Goal: Task Accomplishment & Management: Manage account settings

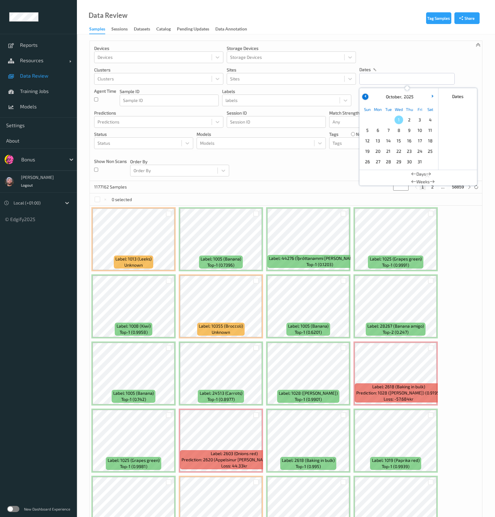
click at [366, 96] on icon "button" at bounding box center [366, 96] width 2 height 2
click at [387, 165] on span "30" at bounding box center [388, 161] width 9 height 9
type input "30/09/2025 00:00 -> 30/09/2025 23:59"
click at [318, 172] on div "Devices Devices Storage Devices Storage Devices Clusters Clusters Sites Sites d…" at bounding box center [286, 111] width 392 height 140
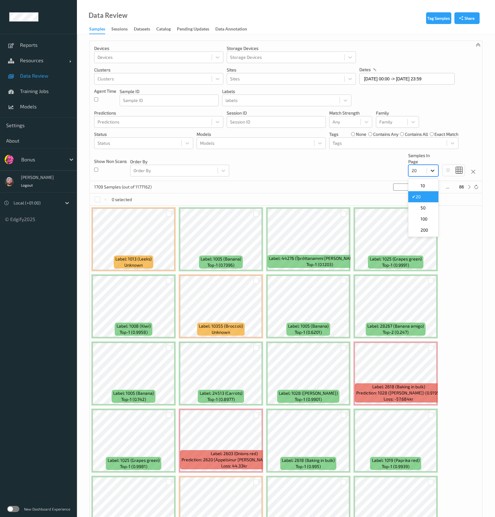
click at [430, 172] on icon at bounding box center [433, 170] width 6 height 6
click at [342, 143] on div at bounding box center [388, 142] width 111 height 7
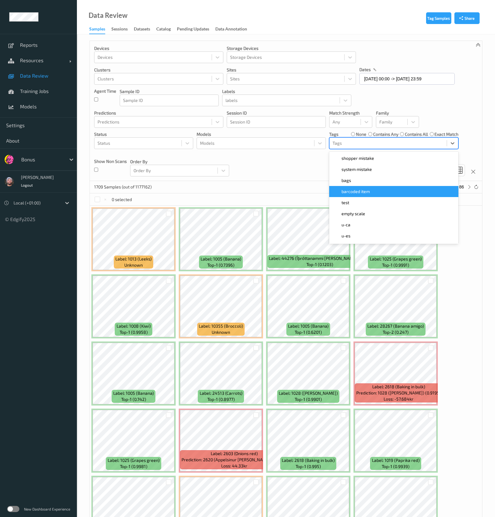
click at [367, 187] on div "barcoded item" at bounding box center [393, 191] width 129 height 11
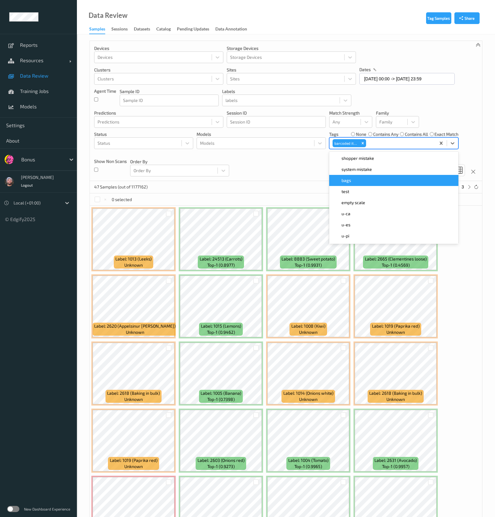
click at [309, 166] on div "Devices Devices Storage Devices Storage Devices Clusters Clusters Sites Sites d…" at bounding box center [286, 111] width 392 height 140
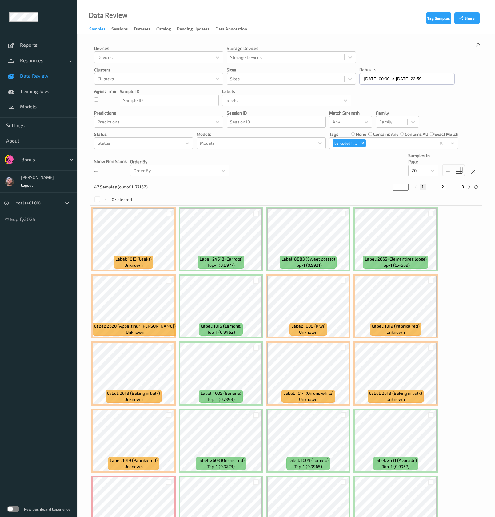
drag, startPoint x: 437, startPoint y: 189, endPoint x: 441, endPoint y: 187, distance: 4.1
click at [438, 187] on div "1 2 3" at bounding box center [443, 187] width 46 height 6
click at [443, 187] on button "2" at bounding box center [443, 187] width 6 height 6
type input "*"
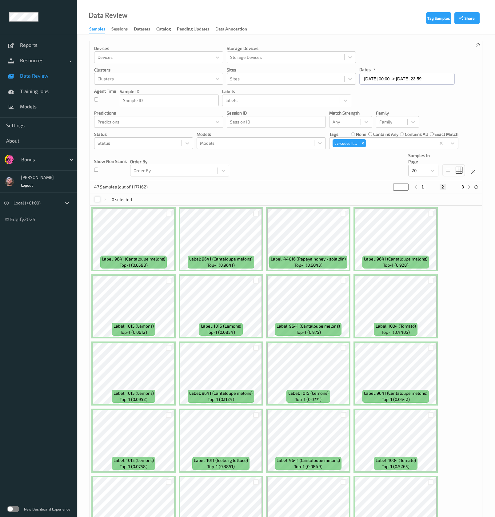
click at [100, 200] on div at bounding box center [97, 199] width 6 height 6
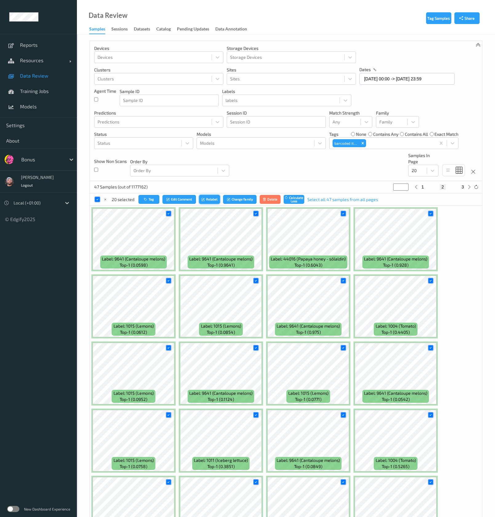
click at [206, 200] on button "Relabel" at bounding box center [209, 199] width 21 height 9
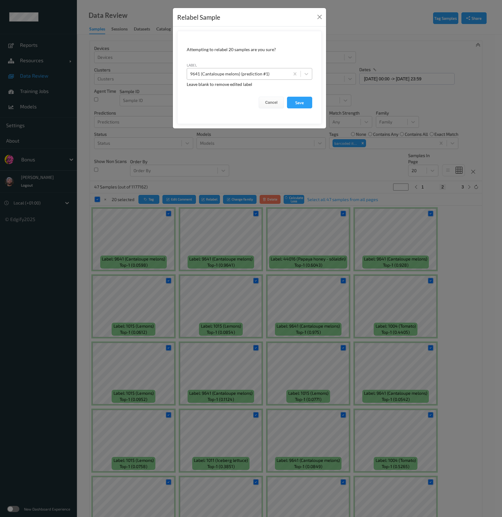
click at [246, 72] on div at bounding box center [238, 73] width 96 height 7
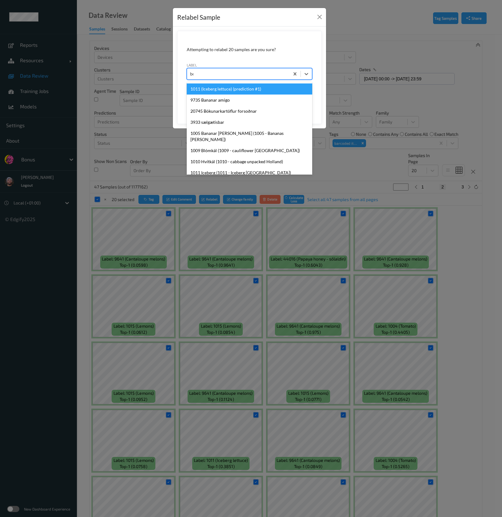
type input "box"
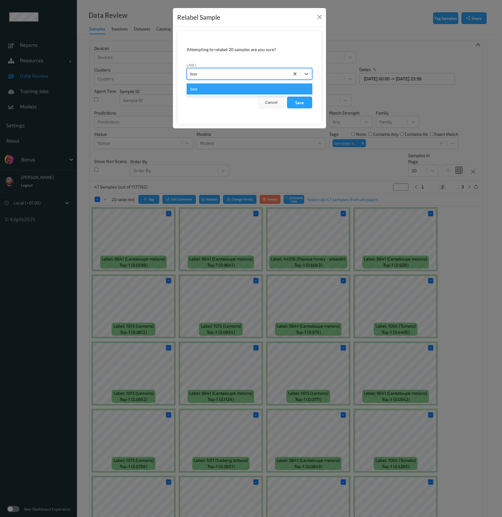
click at [268, 94] on div "box" at bounding box center [250, 88] width 126 height 11
click at [295, 101] on button "Save" at bounding box center [299, 103] width 25 height 12
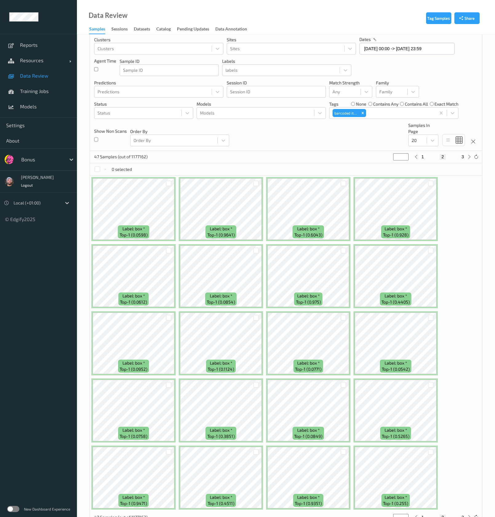
scroll to position [50, 0]
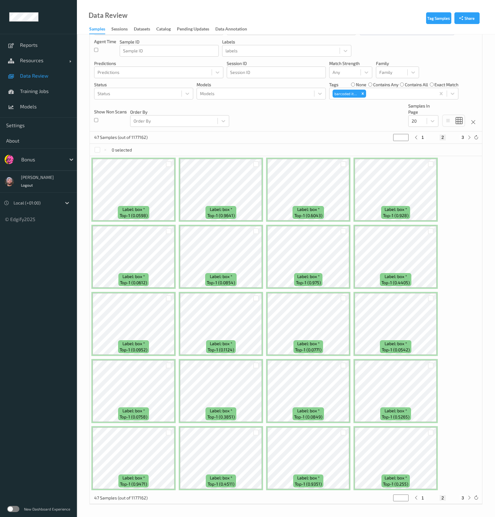
click at [458, 136] on div "1 2 3" at bounding box center [443, 137] width 46 height 6
click at [463, 136] on button "3" at bounding box center [463, 137] width 6 height 6
type input "*"
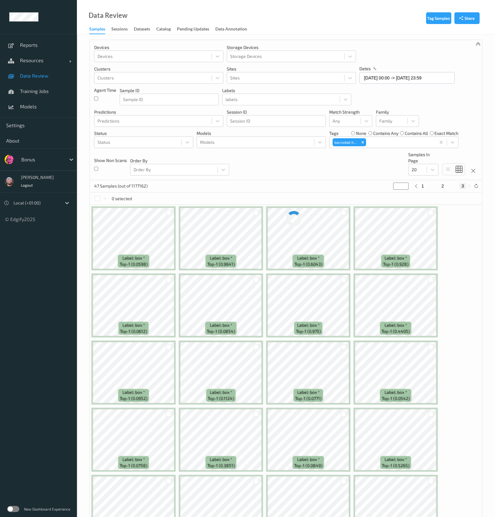
scroll to position [0, 0]
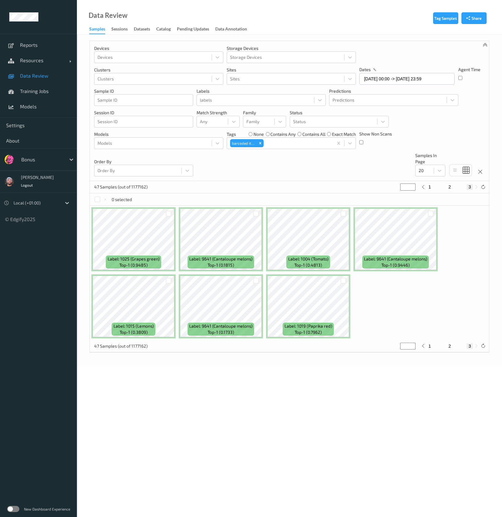
click at [100, 201] on div "0 selected" at bounding box center [113, 199] width 38 height 6
click at [100, 201] on div at bounding box center [97, 199] width 6 height 6
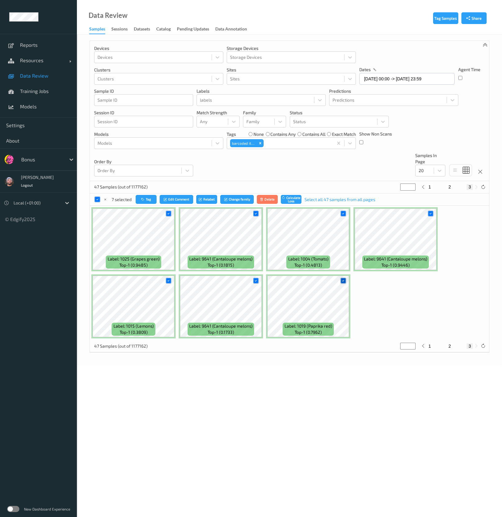
click at [346, 280] on div at bounding box center [344, 281] width 6 height 6
click at [211, 196] on button "Relabel" at bounding box center [207, 199] width 21 height 9
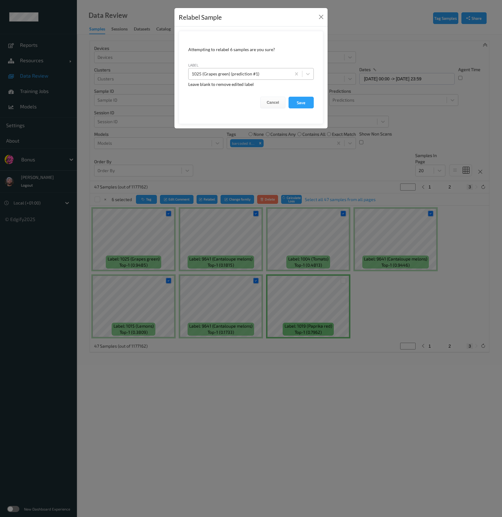
click at [266, 70] on div "1025 (Grapes green) (prediction #1)" at bounding box center [240, 74] width 102 height 10
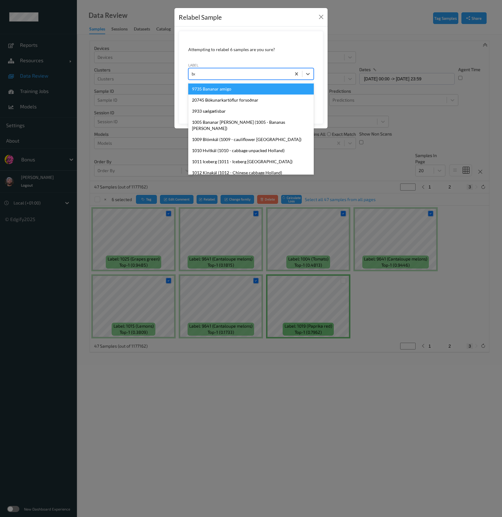
type input "box"
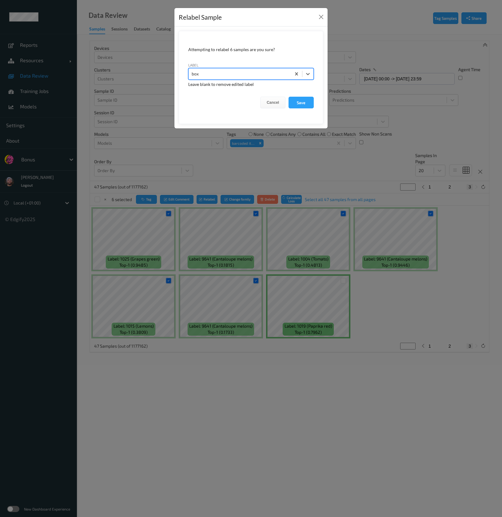
click at [289, 97] on button "Save" at bounding box center [301, 103] width 25 height 12
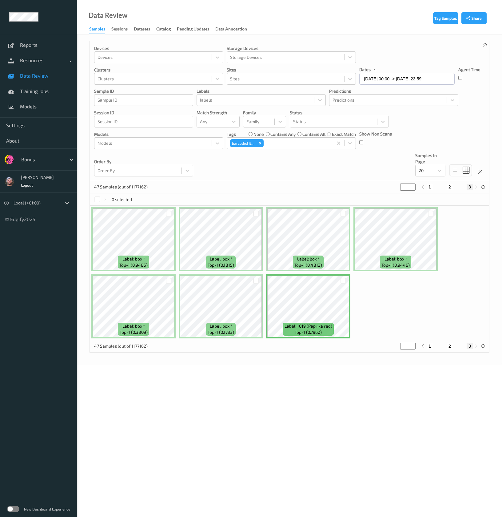
click at [432, 188] on button "1" at bounding box center [430, 187] width 6 height 6
type input "*"
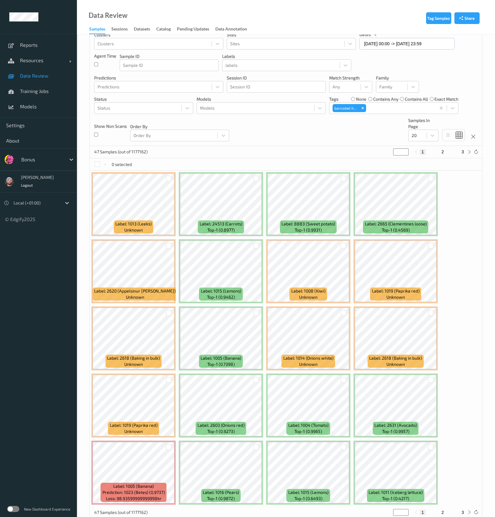
scroll to position [50, 0]
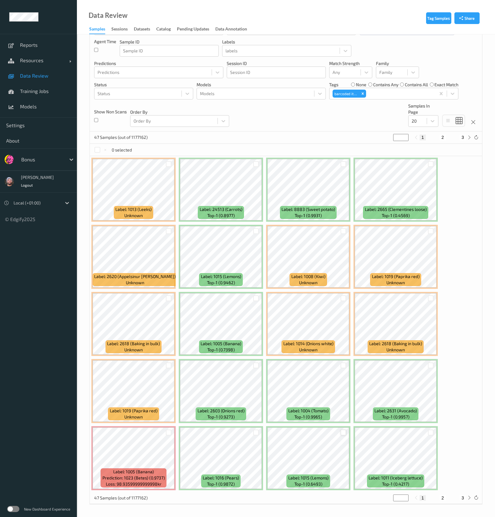
click at [343, 432] on div at bounding box center [344, 432] width 6 height 6
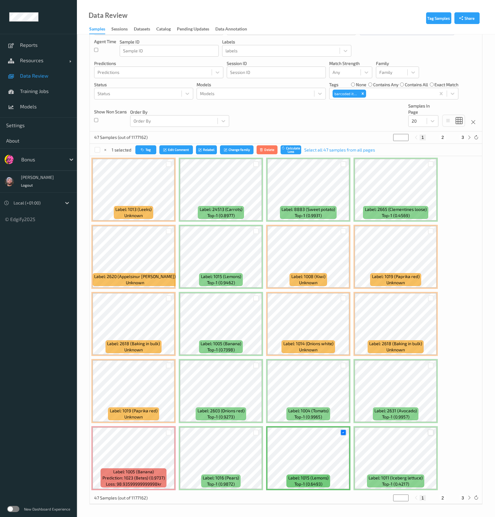
click at [431, 433] on div at bounding box center [431, 432] width 6 height 6
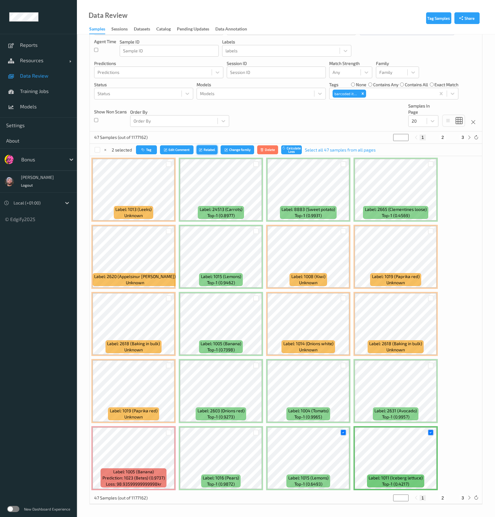
click at [206, 149] on button "Relabel" at bounding box center [207, 149] width 21 height 9
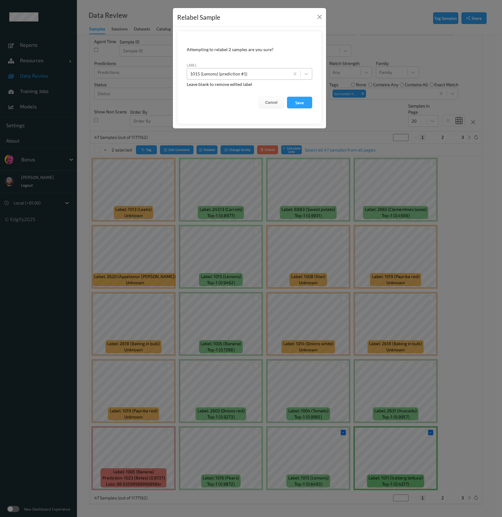
click at [248, 73] on div at bounding box center [238, 73] width 96 height 7
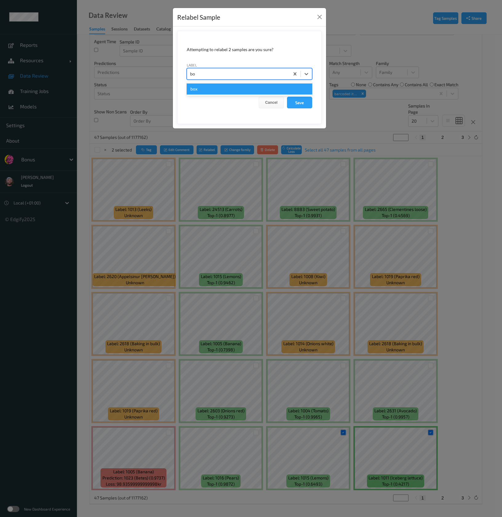
type input "box"
click at [287, 97] on button "Save" at bounding box center [299, 103] width 25 height 12
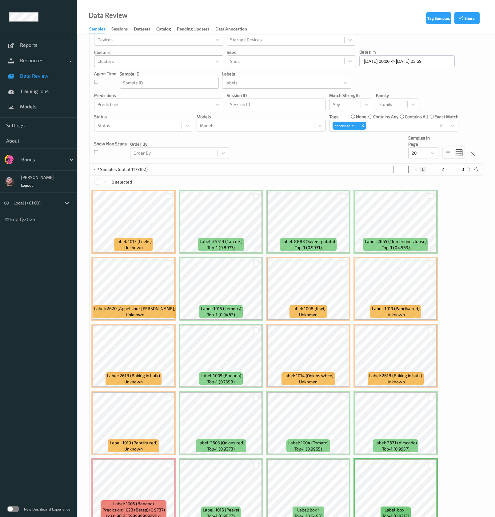
scroll to position [0, 0]
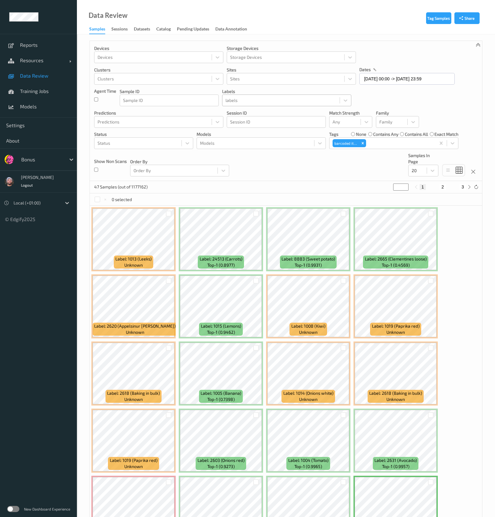
click at [284, 101] on div at bounding box center [281, 100] width 111 height 7
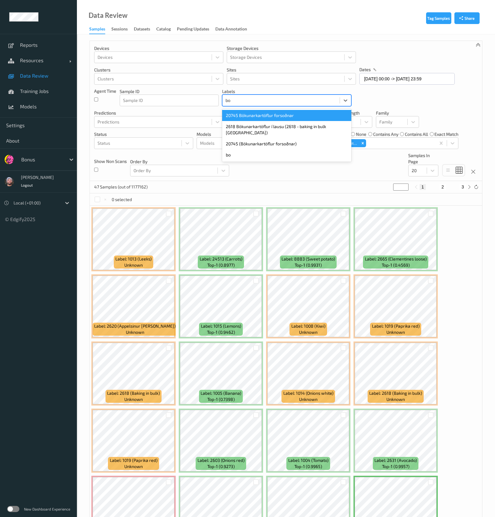
type input "box"
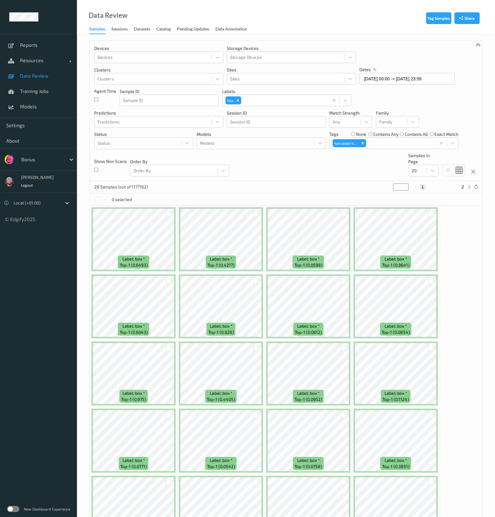
drag, startPoint x: 418, startPoint y: 176, endPoint x: 416, endPoint y: 180, distance: 4.8
click at [418, 176] on div "Devices Devices Storage Devices Storage Devices Clusters Clusters Sites Sites d…" at bounding box center [286, 111] width 392 height 140
click at [420, 164] on div "Samples In Page 20" at bounding box center [423, 164] width 30 height 24
click at [423, 172] on div at bounding box center [418, 170] width 12 height 7
click at [425, 211] on div "50" at bounding box center [423, 207] width 30 height 11
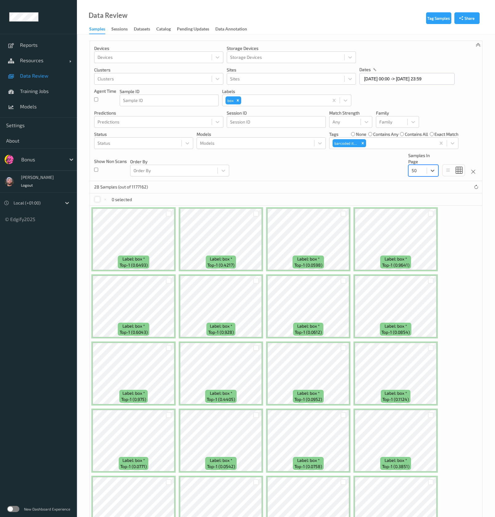
click at [100, 198] on div at bounding box center [97, 199] width 6 height 6
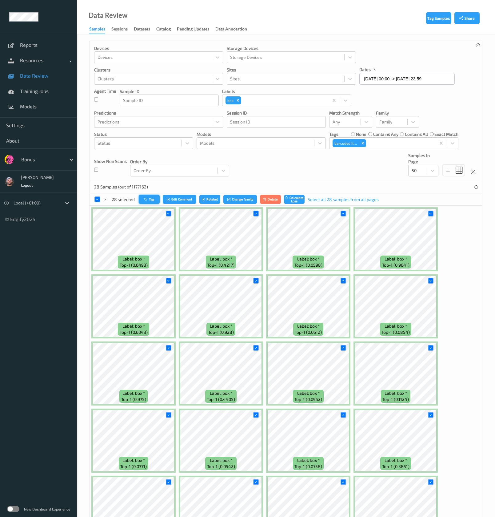
click at [147, 199] on icon "button" at bounding box center [146, 199] width 5 height 4
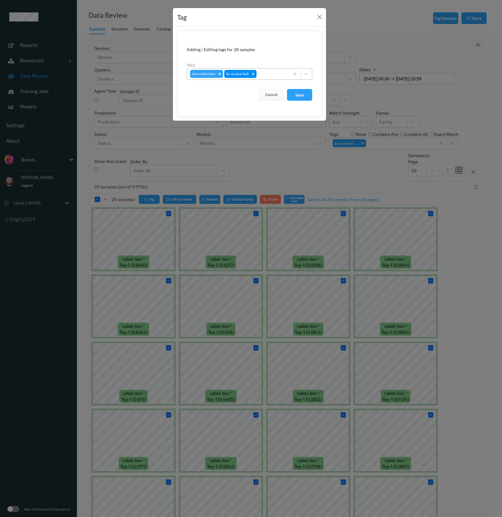
click at [218, 75] on icon "Remove barcoded item" at bounding box center [220, 74] width 4 height 4
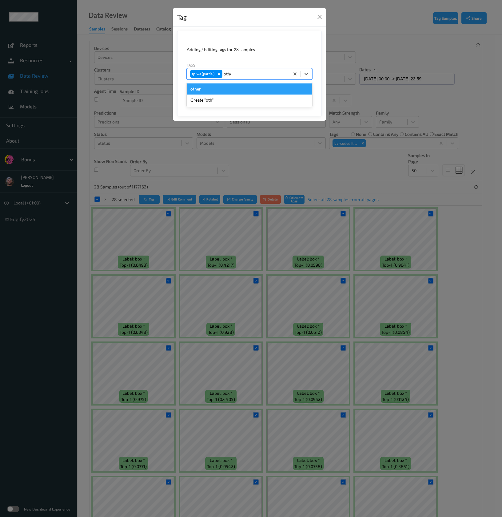
type input "other"
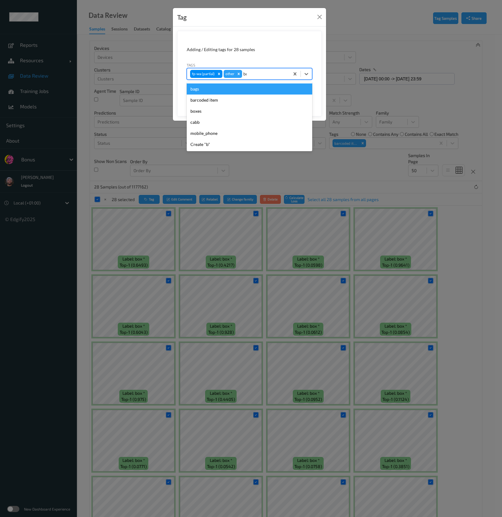
type input "box"
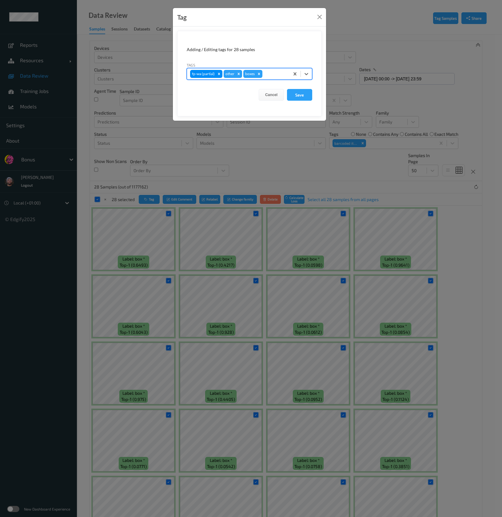
click at [287, 89] on button "Save" at bounding box center [299, 95] width 25 height 12
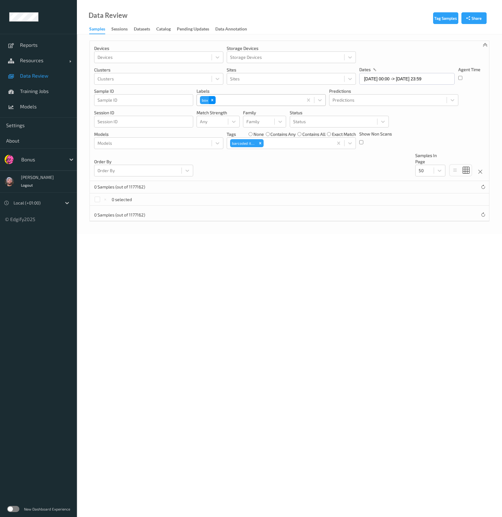
click at [212, 104] on div "Remove box" at bounding box center [212, 100] width 7 height 8
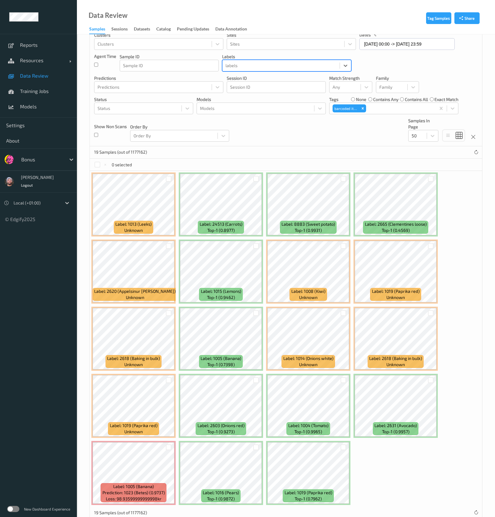
scroll to position [50, 0]
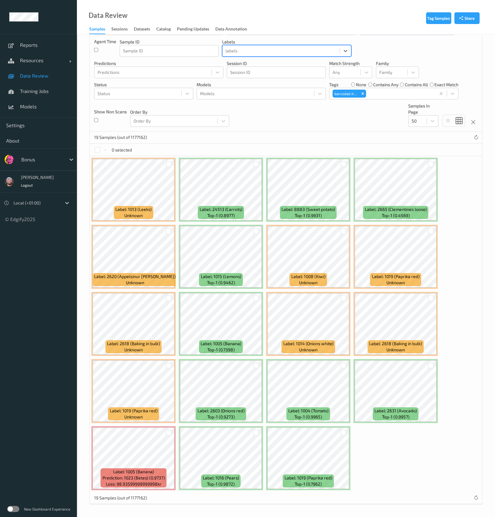
click at [97, 154] on div "0 selected" at bounding box center [286, 150] width 392 height 12
click at [96, 148] on div at bounding box center [97, 150] width 6 height 6
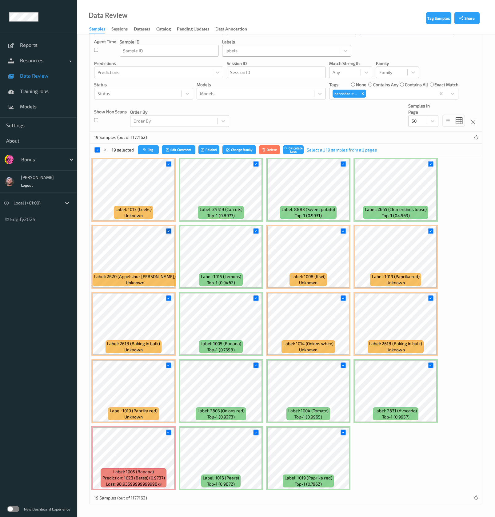
click at [169, 229] on icon at bounding box center [168, 231] width 4 height 4
click at [168, 296] on icon at bounding box center [168, 298] width 4 height 4
click at [167, 161] on div at bounding box center [169, 164] width 6 height 6
click at [253, 162] on div at bounding box center [256, 164] width 12 height 10
click at [253, 162] on div at bounding box center [256, 164] width 6 height 6
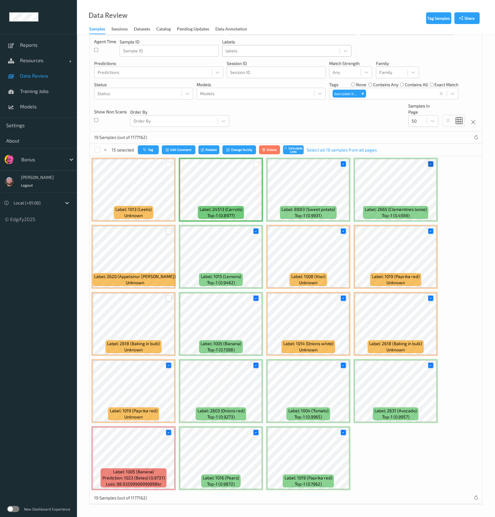
click at [433, 164] on icon at bounding box center [431, 164] width 4 height 4
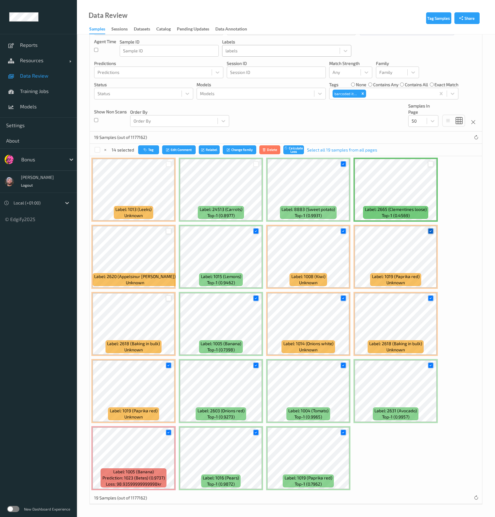
click at [430, 232] on icon at bounding box center [431, 231] width 4 height 4
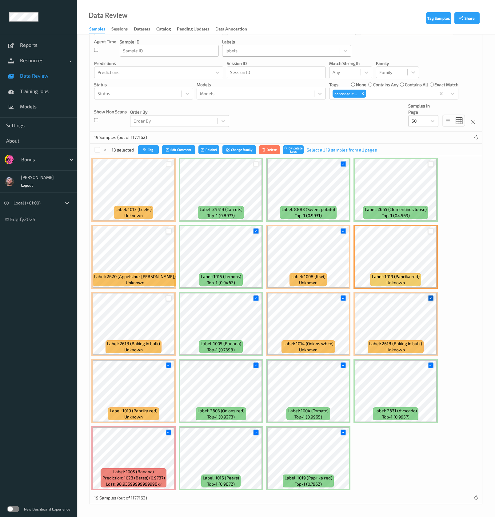
click at [430, 299] on icon at bounding box center [431, 298] width 4 height 4
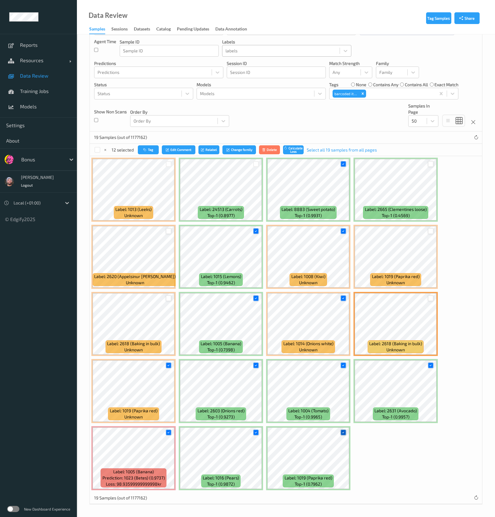
click at [344, 432] on icon at bounding box center [343, 432] width 4 height 4
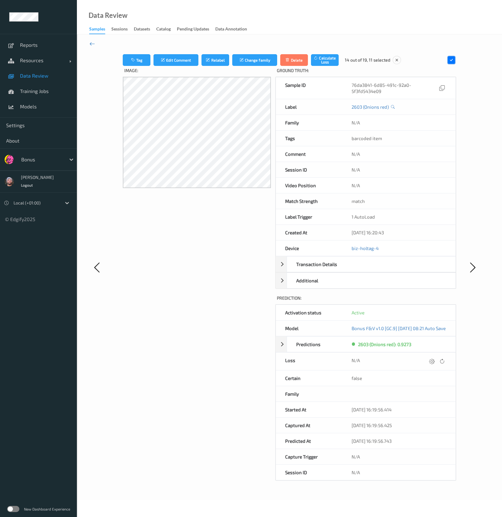
click at [90, 42] on icon at bounding box center [93, 43] width 6 height 7
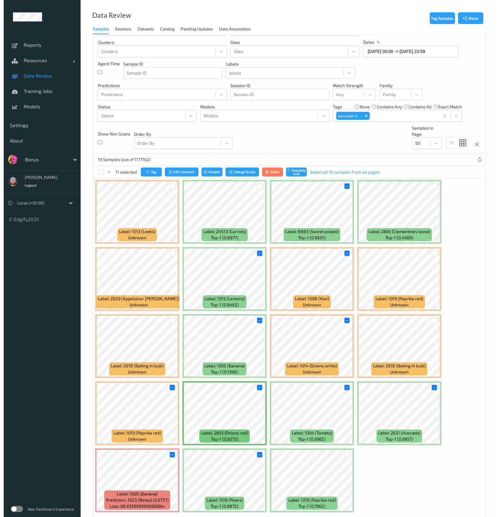
scroll to position [50, 0]
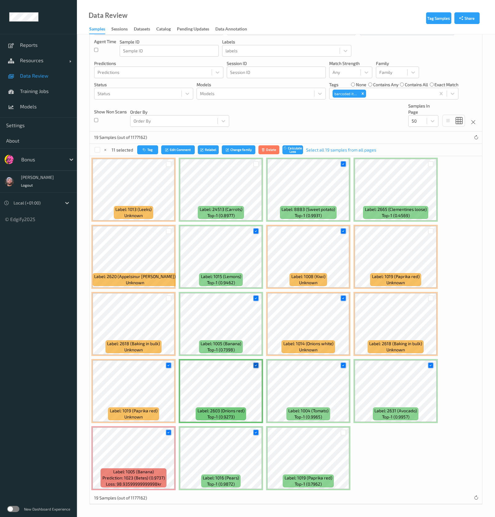
click at [255, 365] on icon at bounding box center [256, 365] width 4 height 4
click at [154, 150] on button "Tag" at bounding box center [148, 149] width 21 height 9
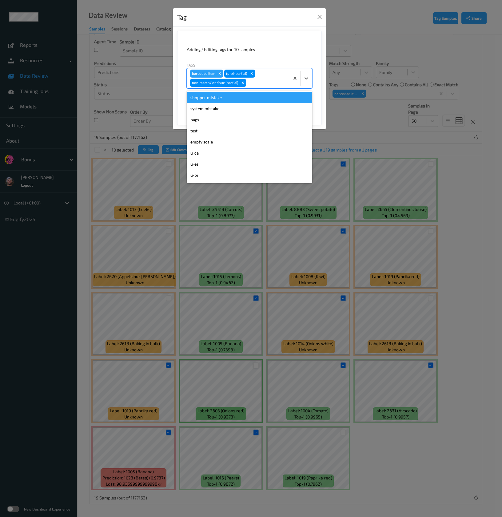
click at [265, 82] on div at bounding box center [266, 82] width 39 height 7
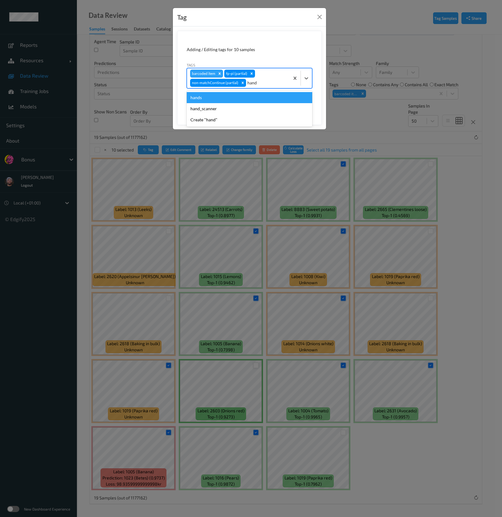
type input "hands"
click at [222, 94] on div "hands" at bounding box center [250, 97] width 126 height 11
click at [219, 71] on div "Remove barcoded item" at bounding box center [219, 74] width 7 height 8
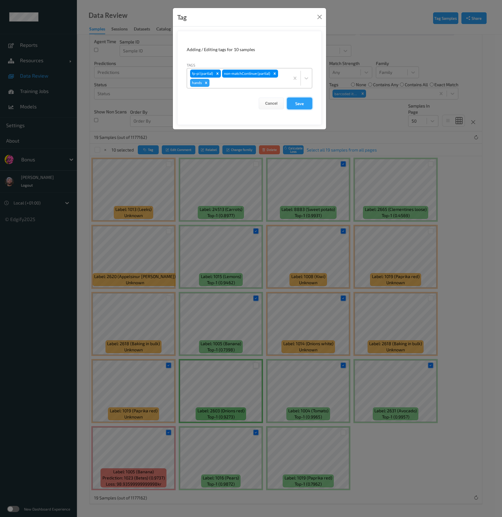
click at [304, 106] on button "Save" at bounding box center [299, 104] width 25 height 12
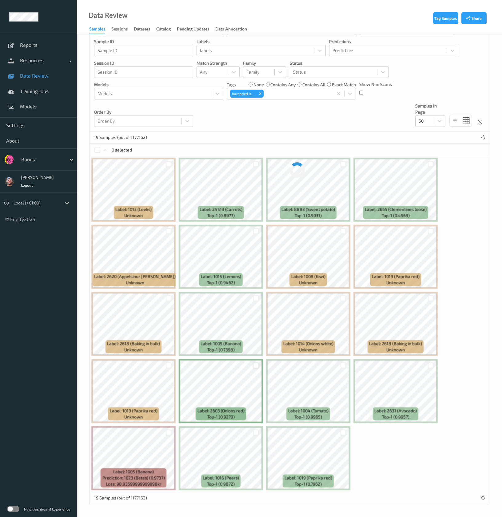
scroll to position [0, 0]
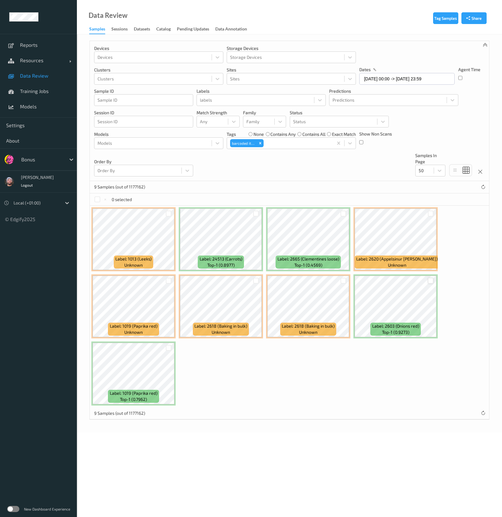
click at [428, 281] on div at bounding box center [431, 281] width 6 height 6
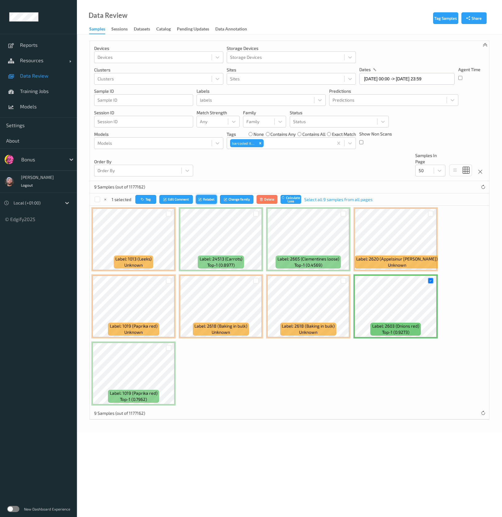
click at [210, 201] on button "Relabel" at bounding box center [206, 199] width 21 height 9
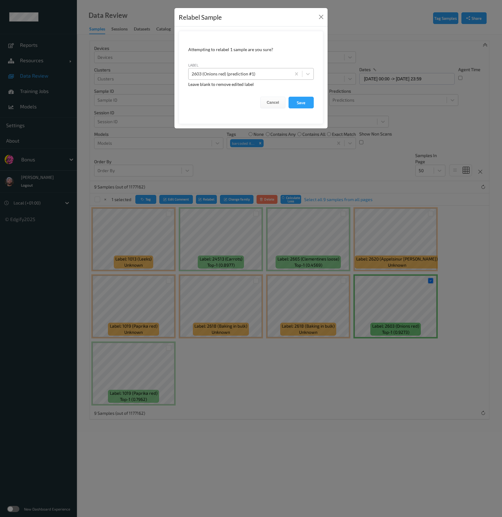
click at [256, 78] on div "2603 (Onions red) (prediction #1)" at bounding box center [240, 74] width 102 height 10
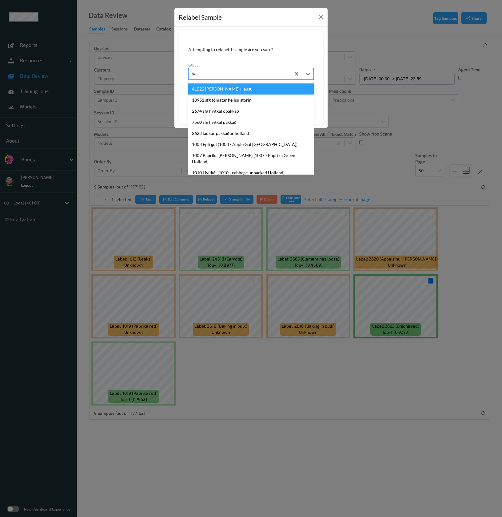
type input "hos"
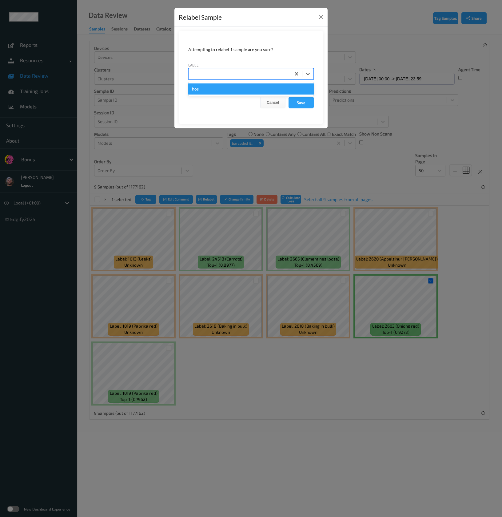
click at [289, 97] on button "Save" at bounding box center [301, 103] width 25 height 12
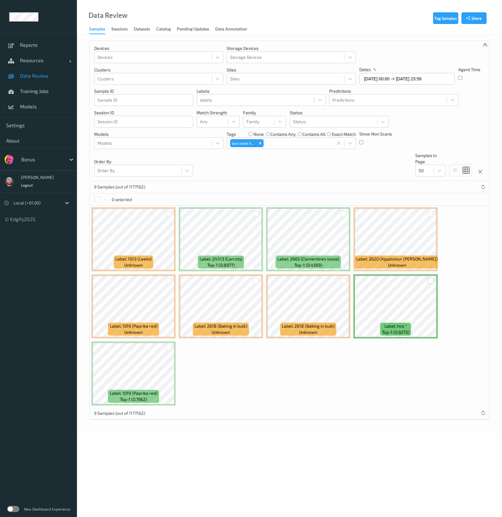
click at [433, 279] on div at bounding box center [431, 281] width 6 height 6
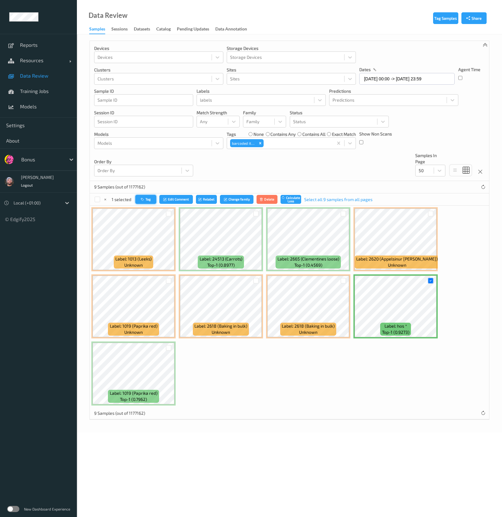
click at [154, 201] on button "Tag" at bounding box center [145, 199] width 21 height 9
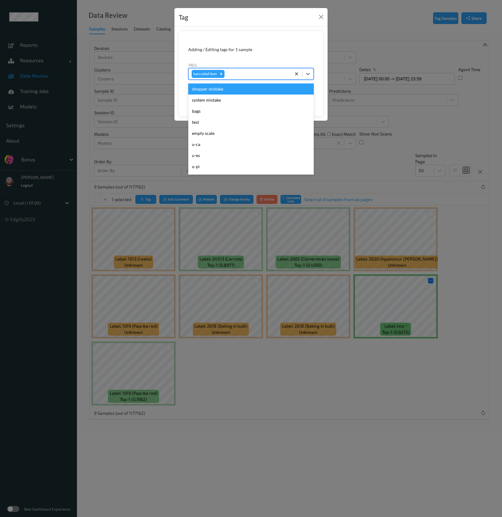
click at [265, 77] on div at bounding box center [257, 73] width 62 height 7
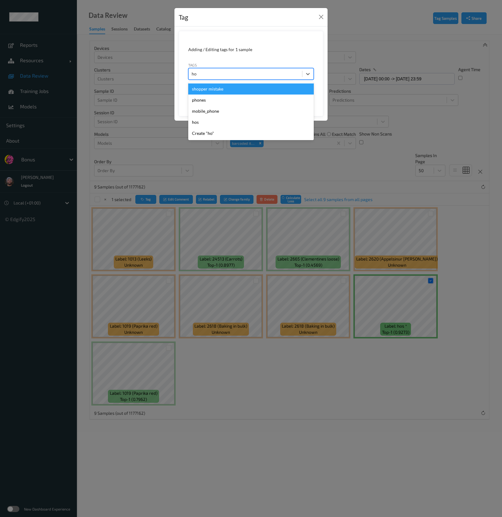
type input "hos"
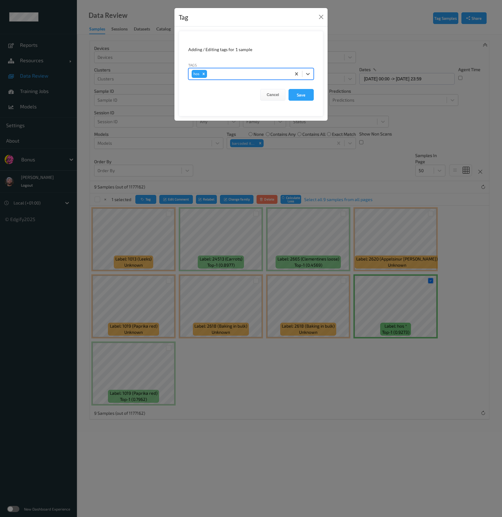
click at [289, 89] on button "Save" at bounding box center [301, 95] width 25 height 12
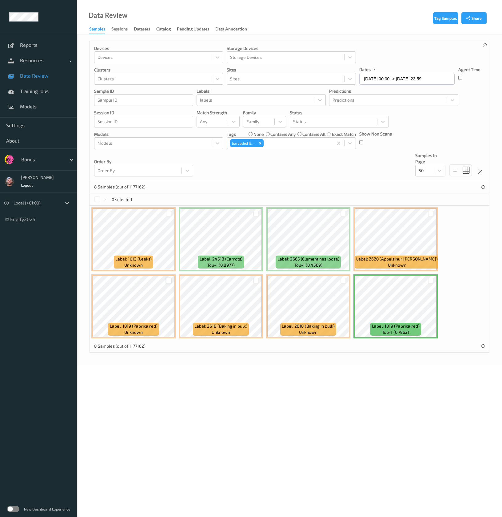
click at [170, 280] on div at bounding box center [169, 281] width 6 height 6
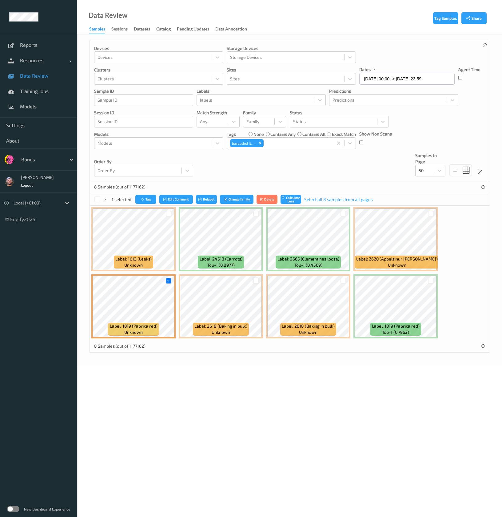
click at [255, 278] on div at bounding box center [256, 281] width 6 height 6
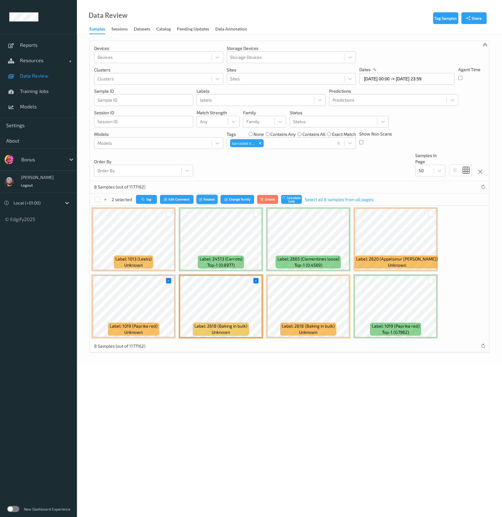
click at [214, 198] on button "Relabel" at bounding box center [207, 199] width 21 height 9
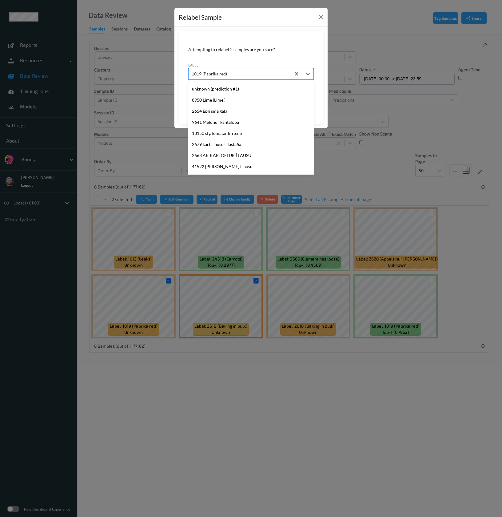
click at [254, 72] on div at bounding box center [240, 73] width 96 height 7
type input "32"
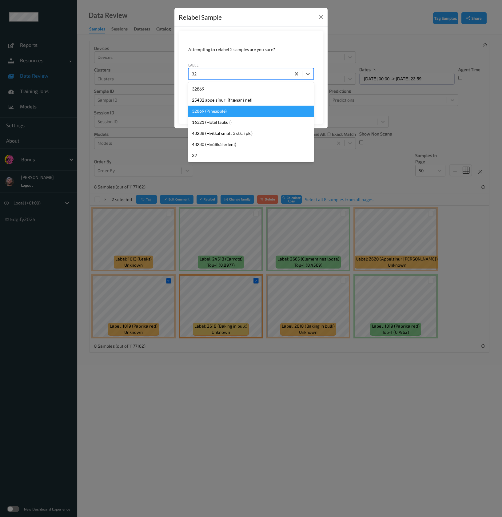
click at [217, 109] on div "32869 (Pineapple)" at bounding box center [251, 111] width 126 height 11
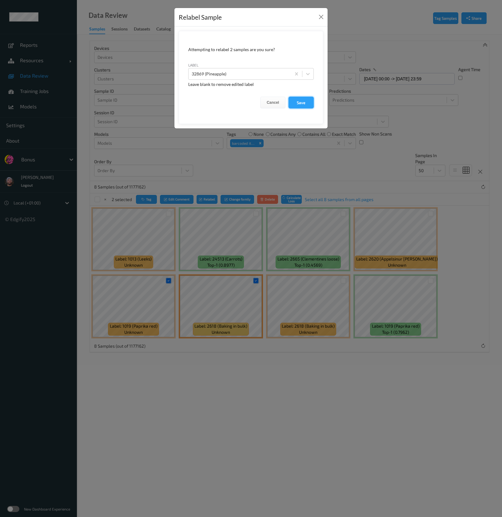
click at [307, 103] on button "Save" at bounding box center [301, 103] width 25 height 12
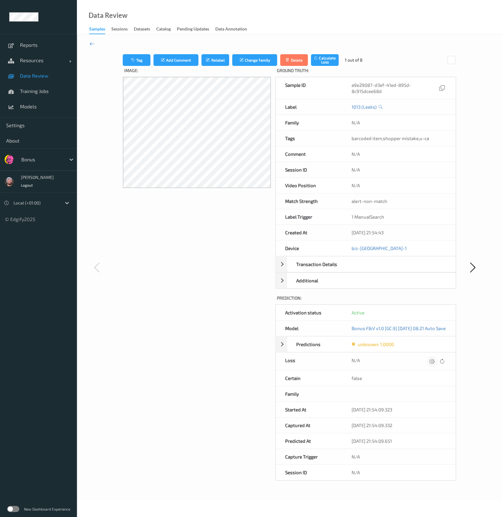
click at [432, 360] on div at bounding box center [432, 361] width 8 height 8
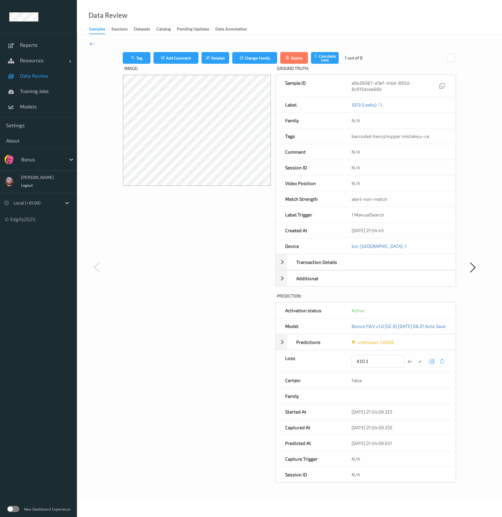
type input "410.1"
click at [416, 357] on button "submit" at bounding box center [420, 361] width 8 height 8
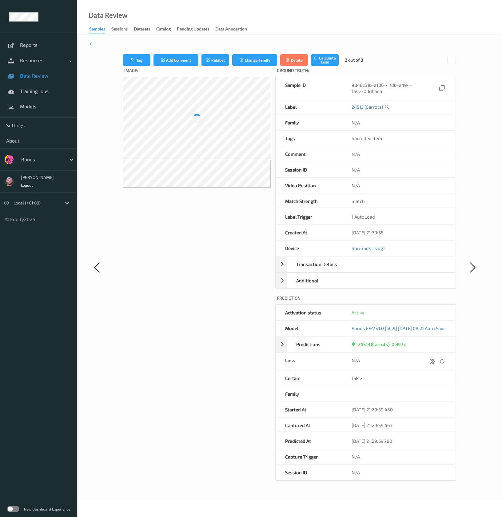
click at [432, 360] on div at bounding box center [432, 361] width 8 height 8
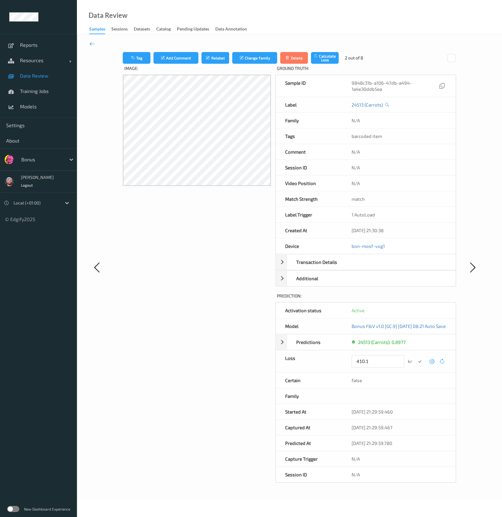
click at [416, 357] on button "submit" at bounding box center [420, 361] width 8 height 8
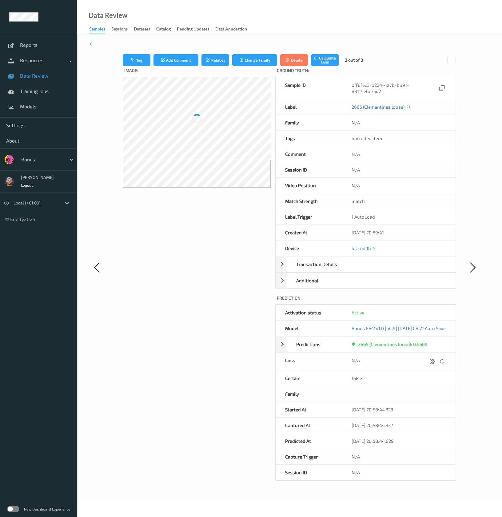
click at [432, 360] on div at bounding box center [432, 361] width 8 height 8
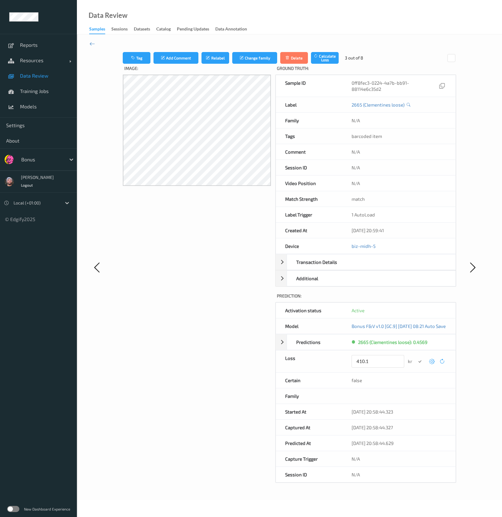
click at [416, 357] on button "submit" at bounding box center [420, 361] width 8 height 8
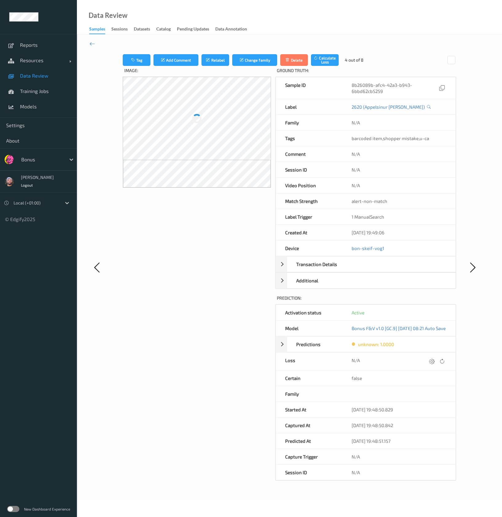
click at [432, 360] on div at bounding box center [432, 361] width 8 height 8
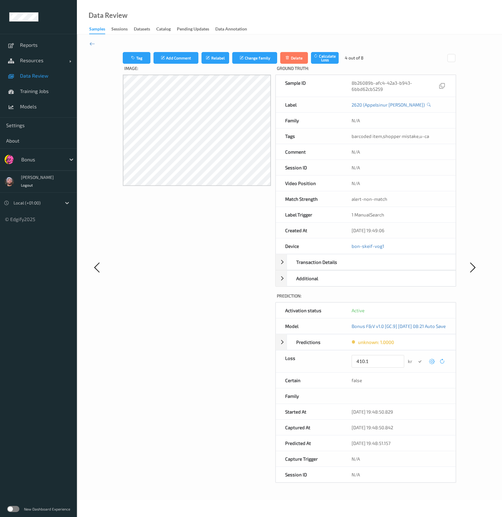
click at [416, 357] on button "submit" at bounding box center [420, 361] width 8 height 8
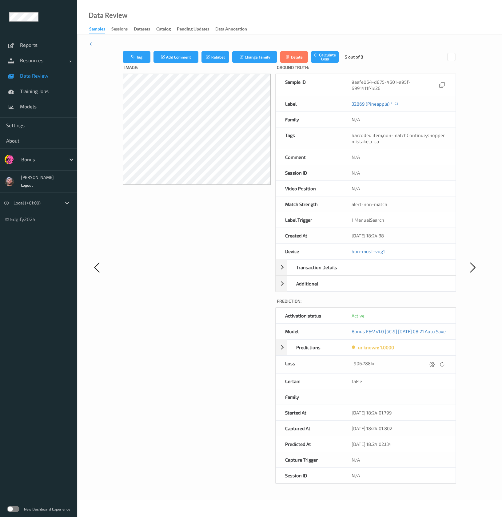
click at [432, 360] on div "-906.788kr" at bounding box center [398, 364] width 113 height 18
click at [435, 365] on div at bounding box center [432, 364] width 8 height 8
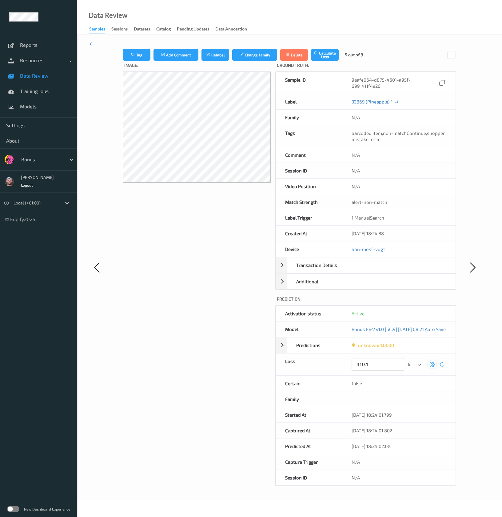
click at [416, 360] on button "submit" at bounding box center [420, 364] width 8 height 8
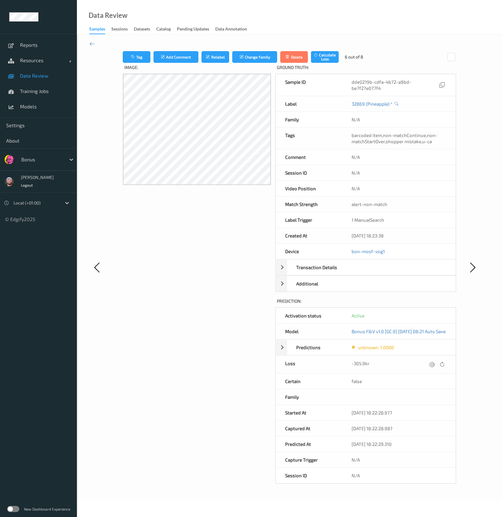
click at [435, 365] on div at bounding box center [432, 364] width 8 height 8
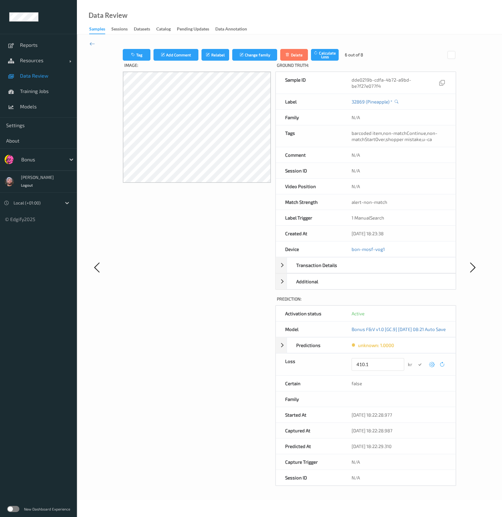
click at [416, 360] on button "submit" at bounding box center [420, 364] width 8 height 8
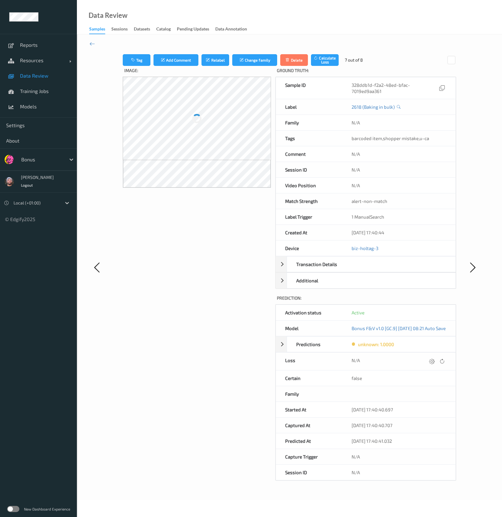
click at [435, 365] on div at bounding box center [432, 361] width 8 height 8
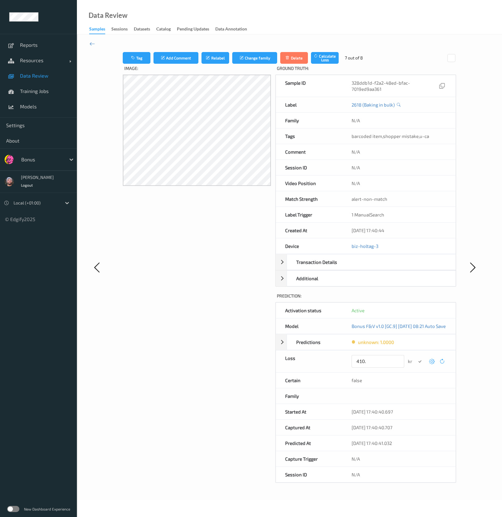
type input "410.1"
click at [416, 357] on button "submit" at bounding box center [420, 361] width 8 height 8
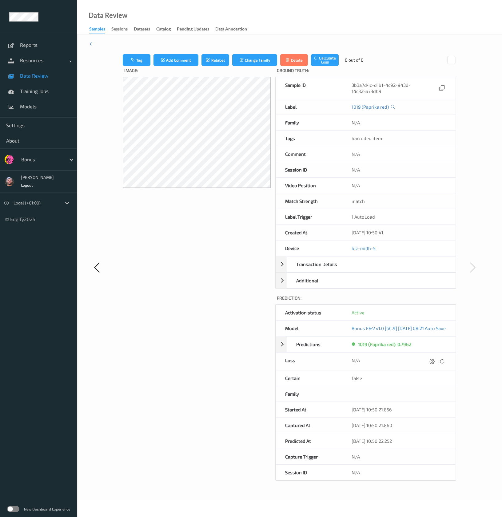
click at [435, 365] on div at bounding box center [432, 361] width 8 height 8
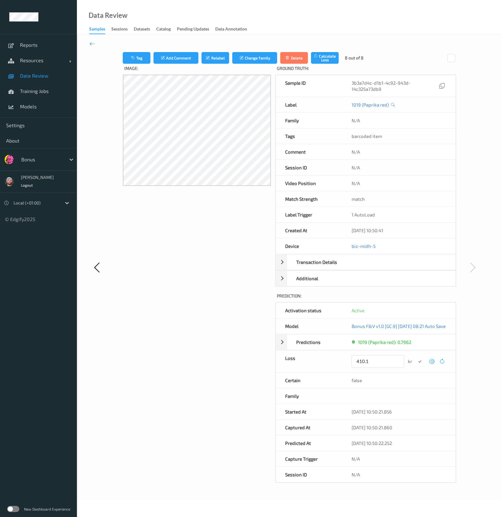
click at [416, 357] on button "submit" at bounding box center [420, 361] width 8 height 8
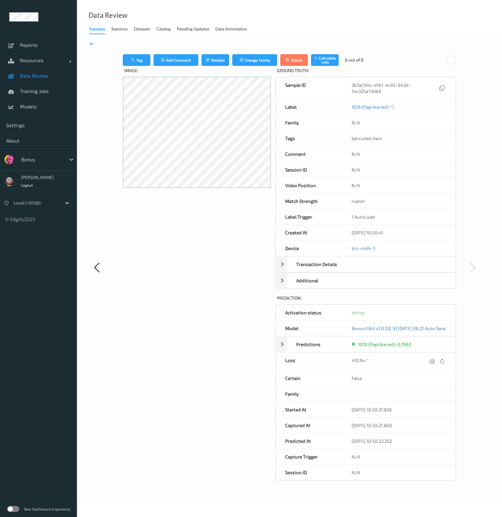
click at [92, 44] on icon at bounding box center [93, 43] width 6 height 7
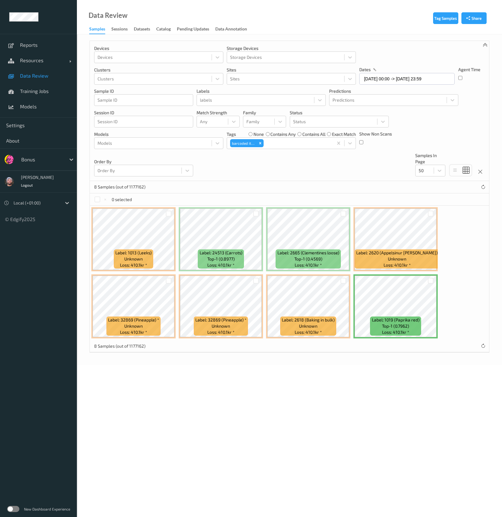
click at [288, 170] on div "Devices Devices Storage Devices Storage Devices Clusters Clusters Sites Sites d…" at bounding box center [289, 111] width 399 height 140
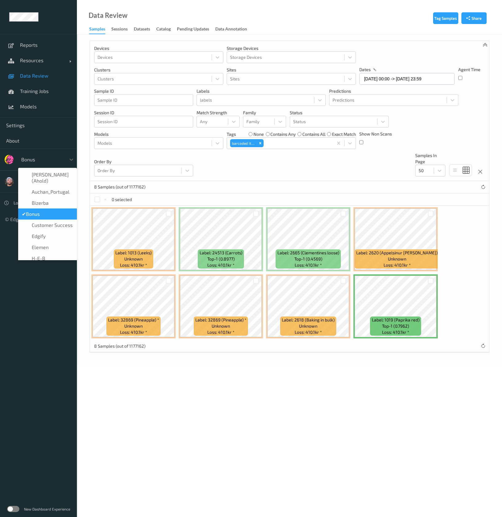
click at [59, 156] on div at bounding box center [42, 159] width 42 height 7
type input "vt"
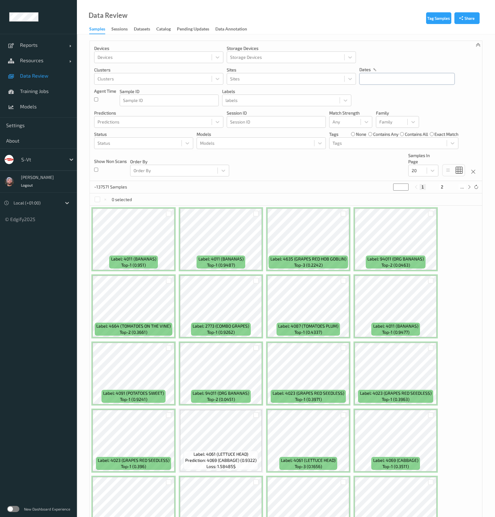
click at [375, 78] on input "text" at bounding box center [406, 79] width 95 height 12
click at [366, 96] on icon "button" at bounding box center [366, 96] width 2 height 2
click at [390, 165] on span "30" at bounding box center [388, 161] width 9 height 9
type input "30/09/2025 00:00 -> 30/09/2025 23:59"
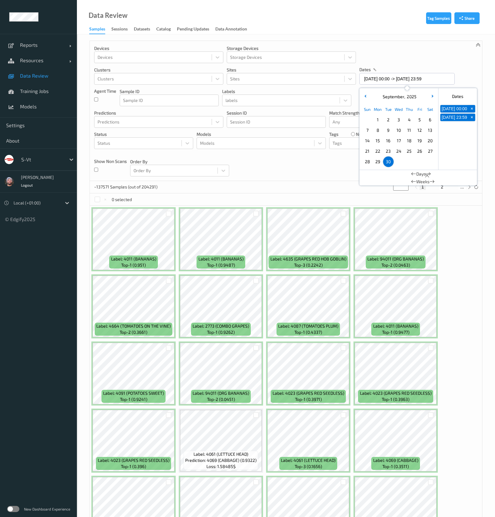
click at [291, 163] on div "Devices Devices Storage Devices Storage Devices Clusters Clusters Sites Sites d…" at bounding box center [286, 111] width 392 height 140
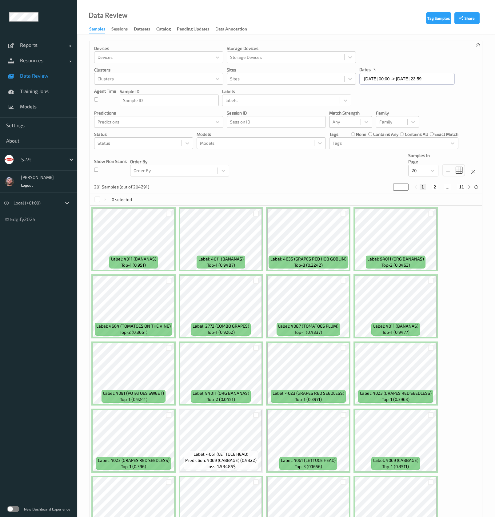
click at [348, 121] on div at bounding box center [345, 121] width 25 height 7
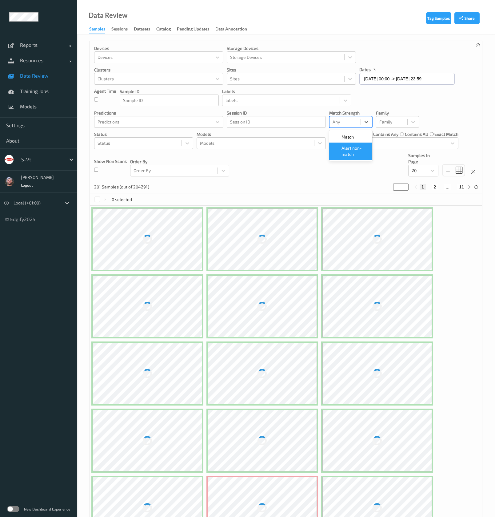
click at [344, 156] on span "Alert non-match" at bounding box center [355, 151] width 27 height 12
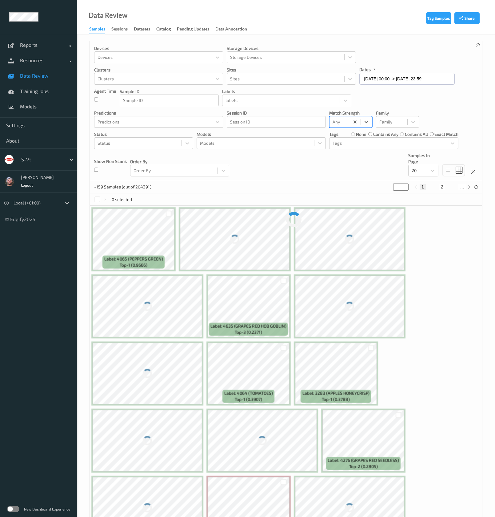
click at [299, 166] on div "Devices Devices Storage Devices Storage Devices Clusters Clusters Sites Sites d…" at bounding box center [286, 111] width 392 height 140
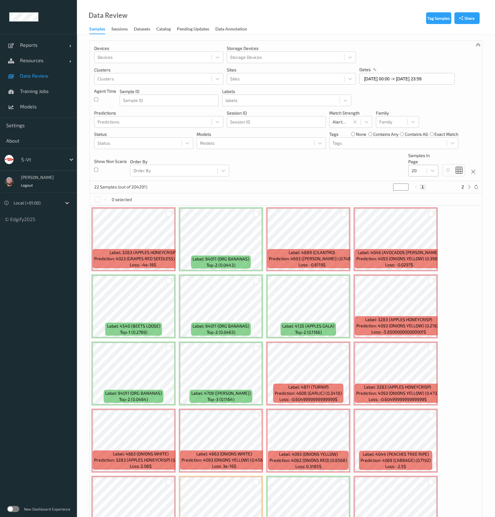
click at [418, 170] on div at bounding box center [418, 170] width 12 height 7
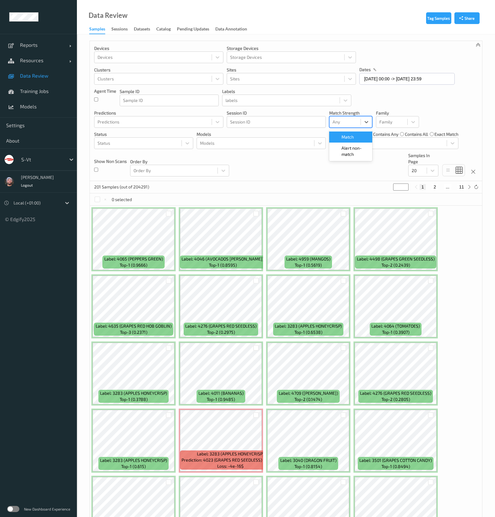
click at [341, 121] on div at bounding box center [345, 121] width 25 height 7
click at [341, 146] on span at bounding box center [337, 151] width 9 height 12
click at [306, 160] on div "Devices Devices Storage Devices Storage Devices Clusters Clusters Sites Sites d…" at bounding box center [286, 111] width 392 height 140
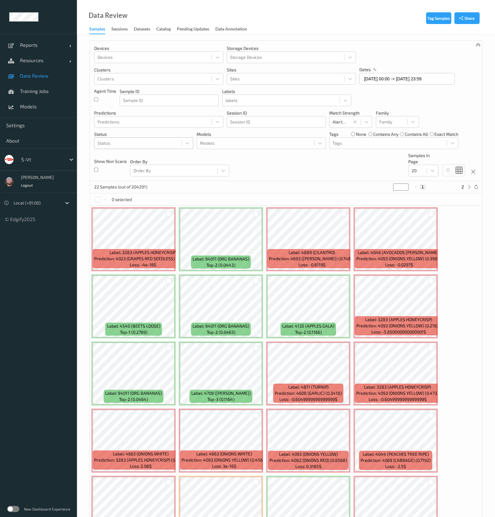
click at [159, 145] on div at bounding box center [138, 142] width 81 height 7
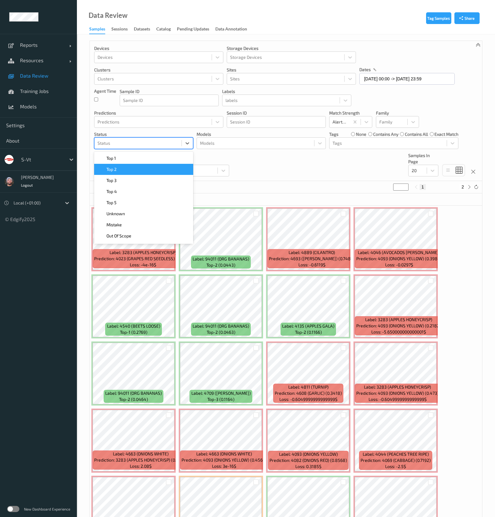
click at [150, 159] on div "Top 1" at bounding box center [144, 158] width 92 height 6
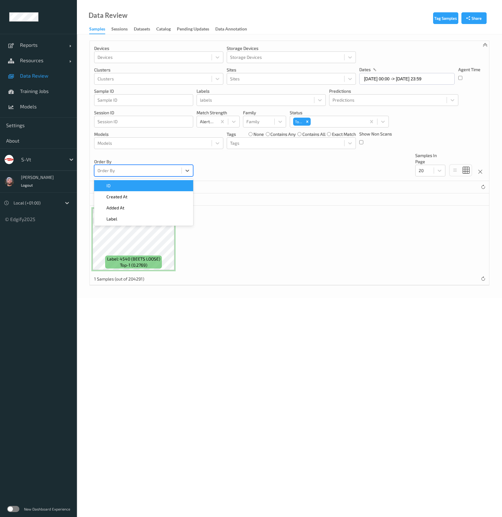
click at [152, 173] on div at bounding box center [138, 170] width 81 height 7
click at [335, 117] on div "Top 1" at bounding box center [328, 121] width 76 height 10
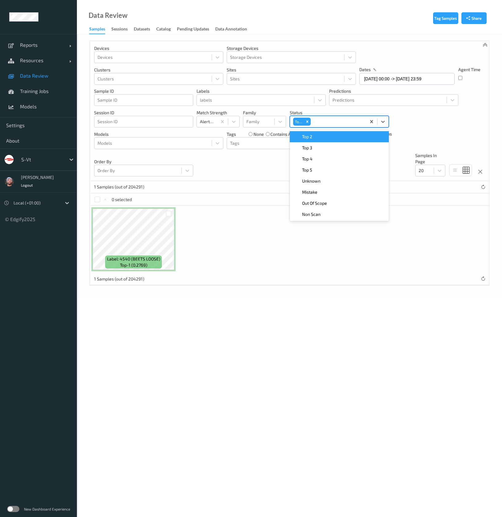
click at [322, 133] on div "Top 2" at bounding box center [339, 136] width 99 height 11
click at [318, 136] on div "Top 3" at bounding box center [340, 137] width 92 height 6
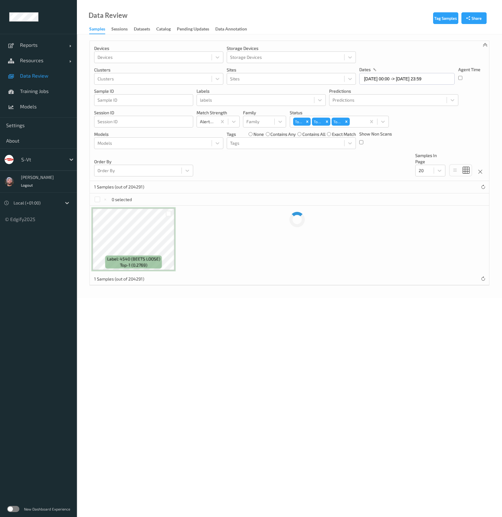
click at [240, 176] on div "Devices Devices Storage Devices Storage Devices Clusters Clusters Sites Sites d…" at bounding box center [289, 111] width 399 height 140
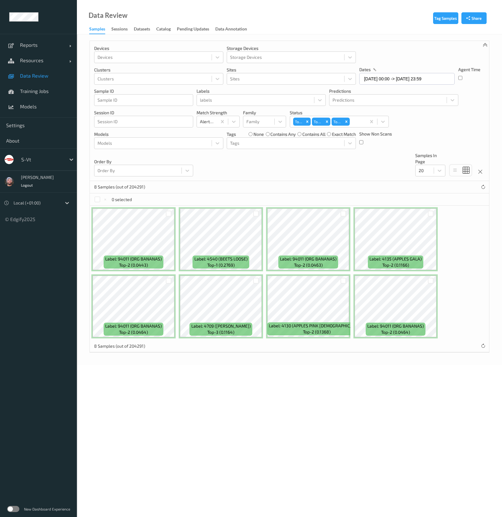
click at [131, 396] on body "Reports Default Report Customized Report Resources Devices Clusters Sites Data …" at bounding box center [251, 258] width 502 height 517
click at [169, 211] on div at bounding box center [169, 213] width 6 height 6
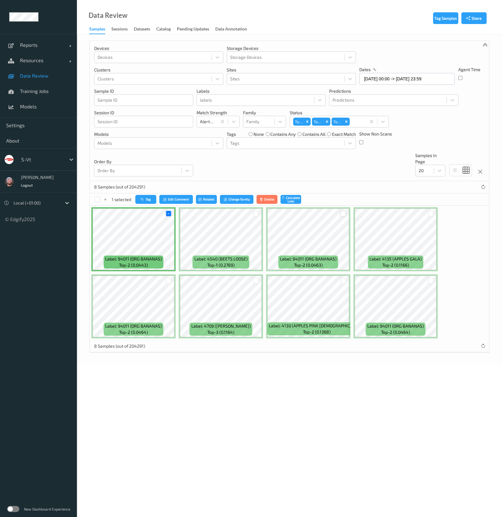
click at [346, 214] on div at bounding box center [344, 213] width 6 height 6
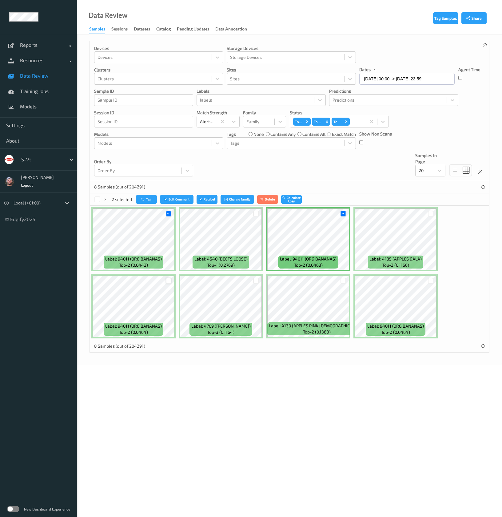
click at [167, 281] on div at bounding box center [169, 281] width 6 height 6
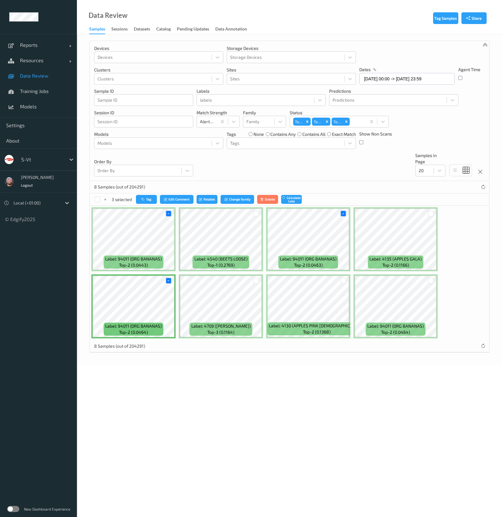
click at [140, 204] on div "3 selected Tag Edit Comment Relabel Change family Delete Calculate Loss" at bounding box center [289, 199] width 399 height 12
drag, startPoint x: 140, startPoint y: 204, endPoint x: 143, endPoint y: 203, distance: 3.3
click at [141, 205] on div "3 selected Tag Edit Comment Relabel Change family Delete Calculate Loss" at bounding box center [289, 199] width 399 height 12
click at [144, 202] on button "Tag" at bounding box center [146, 199] width 21 height 9
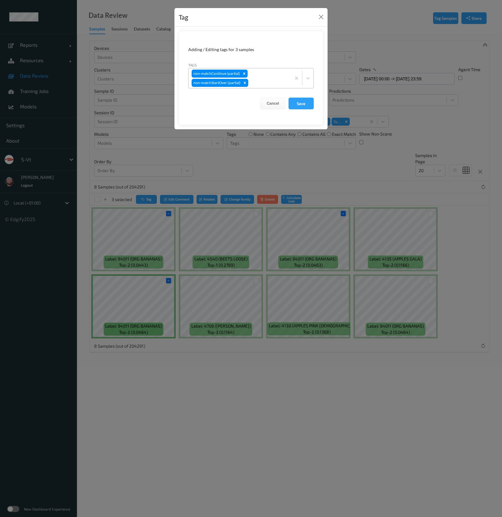
click at [260, 78] on div "non-matchContinue (partial) non-matchStartOver (partial)" at bounding box center [240, 78] width 102 height 20
type input "wa"
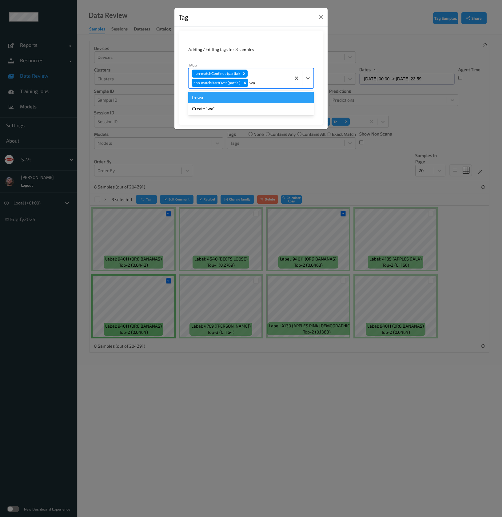
click at [245, 95] on div "fp-wa" at bounding box center [251, 97] width 126 height 11
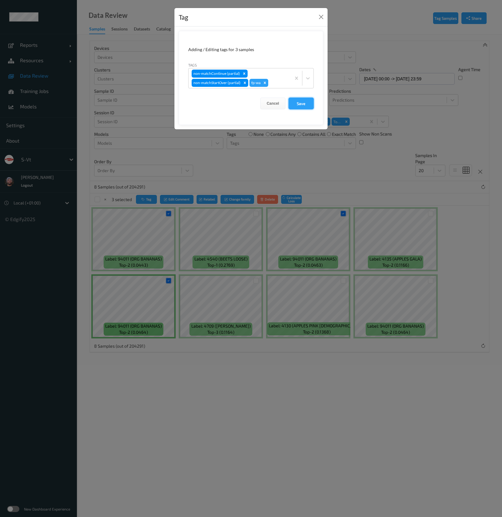
click at [301, 101] on button "Save" at bounding box center [301, 104] width 25 height 12
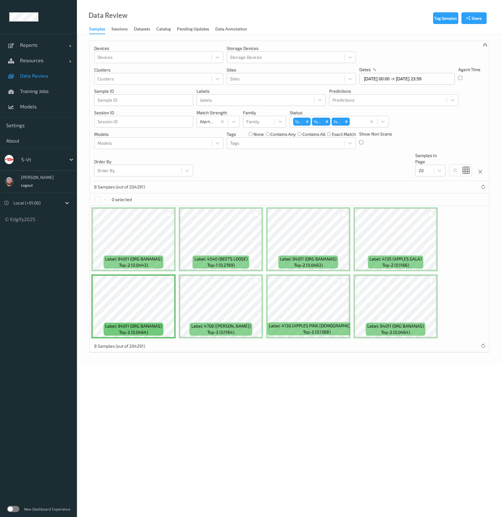
click at [256, 136] on label "none" at bounding box center [259, 134] width 10 height 6
click at [252, 142] on div at bounding box center [285, 142] width 111 height 7
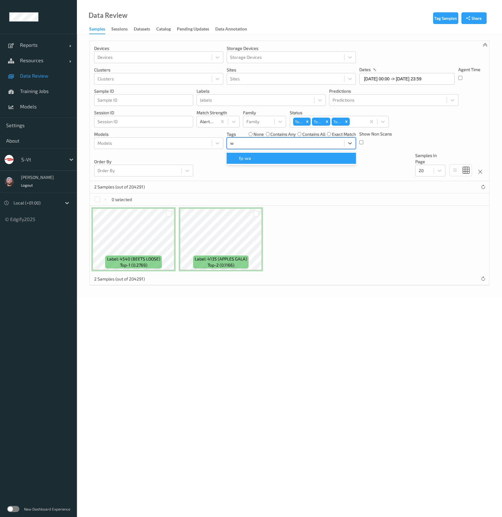
type input "wa"
click at [250, 156] on span "fp-wa" at bounding box center [245, 158] width 12 height 6
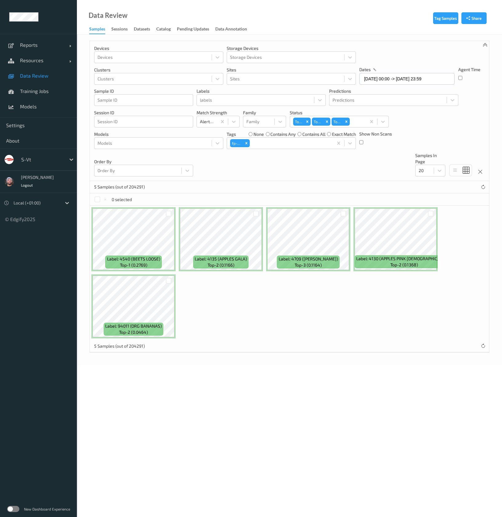
click at [211, 172] on div "Devices Devices Storage Devices Storage Devices Clusters Clusters Sites Sites d…" at bounding box center [289, 111] width 399 height 140
click at [344, 214] on div at bounding box center [344, 213] width 6 height 6
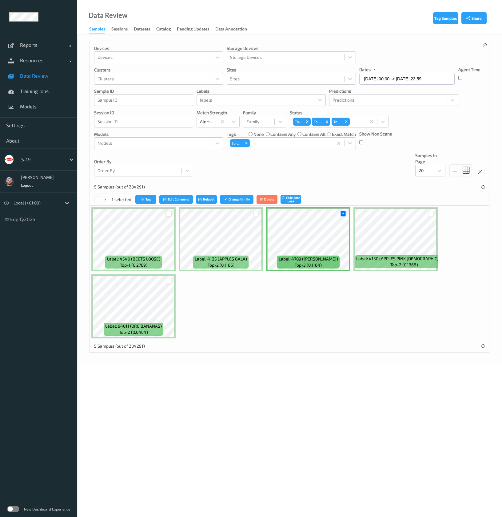
click at [166, 213] on div at bounding box center [169, 213] width 6 height 6
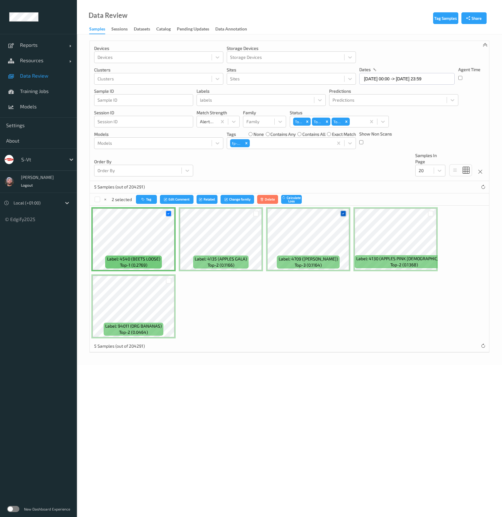
click at [342, 212] on icon at bounding box center [343, 213] width 4 height 4
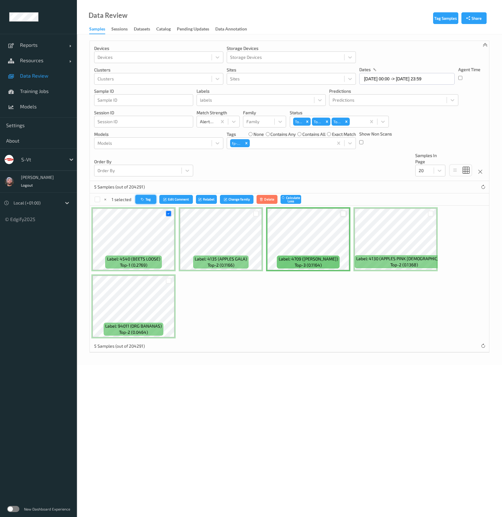
click at [143, 197] on icon "button" at bounding box center [143, 199] width 5 height 4
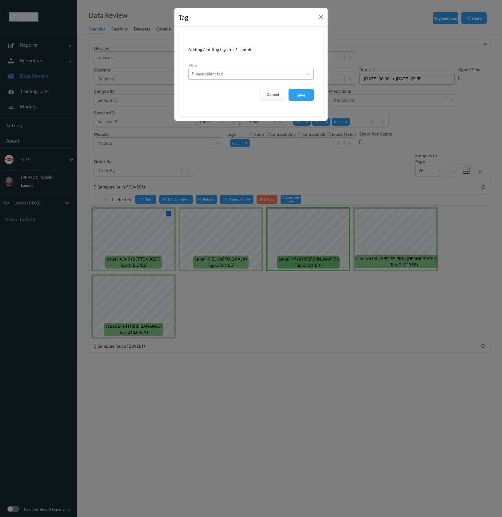
click at [258, 75] on div at bounding box center [245, 73] width 107 height 7
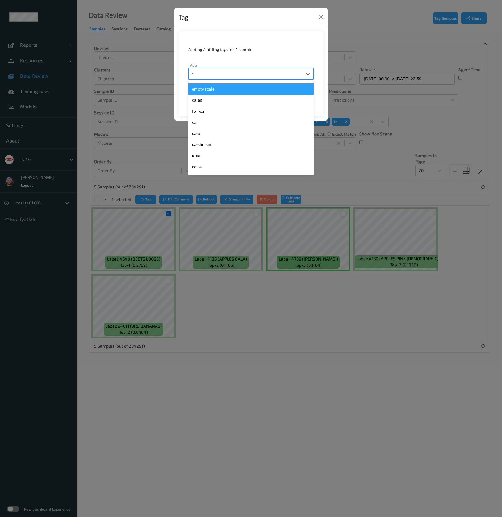
type input "ca"
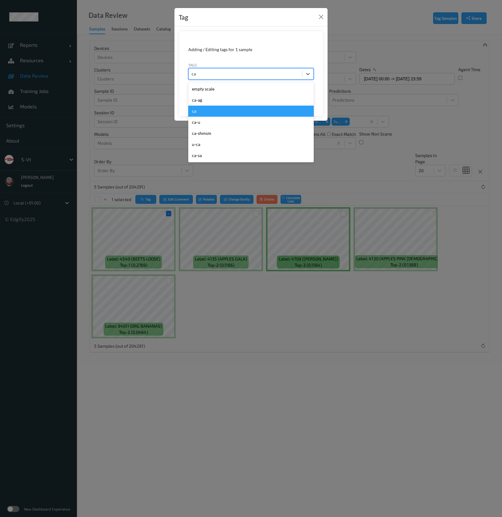
click at [228, 112] on div "ca" at bounding box center [251, 111] width 126 height 11
type input "s"
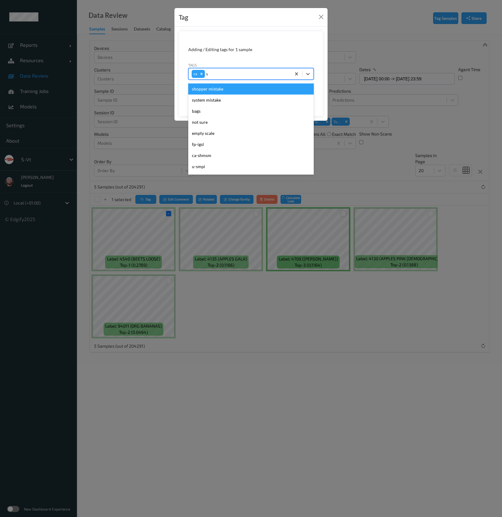
drag, startPoint x: 228, startPoint y: 111, endPoint x: 297, endPoint y: 86, distance: 73.1
click at [228, 82] on div "shopper mistake system mistake bags not sure empty scale fp-igsl ca-shmsm u-smp…" at bounding box center [251, 128] width 126 height 92
drag, startPoint x: 289, startPoint y: 91, endPoint x: 306, endPoint y: 92, distance: 17.0
click at [289, 91] on div "shopper mistake" at bounding box center [251, 88] width 126 height 11
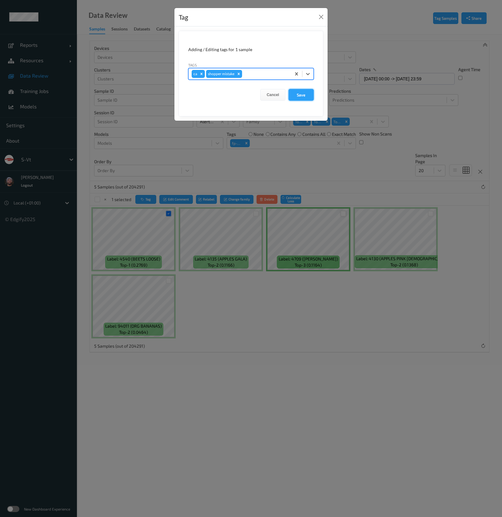
click at [304, 90] on button "Save" at bounding box center [301, 95] width 25 height 12
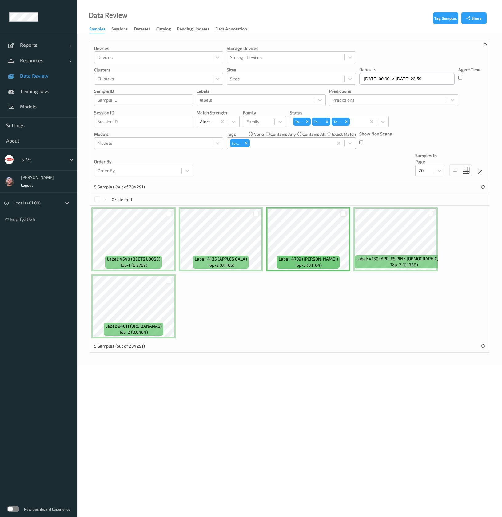
click at [272, 142] on div at bounding box center [290, 142] width 79 height 7
type input "sh"
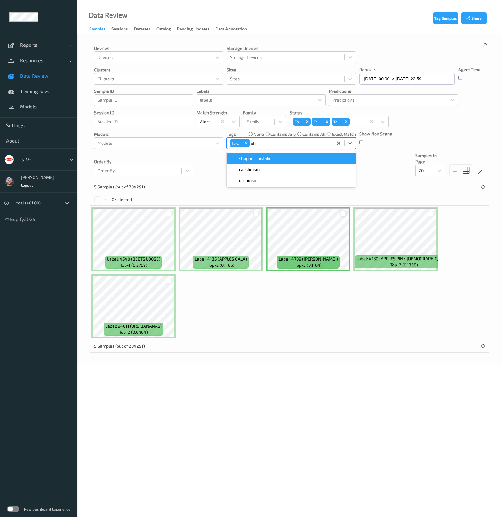
click at [259, 157] on span "shopper mistake" at bounding box center [255, 158] width 33 height 6
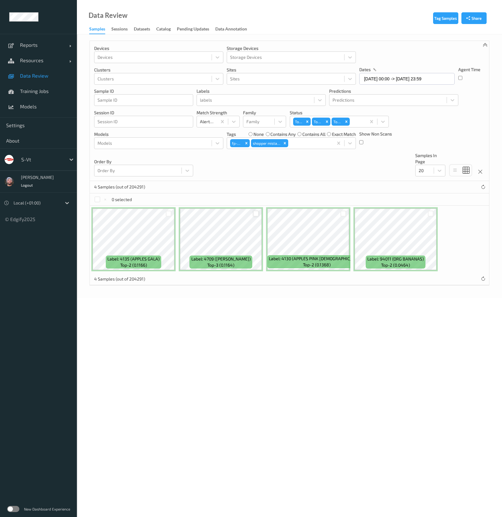
click at [262, 318] on body "Reports Default Report Customized Report Resources Devices Clusters Sites Data …" at bounding box center [251, 258] width 502 height 517
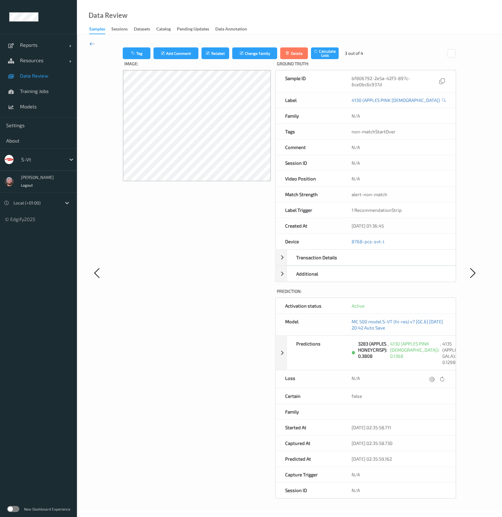
click at [95, 44] on icon at bounding box center [93, 43] width 6 height 7
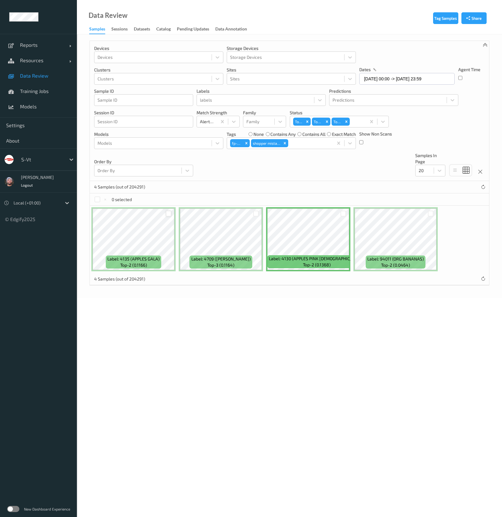
click at [166, 214] on div at bounding box center [169, 213] width 6 height 6
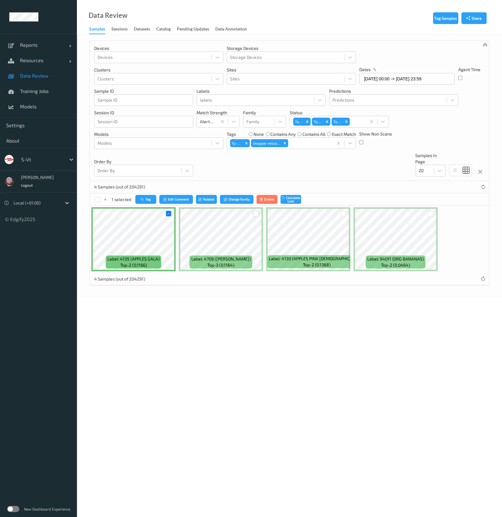
click at [256, 213] on div at bounding box center [256, 213] width 6 height 6
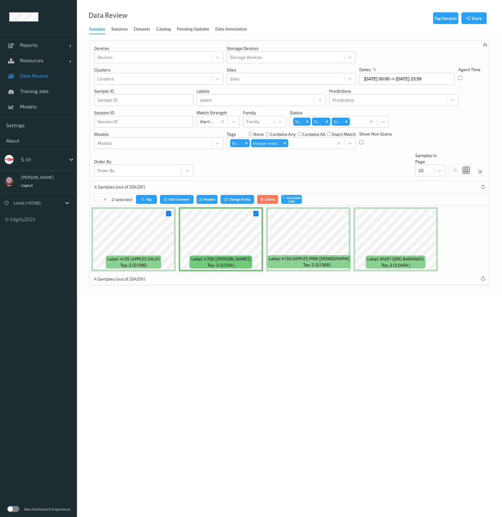
click at [346, 214] on div at bounding box center [344, 213] width 6 height 6
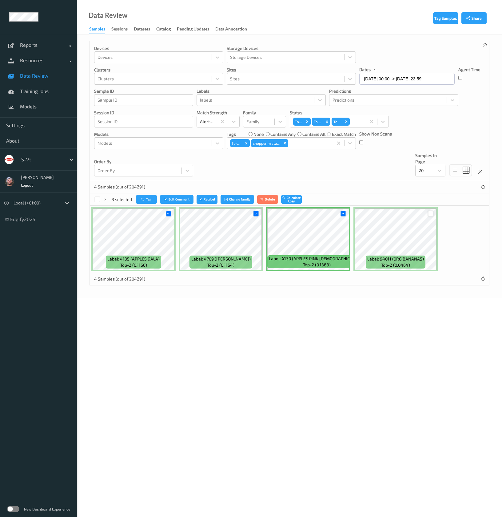
click at [430, 214] on div at bounding box center [431, 213] width 6 height 6
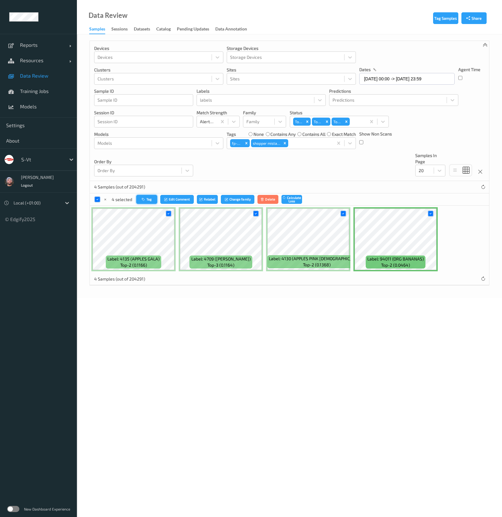
click at [150, 197] on button "Tag" at bounding box center [146, 199] width 21 height 9
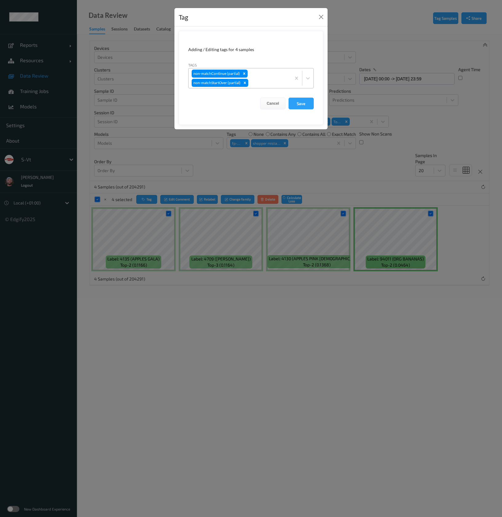
click at [262, 76] on div "non-matchContinue (partial) non-matchStartOver (partial)" at bounding box center [240, 78] width 102 height 20
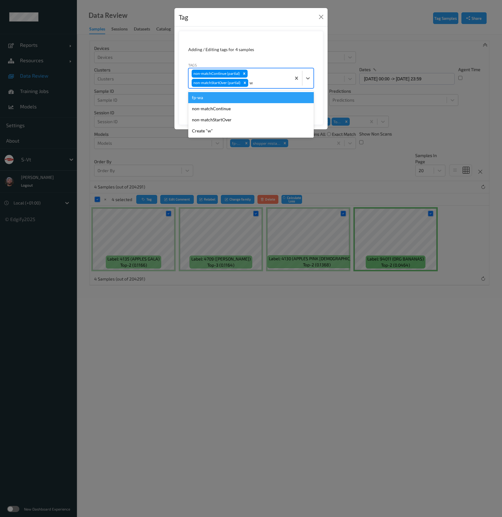
type input "wa"
click at [238, 97] on div "fp-wa" at bounding box center [251, 97] width 126 height 11
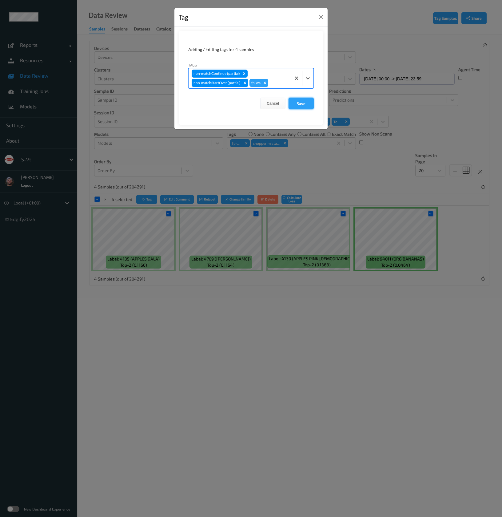
click at [309, 107] on button "Save" at bounding box center [301, 104] width 25 height 12
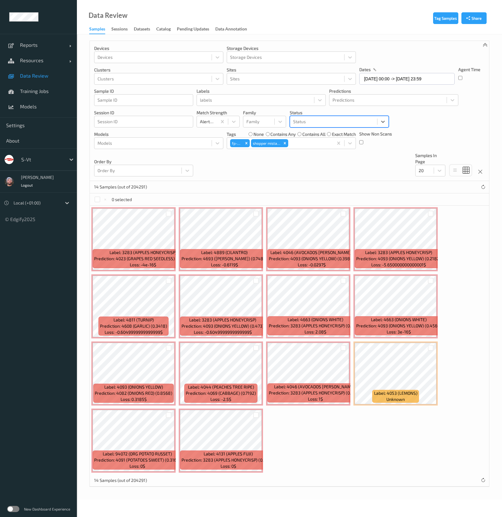
click at [333, 124] on div at bounding box center [333, 121] width 81 height 7
click at [312, 201] on span "Mistake" at bounding box center [309, 203] width 15 height 6
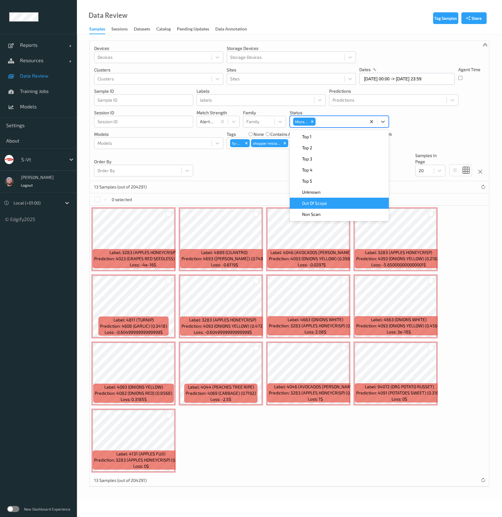
click at [231, 182] on div "13 Samples (out of 204291)" at bounding box center [289, 187] width 399 height 12
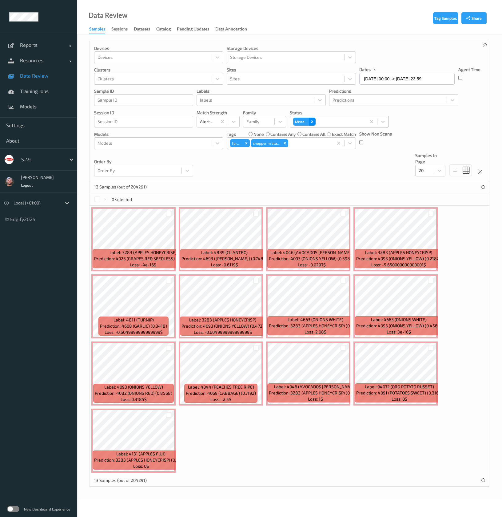
click at [314, 123] on icon "Remove Mistake" at bounding box center [312, 121] width 4 height 4
click at [326, 121] on div at bounding box center [340, 121] width 46 height 7
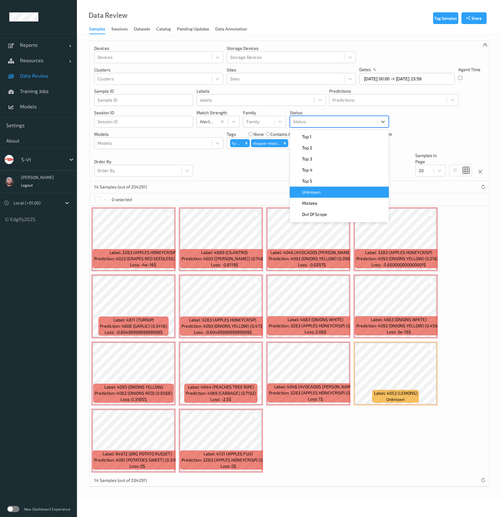
click at [318, 191] on span "Unknown" at bounding box center [311, 192] width 18 height 6
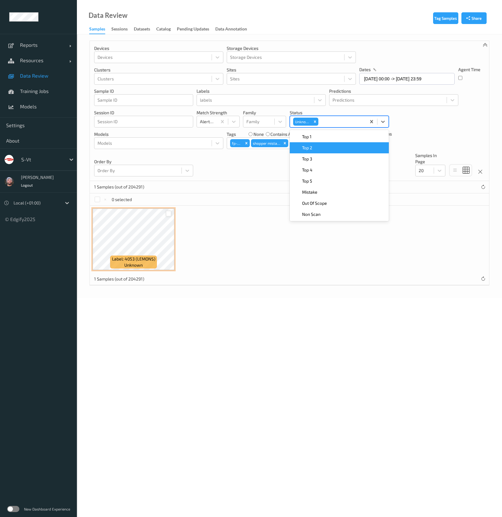
click at [170, 213] on div at bounding box center [169, 213] width 6 height 6
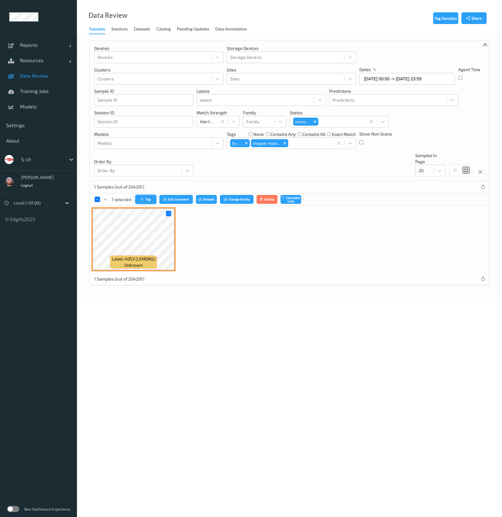
click at [144, 198] on icon "button" at bounding box center [143, 199] width 5 height 4
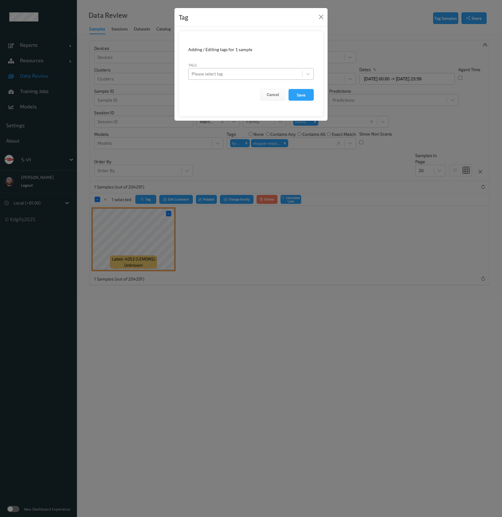
click at [266, 76] on div at bounding box center [245, 73] width 107 height 7
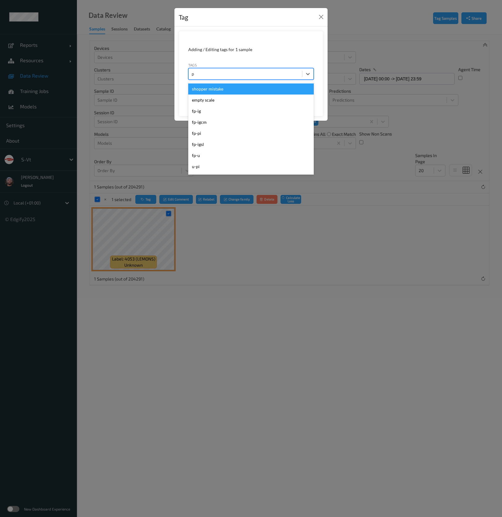
type input "pi"
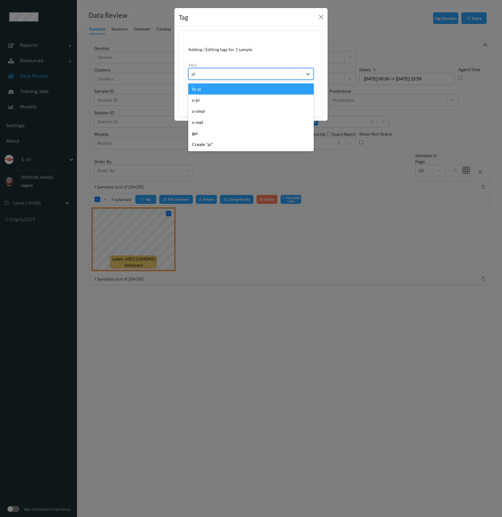
click at [242, 101] on div "u-pi" at bounding box center [251, 99] width 126 height 11
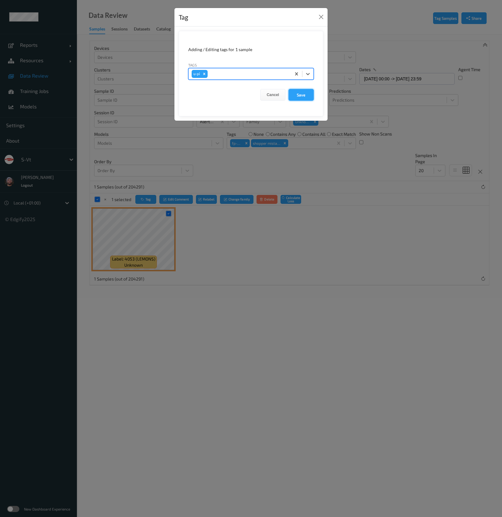
click at [304, 95] on button "Save" at bounding box center [301, 95] width 25 height 12
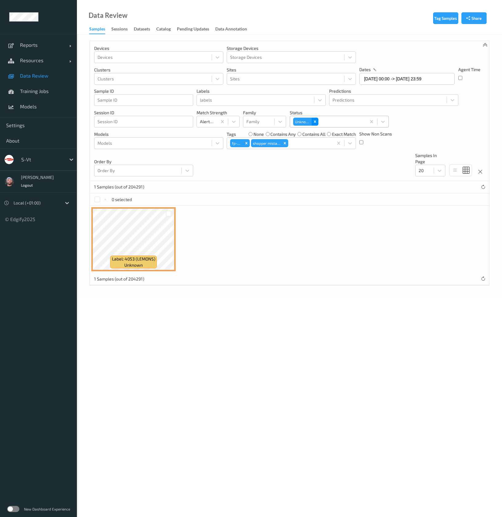
click at [315, 120] on icon "Remove Unknown" at bounding box center [315, 121] width 4 height 4
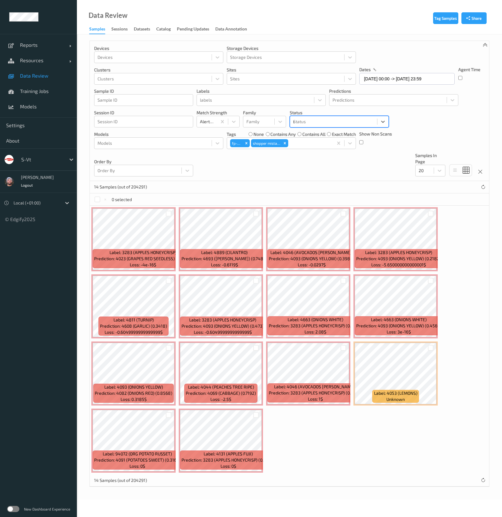
type input "mi"
click at [302, 136] on span at bounding box center [298, 137] width 9 height 6
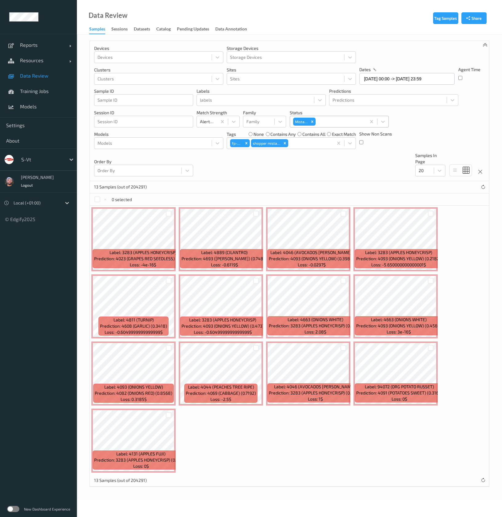
click at [268, 175] on div "Devices Devices Storage Devices Storage Devices Clusters Clusters Sites Sites d…" at bounding box center [289, 111] width 399 height 140
click at [343, 213] on div at bounding box center [344, 213] width 6 height 6
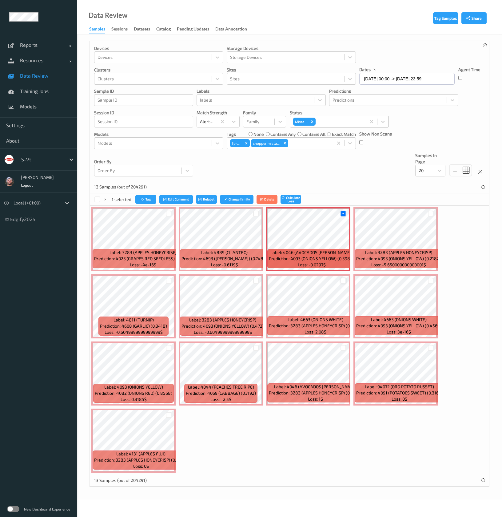
click at [343, 280] on div at bounding box center [344, 281] width 6 height 6
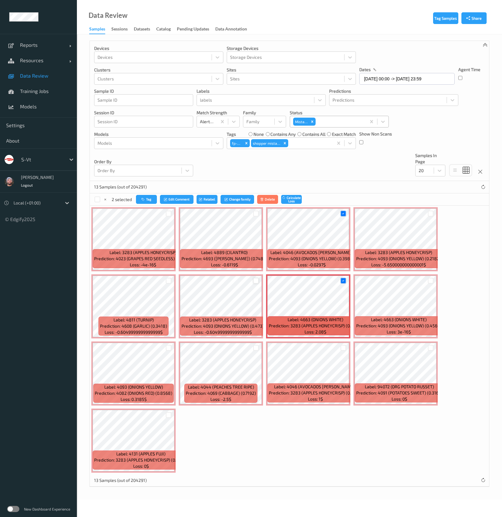
click at [257, 282] on div at bounding box center [256, 281] width 6 height 6
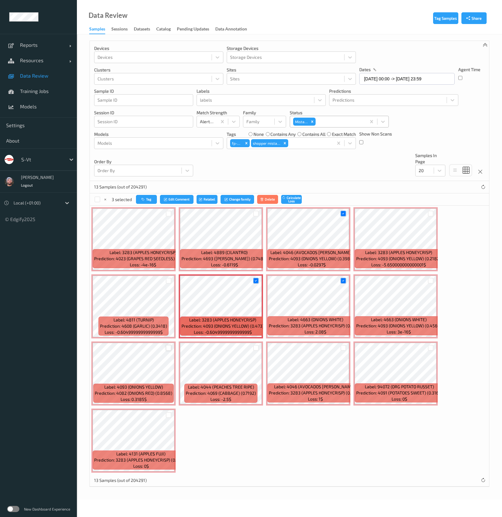
click at [169, 346] on div at bounding box center [169, 348] width 6 height 6
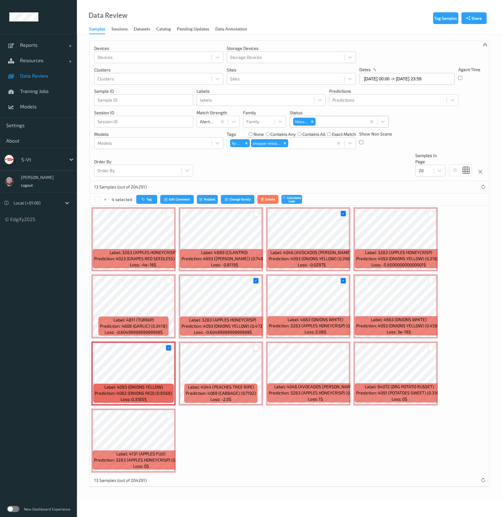
click at [257, 348] on div at bounding box center [256, 348] width 6 height 6
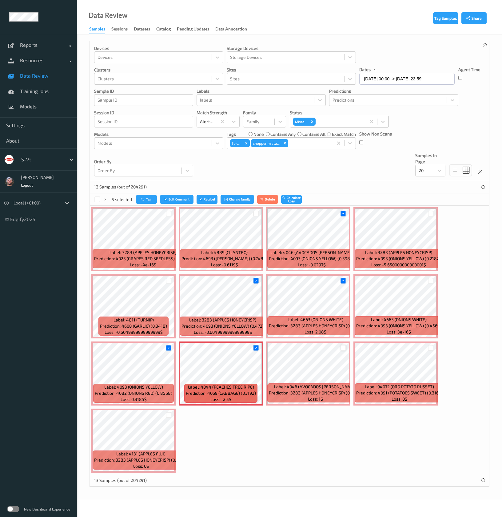
click at [346, 346] on div at bounding box center [344, 348] width 6 height 6
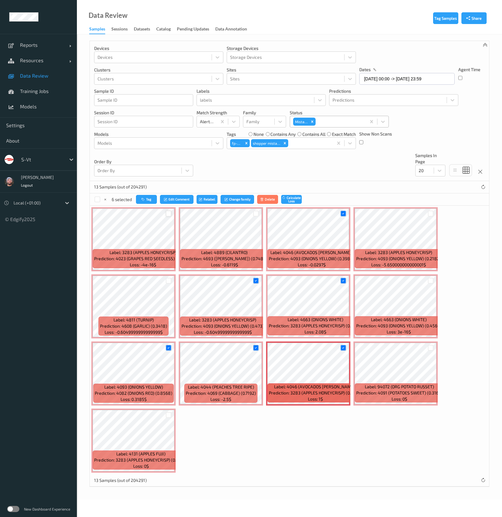
click at [168, 214] on div at bounding box center [169, 213] width 6 height 6
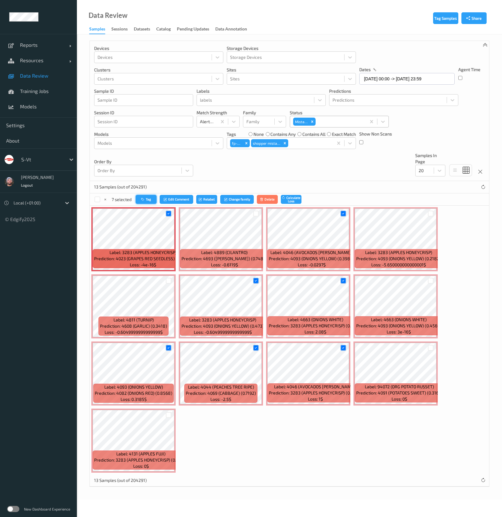
click at [148, 202] on button "Tag" at bounding box center [146, 199] width 21 height 9
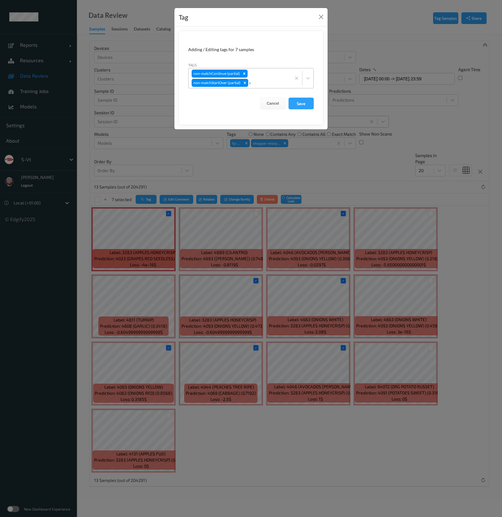
click at [266, 78] on div "non-matchContinue (partial) non-matchStartOver (partial) c" at bounding box center [240, 78] width 102 height 20
type input "ca"
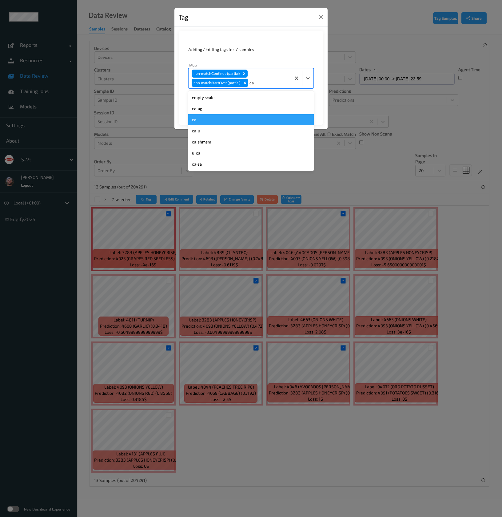
click at [215, 116] on div "ca" at bounding box center [251, 119] width 126 height 11
type input "s"
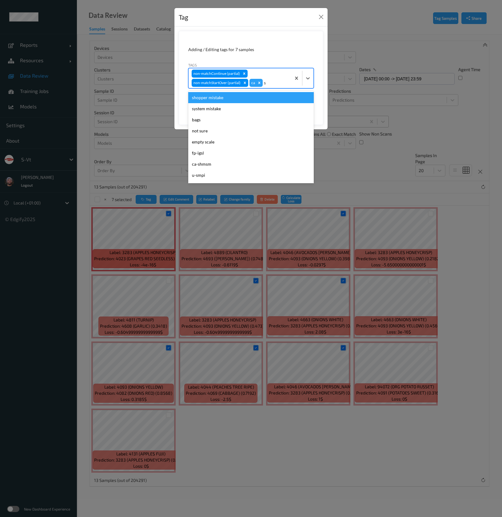
click at [221, 99] on div "shopper mistake" at bounding box center [251, 97] width 126 height 11
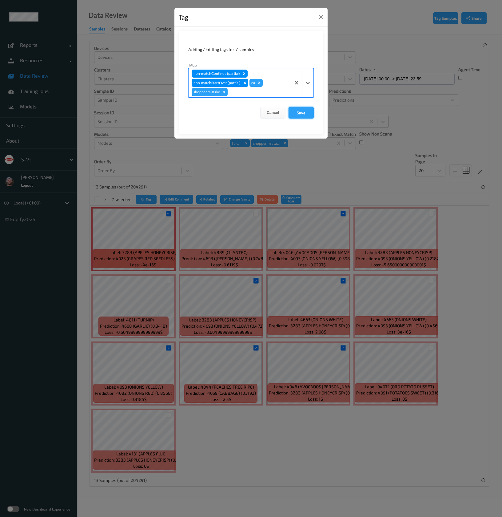
click at [299, 107] on button "Save" at bounding box center [301, 113] width 25 height 12
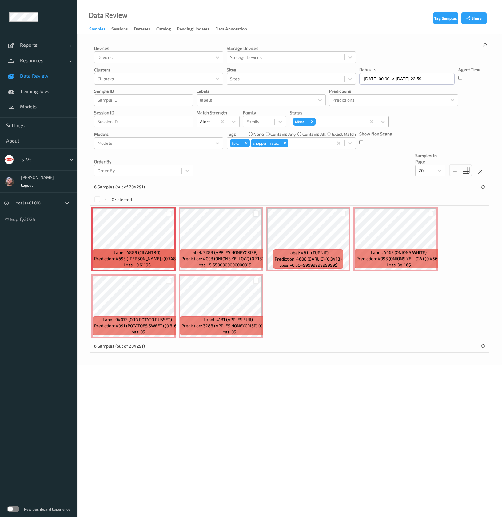
click at [257, 212] on div at bounding box center [256, 213] width 6 height 6
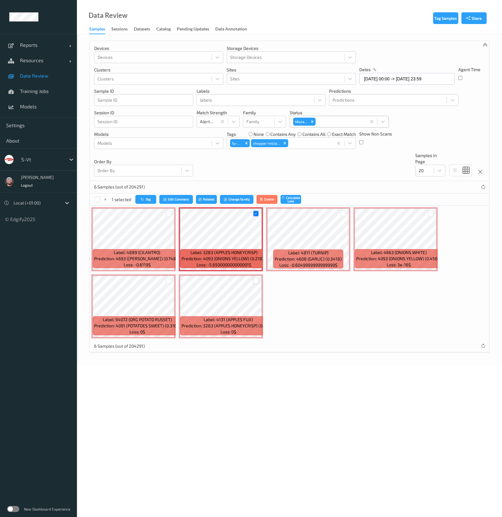
click at [258, 282] on div at bounding box center [256, 281] width 6 height 6
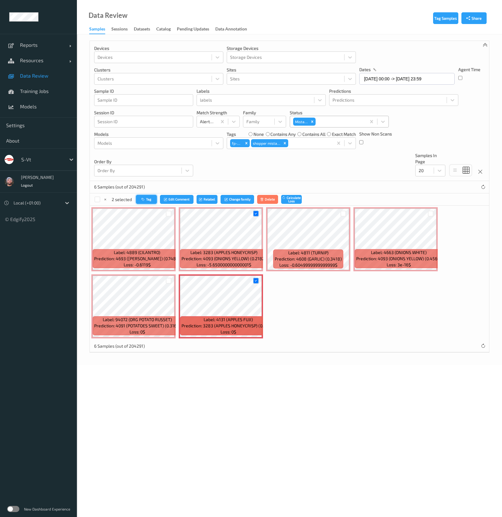
click at [140, 200] on button "Tag" at bounding box center [146, 199] width 21 height 9
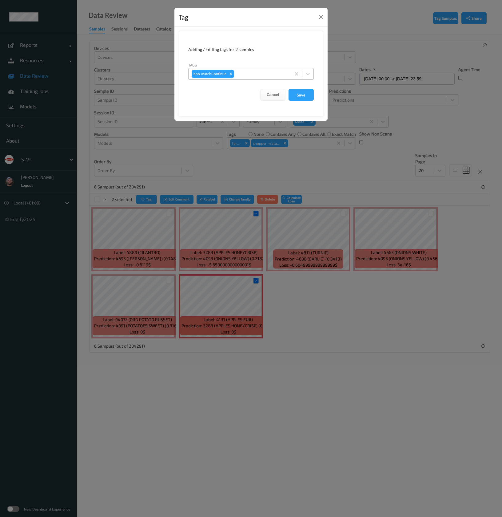
click at [267, 76] on div at bounding box center [261, 73] width 53 height 7
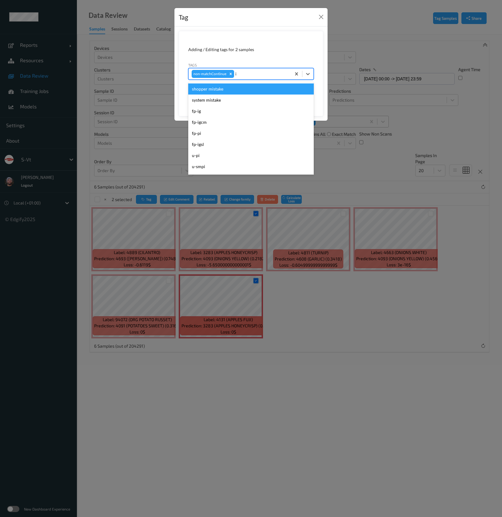
type input "ig"
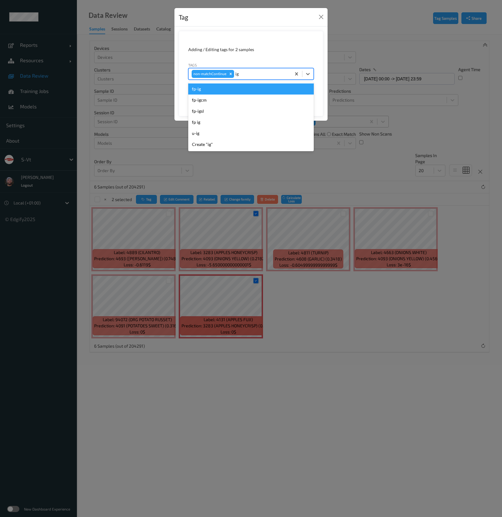
click at [241, 93] on div "fp-ig" at bounding box center [251, 88] width 126 height 11
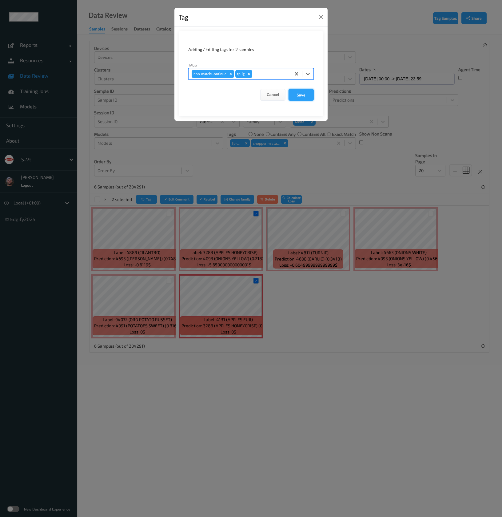
click at [294, 95] on button "Save" at bounding box center [301, 95] width 25 height 12
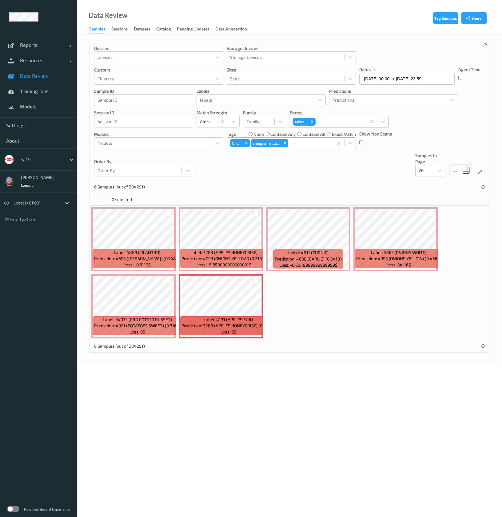
click at [313, 143] on div at bounding box center [310, 142] width 41 height 7
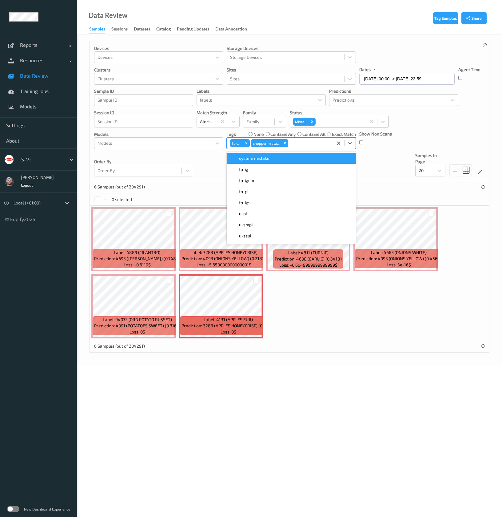
type input "ig"
click at [268, 157] on div "fp-ig" at bounding box center [291, 158] width 122 height 6
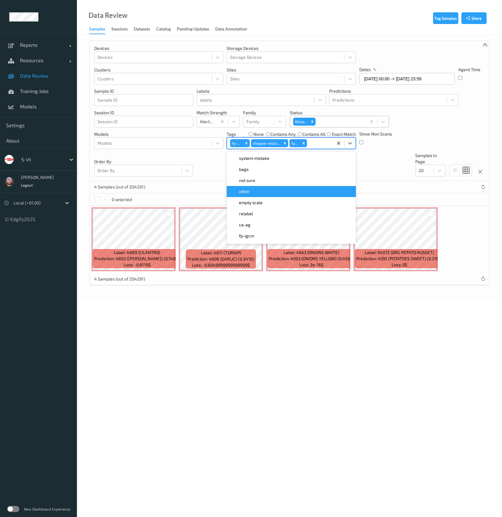
click at [369, 301] on body "Reports Default Report Customized Report Resources Devices Clusters Sites Data …" at bounding box center [251, 258] width 502 height 517
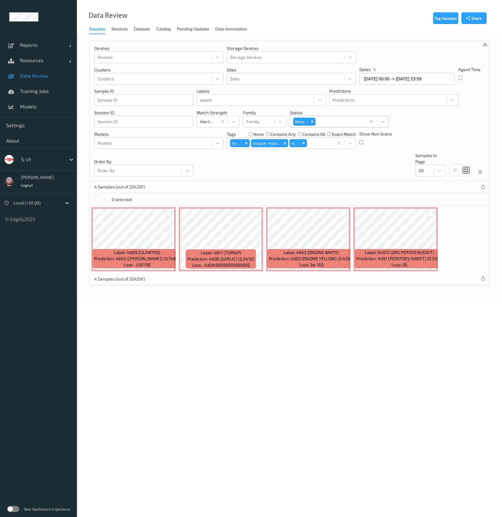
click at [342, 217] on div at bounding box center [344, 213] width 12 height 10
click at [343, 214] on div at bounding box center [344, 213] width 6 height 6
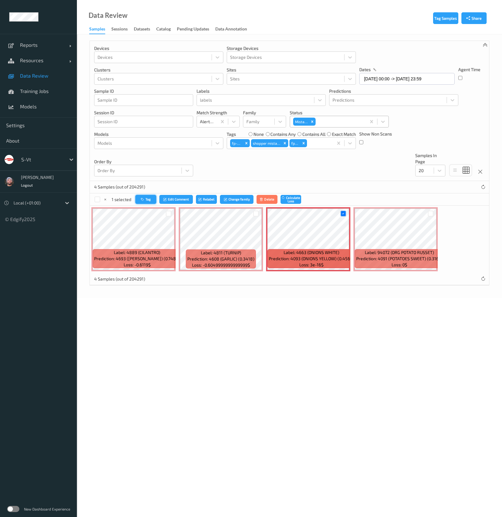
click at [150, 199] on button "Tag" at bounding box center [145, 199] width 21 height 9
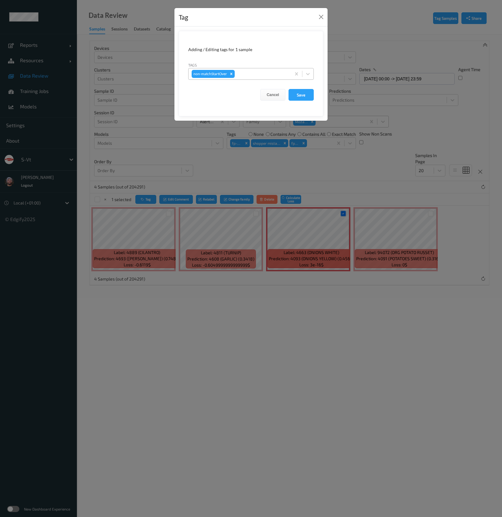
click at [260, 77] on div at bounding box center [262, 73] width 52 height 7
type input "pi"
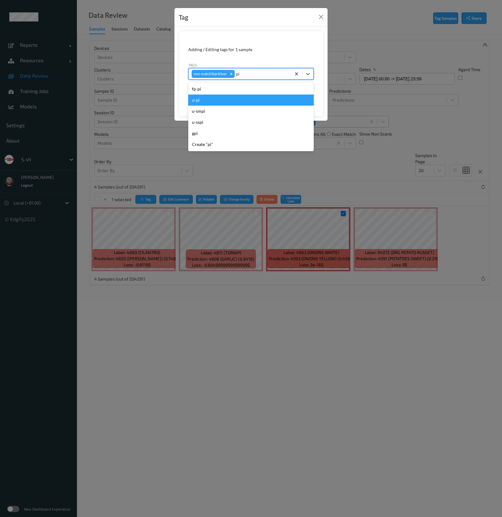
click at [245, 97] on div "u-pi" at bounding box center [251, 99] width 126 height 11
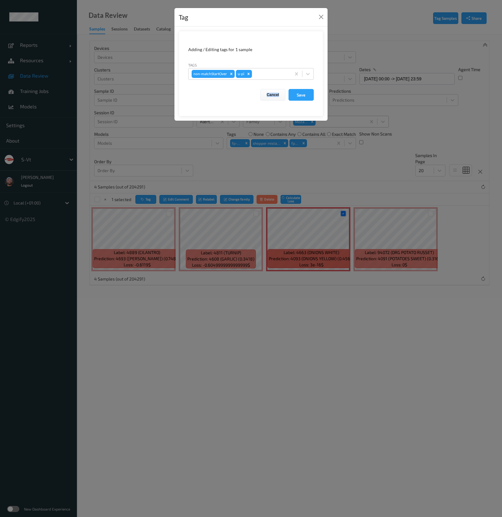
click at [245, 97] on div "Cancel Save" at bounding box center [251, 95] width 126 height 12
click at [250, 75] on icon "Remove u-pi" at bounding box center [248, 74] width 4 height 4
type input "pi"
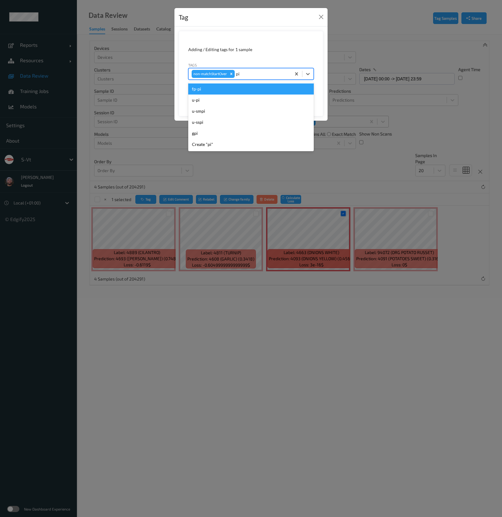
drag, startPoint x: 207, startPoint y: 90, endPoint x: 269, endPoint y: 92, distance: 62.5
click at [207, 90] on div "fp-pi" at bounding box center [251, 88] width 126 height 11
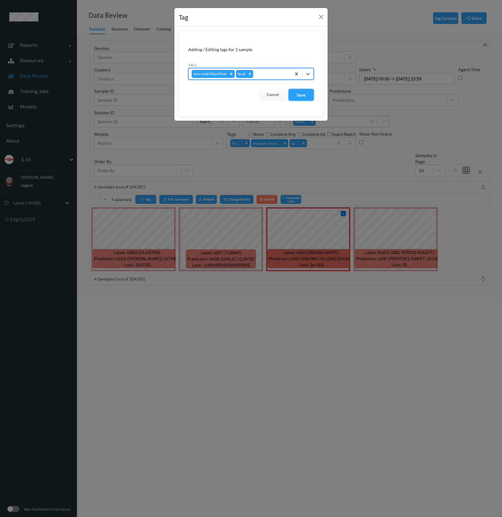
click at [303, 93] on button "Save" at bounding box center [301, 95] width 25 height 12
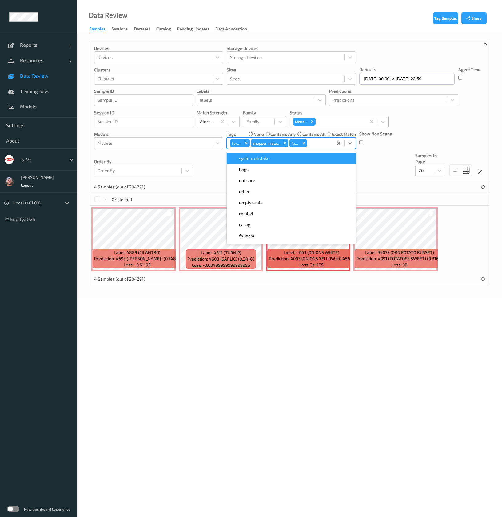
click at [323, 143] on div at bounding box center [319, 142] width 22 height 7
type input "pi"
click at [265, 162] on div "fp-pi" at bounding box center [291, 158] width 129 height 11
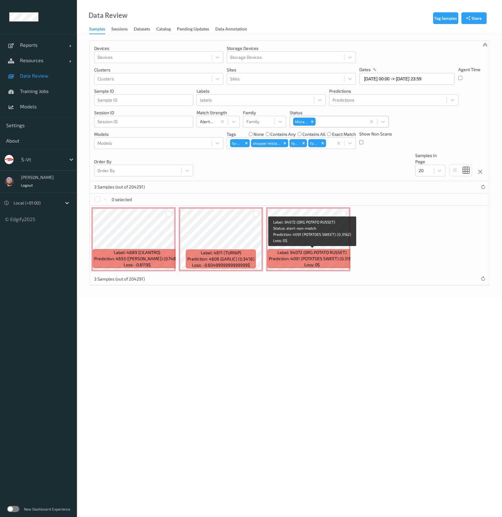
click at [294, 256] on span "Prediction: 4091 (POTATOES SWEET) (0.3162)" at bounding box center [312, 258] width 86 height 6
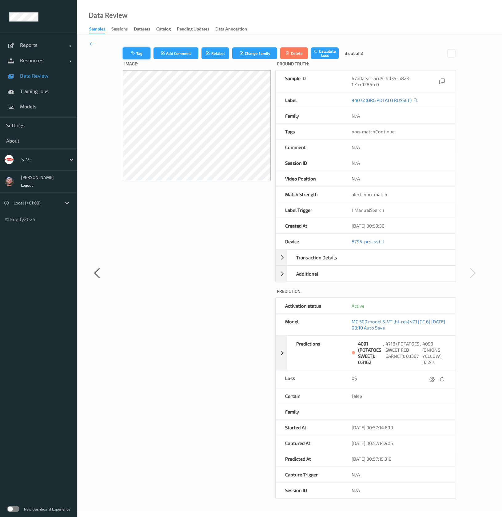
click at [137, 50] on button "Tag" at bounding box center [137, 53] width 28 height 12
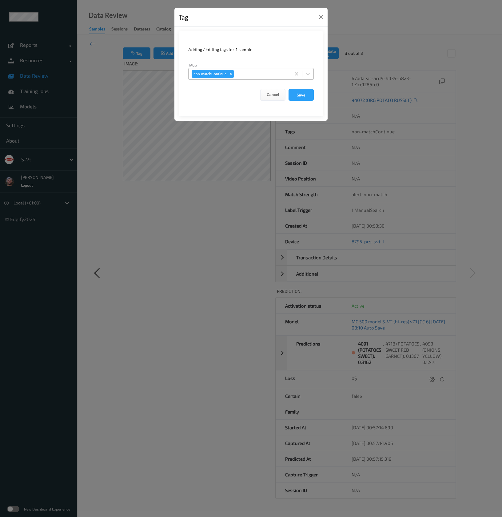
click at [247, 75] on div at bounding box center [261, 73] width 53 height 7
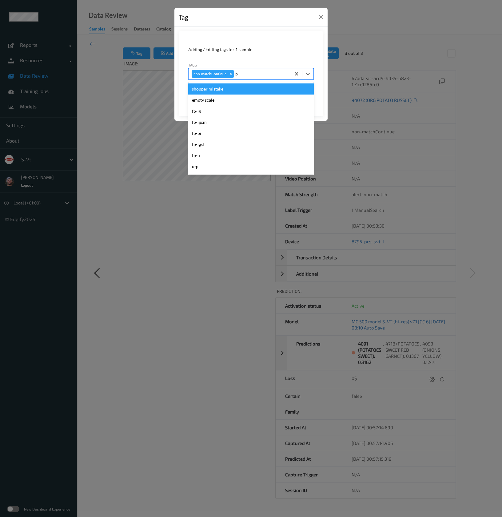
type input "pi"
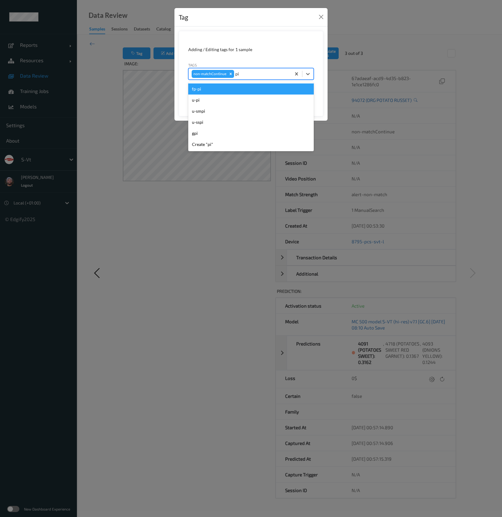
click at [234, 88] on div "fp-pi" at bounding box center [251, 88] width 126 height 11
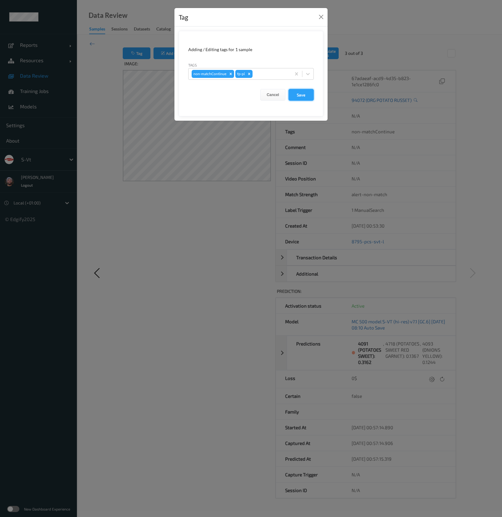
click at [300, 96] on button "Save" at bounding box center [301, 95] width 25 height 12
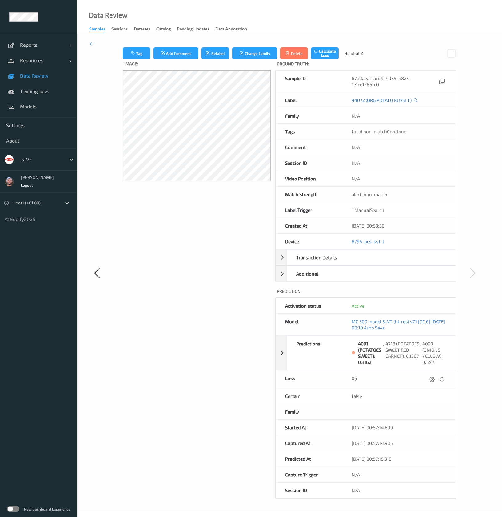
click at [92, 47] on div at bounding box center [106, 272] width 33 height 451
click at [94, 42] on icon at bounding box center [93, 43] width 6 height 7
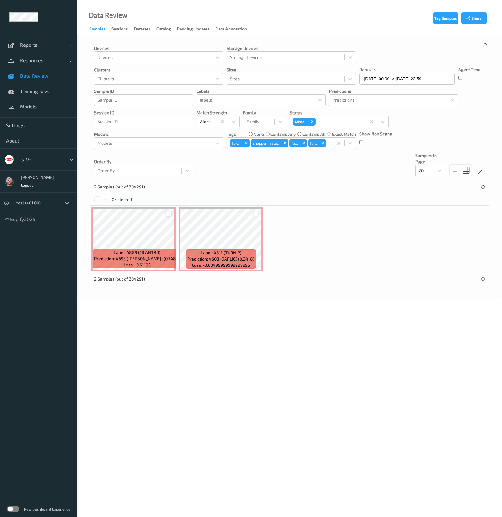
click at [169, 211] on div at bounding box center [169, 213] width 6 height 6
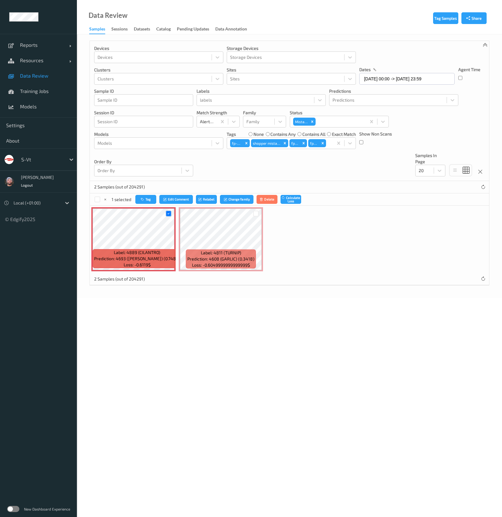
click at [259, 211] on div at bounding box center [256, 213] width 12 height 10
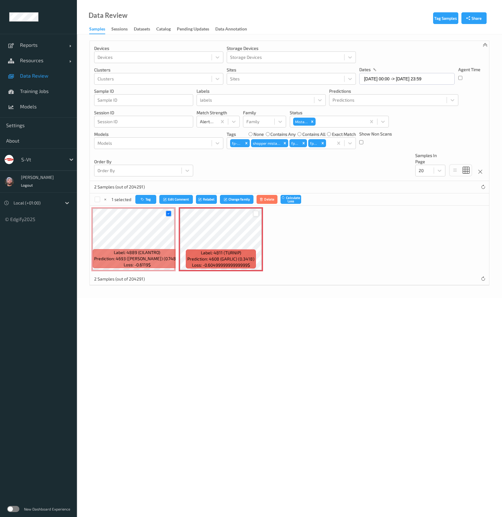
click at [257, 214] on div at bounding box center [256, 213] width 6 height 6
click at [156, 197] on div "Tag Edit Comment Relabel Change family Delete Calculate Loss" at bounding box center [219, 199] width 166 height 9
click at [152, 196] on button "Tag" at bounding box center [146, 199] width 21 height 9
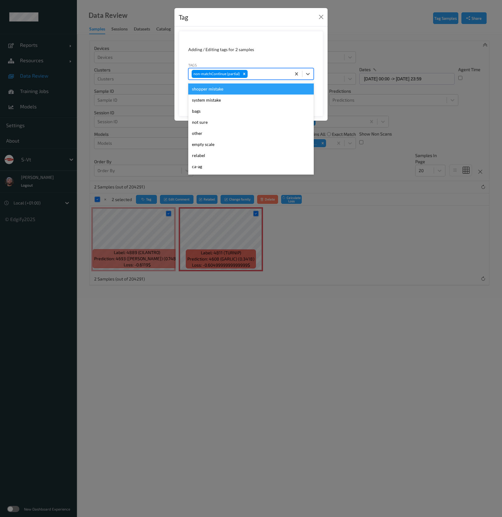
click at [250, 73] on div at bounding box center [268, 73] width 39 height 7
type input "pi"
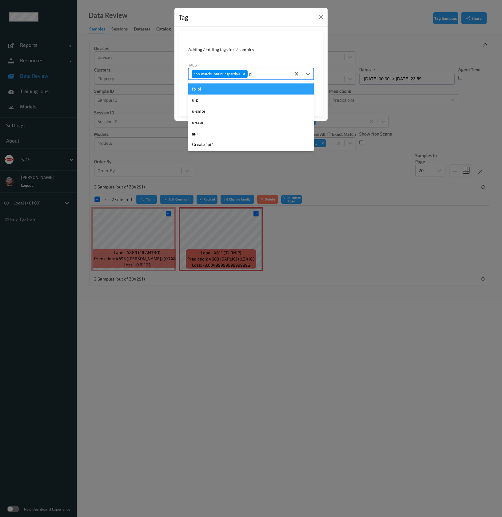
click at [211, 91] on div "fp-pi" at bounding box center [251, 88] width 126 height 11
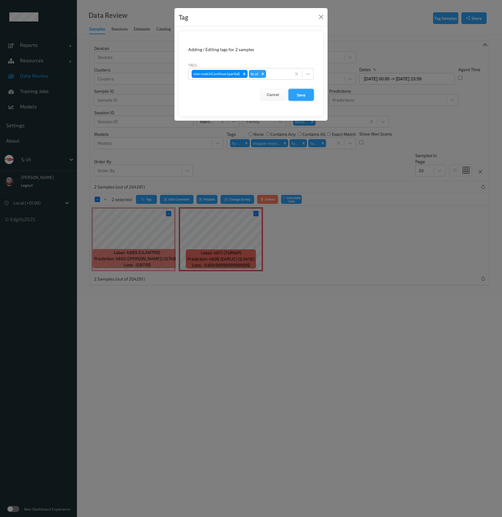
click at [296, 90] on button "Save" at bounding box center [301, 95] width 25 height 12
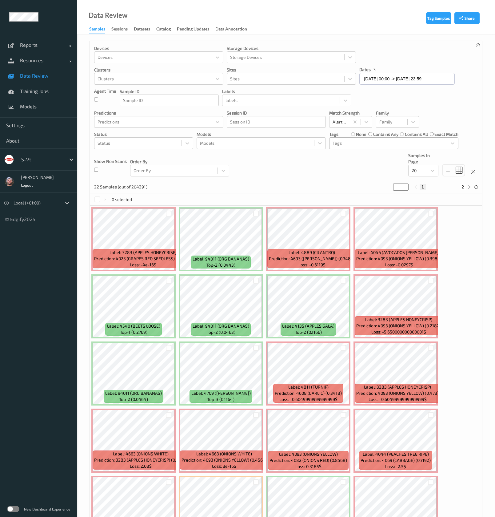
click at [406, 145] on div at bounding box center [388, 142] width 111 height 7
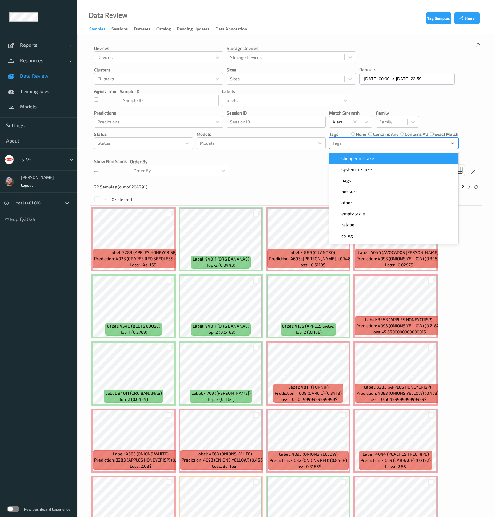
click at [383, 158] on div "shopper mistake" at bounding box center [394, 158] width 122 height 6
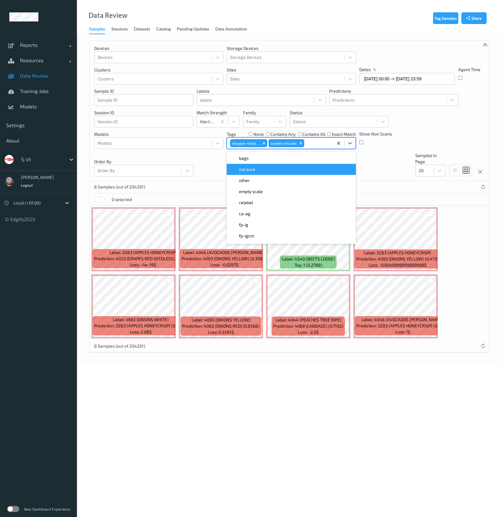
click at [208, 170] on div "Devices Devices Storage Devices Storage Devices Clusters Clusters Sites Sites d…" at bounding box center [289, 111] width 399 height 140
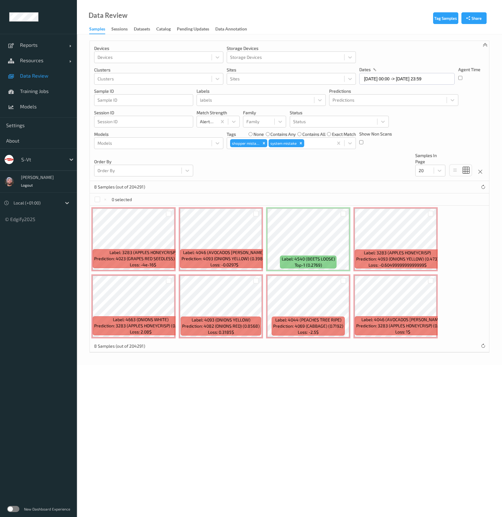
click at [274, 30] on div "Data Review Samples Sessions Datasets Catalog Pending Updates Data Annotation" at bounding box center [289, 17] width 425 height 34
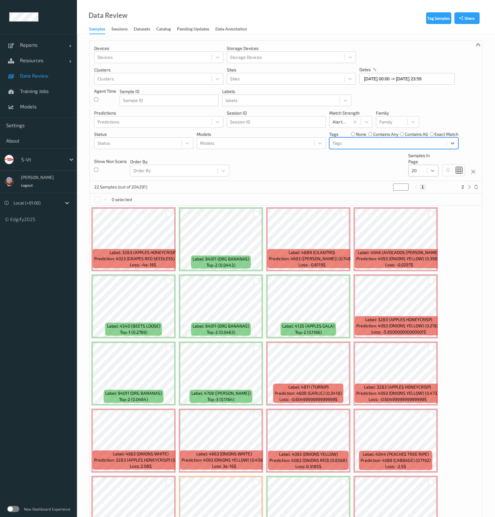
click at [431, 172] on icon at bounding box center [433, 170] width 6 height 6
click at [416, 225] on div "200" at bounding box center [423, 229] width 30 height 11
click at [321, 193] on div "0 selected" at bounding box center [286, 199] width 392 height 12
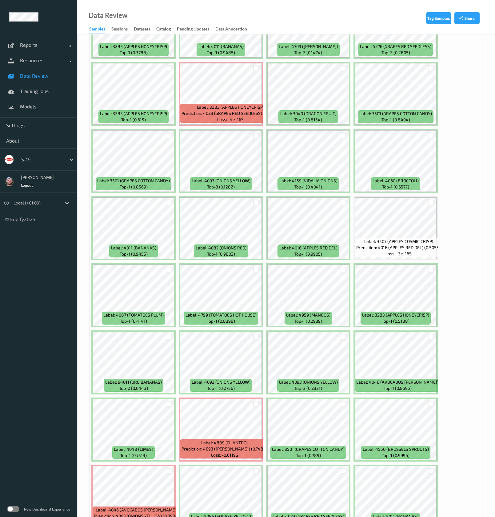
scroll to position [369, 0]
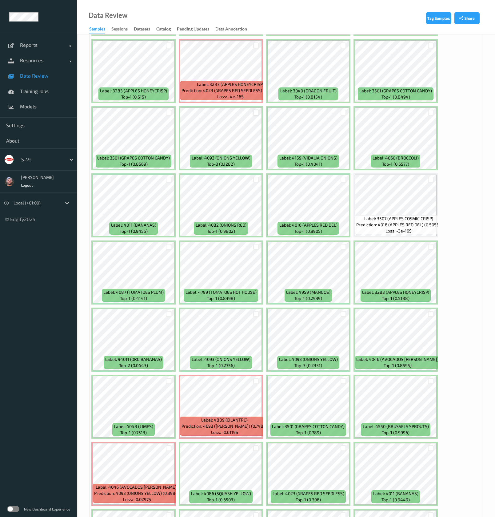
click at [255, 114] on div at bounding box center [256, 113] width 6 height 6
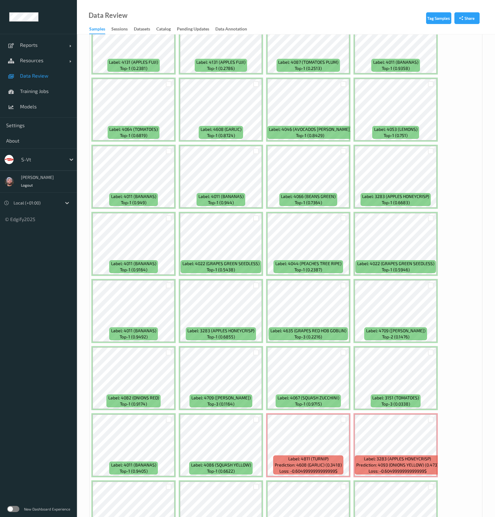
scroll to position [1985, 0]
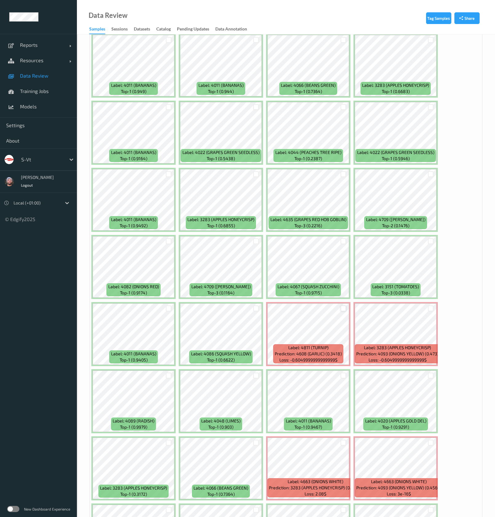
click at [341, 308] on div at bounding box center [344, 308] width 6 height 6
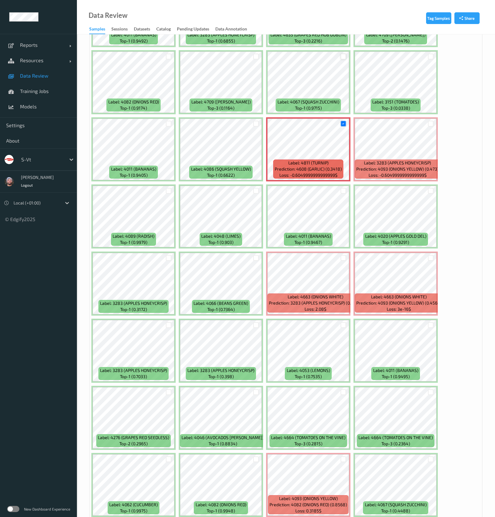
click at [342, 56] on div at bounding box center [344, 57] width 6 height 6
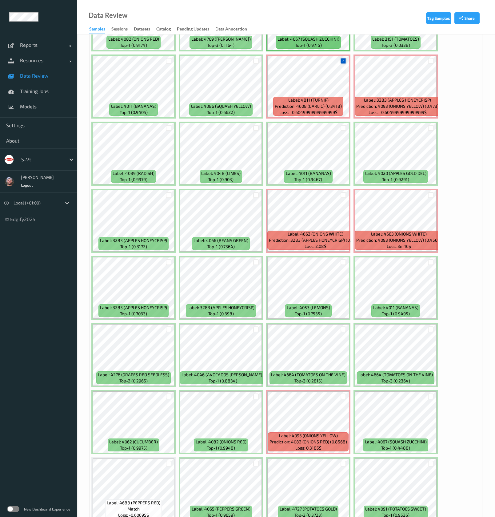
scroll to position [2308, 0]
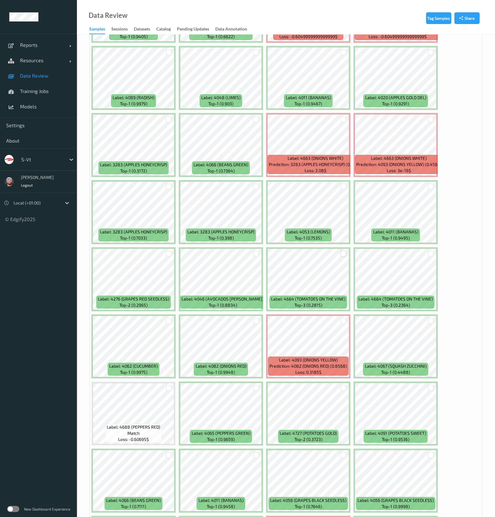
click at [346, 252] on div at bounding box center [344, 253] width 6 height 6
click at [433, 254] on div at bounding box center [431, 253] width 6 height 6
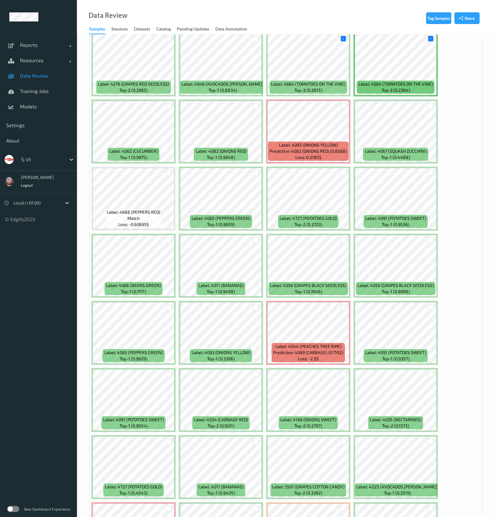
scroll to position [2631, 0]
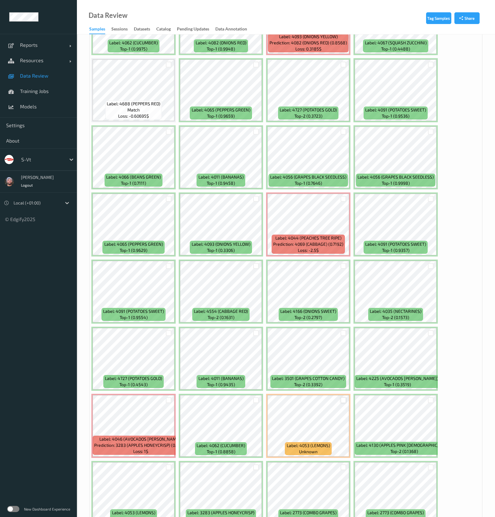
click at [342, 401] on div at bounding box center [344, 400] width 6 height 6
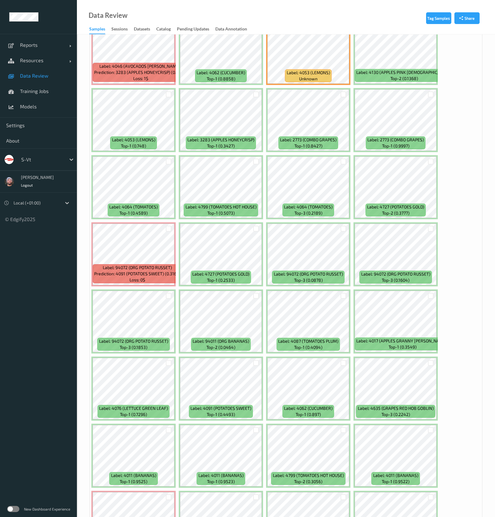
scroll to position [3068, 0]
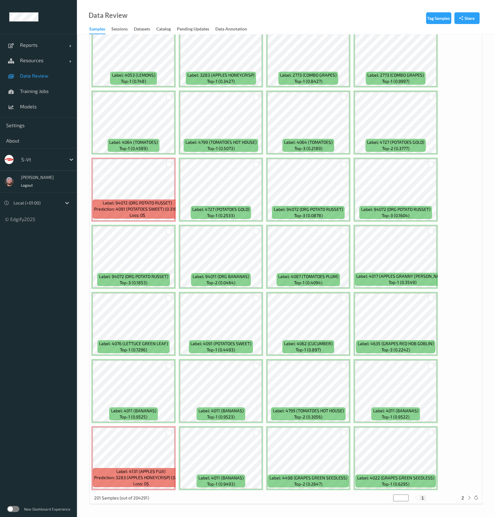
click at [462, 498] on button "2" at bounding box center [463, 498] width 6 height 6
type input "*"
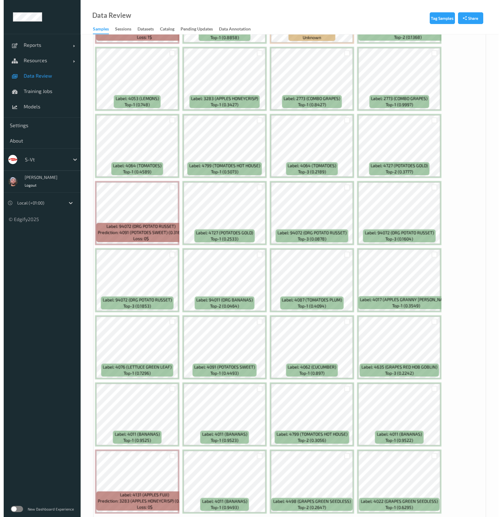
scroll to position [0, 0]
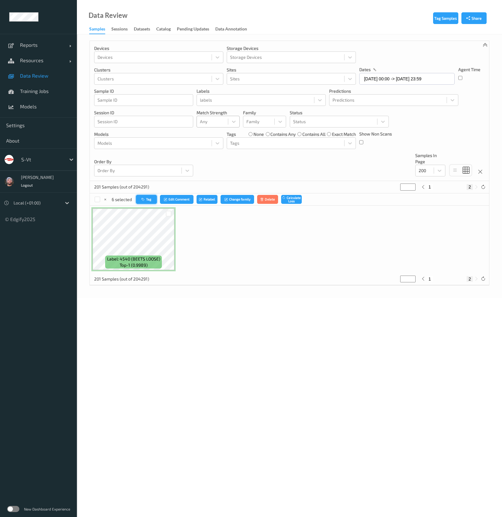
click at [152, 197] on button "Tag" at bounding box center [146, 199] width 21 height 9
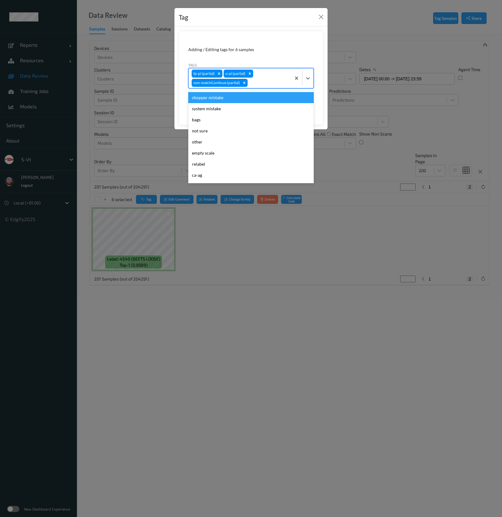
click at [255, 82] on div at bounding box center [268, 82] width 39 height 7
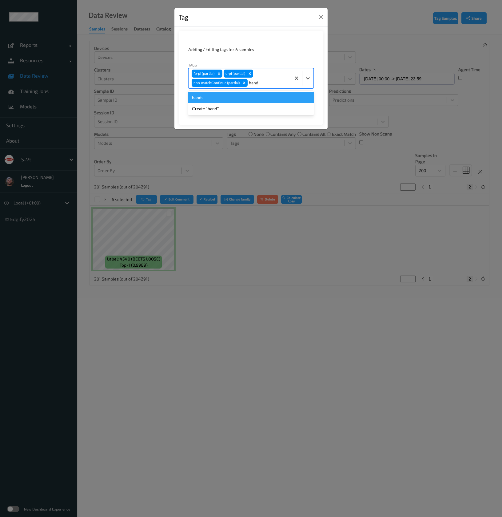
type input "hands"
click at [257, 101] on div "hands" at bounding box center [251, 97] width 126 height 11
click at [298, 103] on button "Save" at bounding box center [301, 104] width 25 height 12
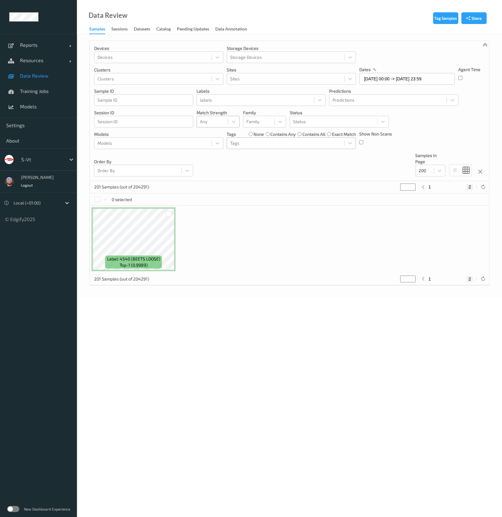
click at [258, 140] on div at bounding box center [285, 142] width 111 height 7
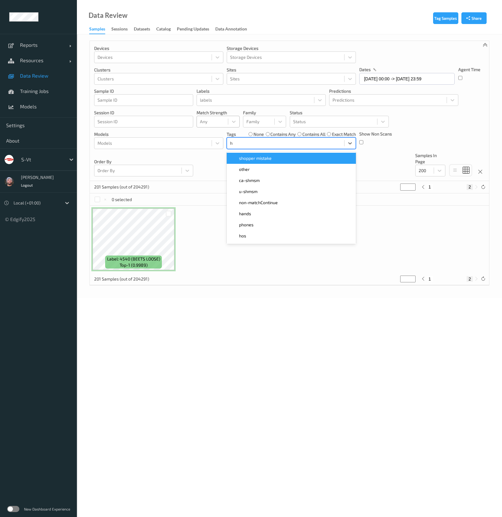
type input "ha"
click at [249, 158] on span "hands" at bounding box center [245, 158] width 12 height 6
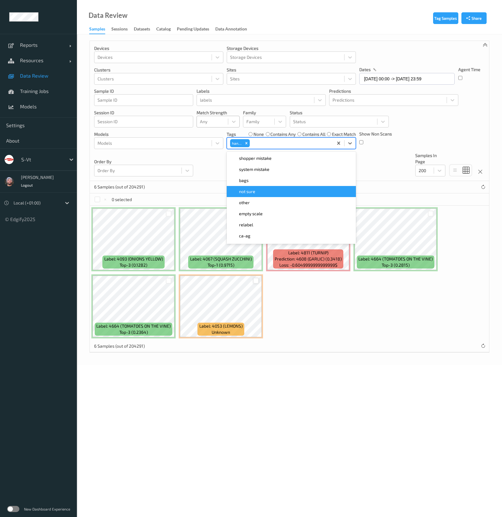
click at [256, 279] on div at bounding box center [256, 281] width 6 height 6
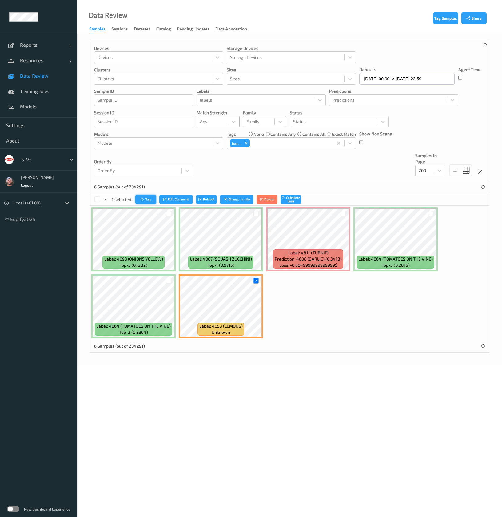
click at [150, 201] on button "Tag" at bounding box center [145, 199] width 21 height 9
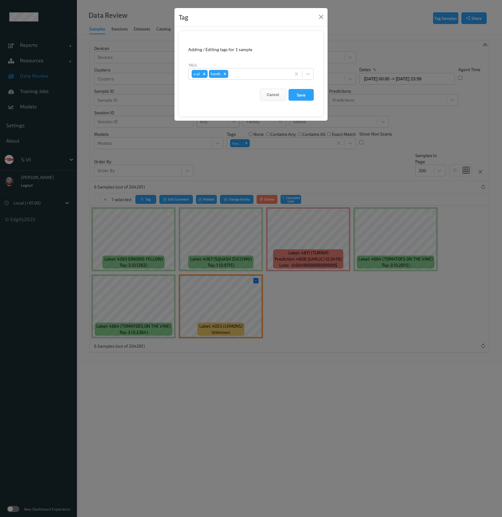
click at [280, 98] on button "Cancel" at bounding box center [272, 95] width 25 height 12
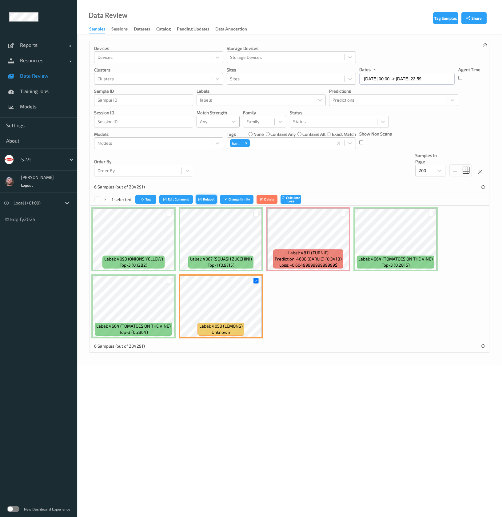
click at [204, 196] on button "Relabel" at bounding box center [206, 199] width 21 height 9
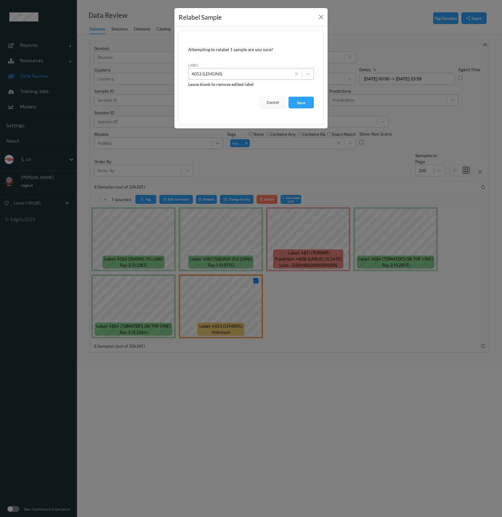
click at [256, 68] on div "label 4053 (LEMONS)" at bounding box center [251, 71] width 126 height 18
click at [254, 71] on div at bounding box center [240, 73] width 96 height 7
type input "dark_blur"
click at [289, 97] on button "Save" at bounding box center [301, 103] width 25 height 12
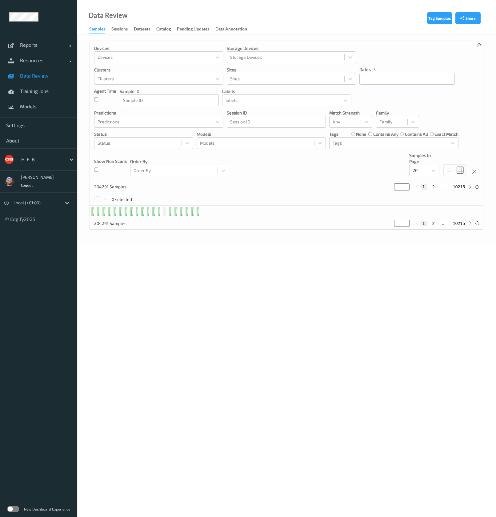
click at [56, 80] on link "Data Review" at bounding box center [38, 75] width 77 height 15
click at [54, 76] on span "Data Review" at bounding box center [45, 76] width 51 height 6
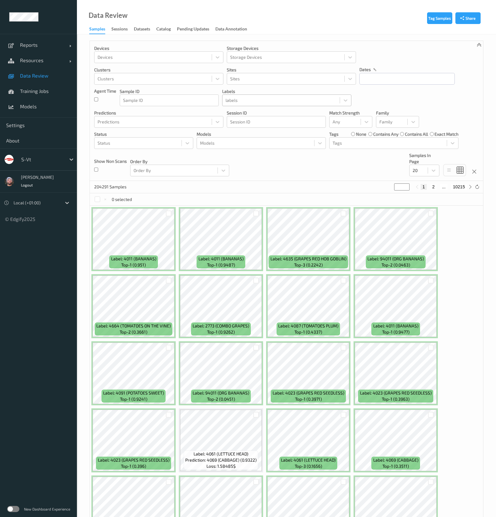
click at [238, 105] on div "labels" at bounding box center [286, 100] width 129 height 12
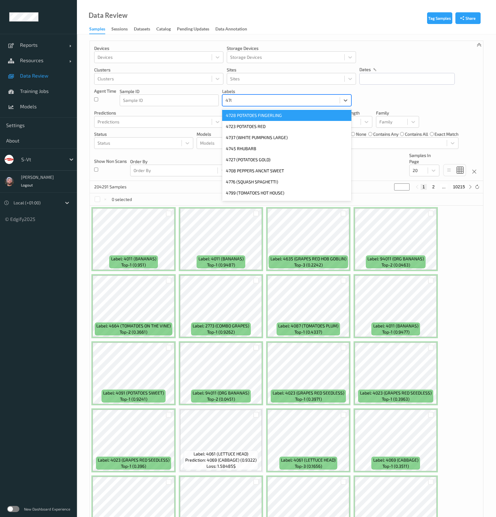
type input "4709"
click at [244, 113] on div "4709 (PEPPERS SERRANO)" at bounding box center [286, 115] width 129 height 11
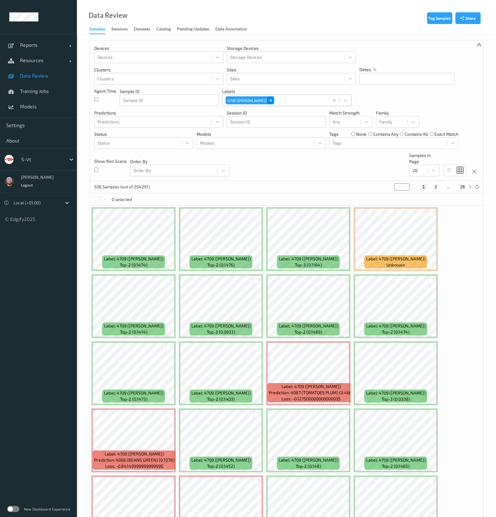
click at [272, 101] on icon "Remove 4709 (PEPPERS SERRANO)" at bounding box center [271, 100] width 2 height 2
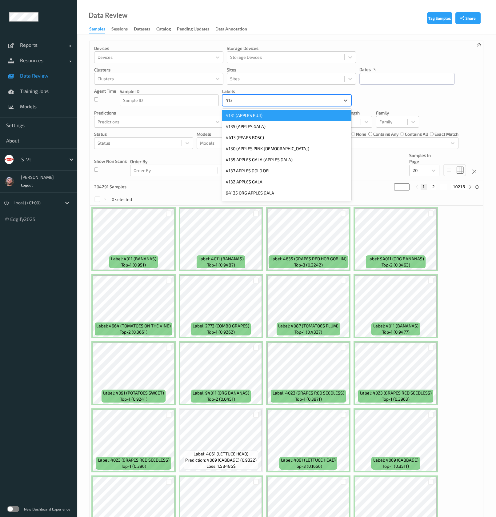
type input "4130"
click at [263, 114] on div "4130 (APPLES PINK LADY)" at bounding box center [286, 115] width 129 height 11
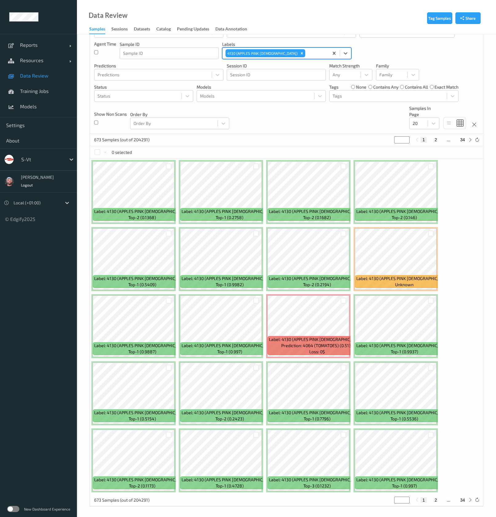
scroll to position [49, 0]
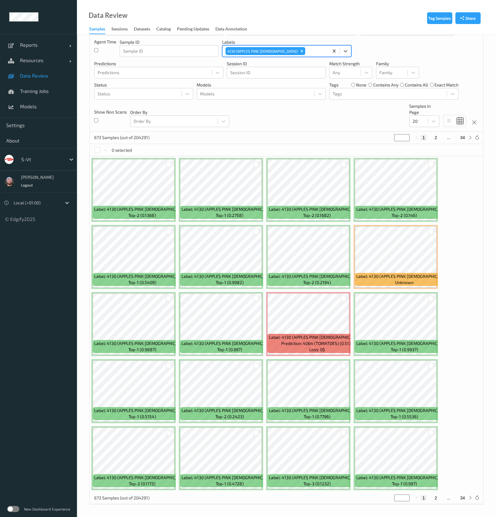
click at [433, 135] on button "2" at bounding box center [436, 138] width 6 height 6
type input "*"
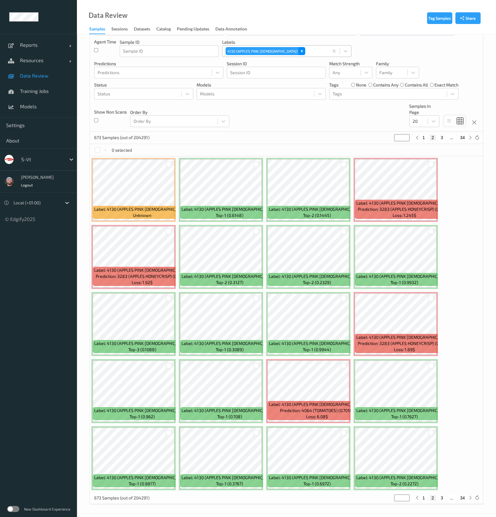
click at [298, 51] on div "Remove 4130 (APPLES PINK LADY)" at bounding box center [301, 51] width 7 height 8
type input "*"
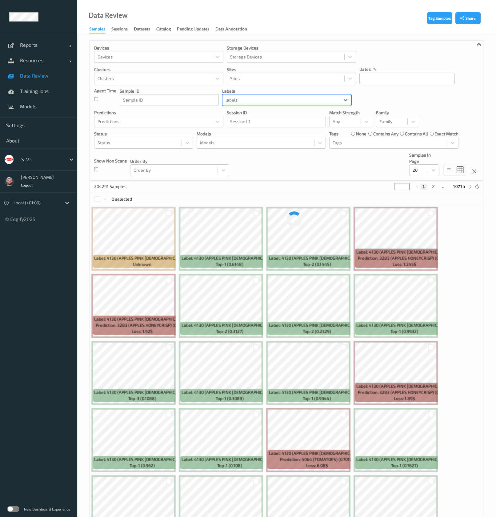
scroll to position [0, 0]
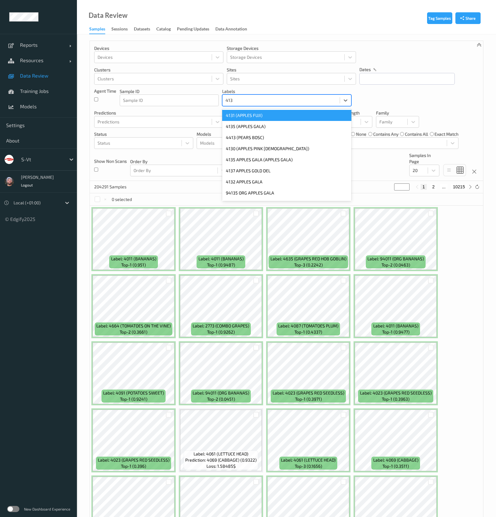
type input "4135"
click at [254, 113] on div "4135 (APPLES GALA)" at bounding box center [286, 115] width 129 height 11
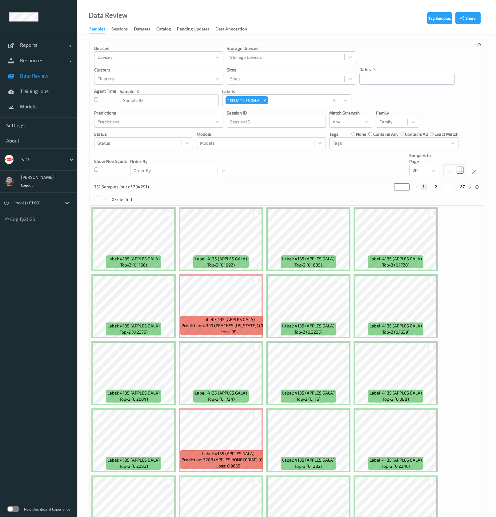
click at [269, 98] on div "4135 (APPLES GALA)" at bounding box center [275, 100] width 106 height 10
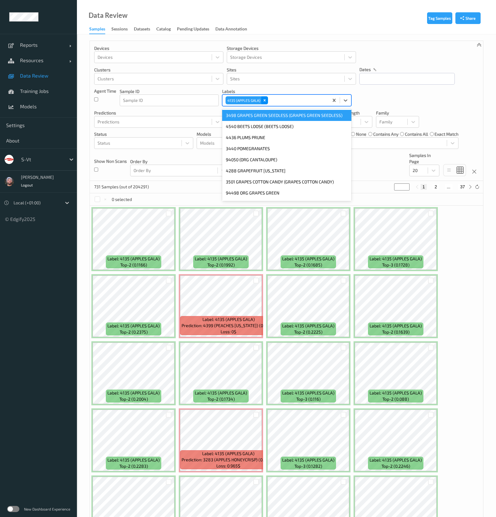
click at [266, 97] on div "Remove 4135 (APPLES GALA)" at bounding box center [264, 100] width 7 height 8
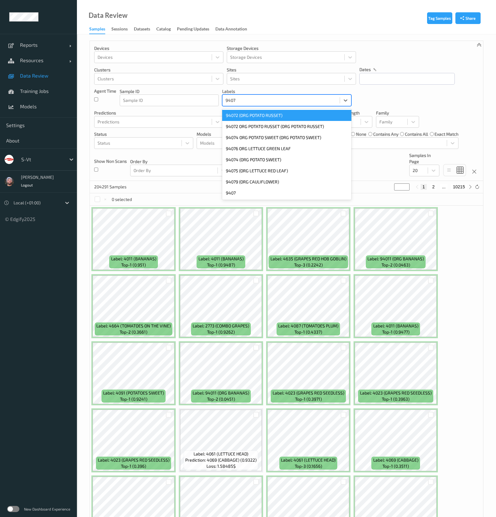
type input "94072"
click at [266, 114] on div "94072 (ORG POTATO RUSSET)" at bounding box center [286, 115] width 129 height 11
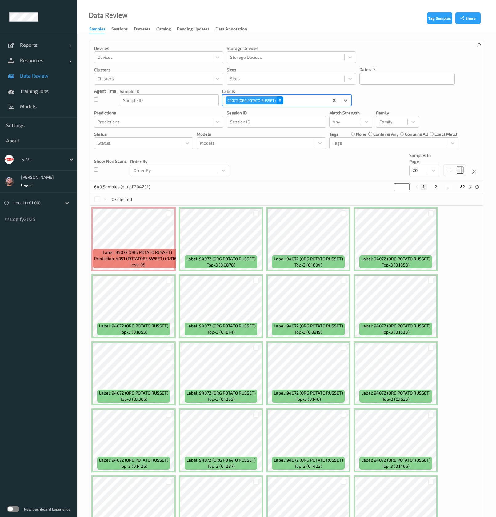
click at [281, 100] on icon "Remove 94072 (ORG POTATO RUSSET)" at bounding box center [280, 100] width 4 height 4
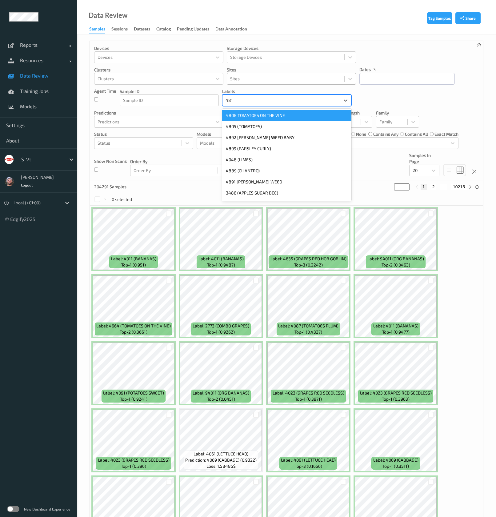
type input "4811"
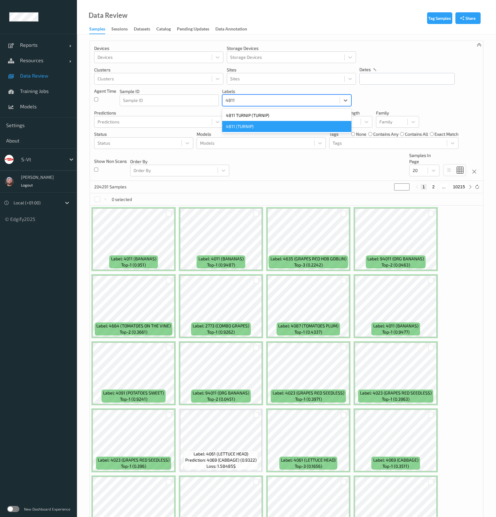
click at [256, 124] on div "4811 (TURNIP)" at bounding box center [286, 126] width 129 height 11
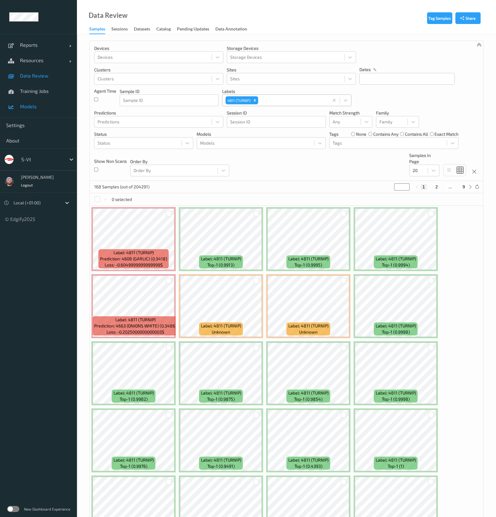
click at [43, 104] on span "Models" at bounding box center [45, 106] width 51 height 6
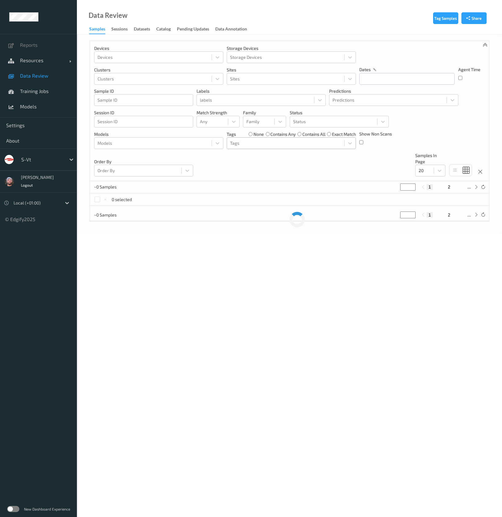
click at [309, 141] on div at bounding box center [285, 142] width 111 height 7
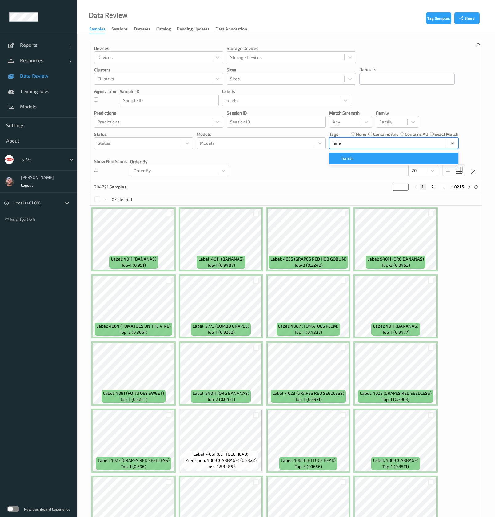
type input "hands"
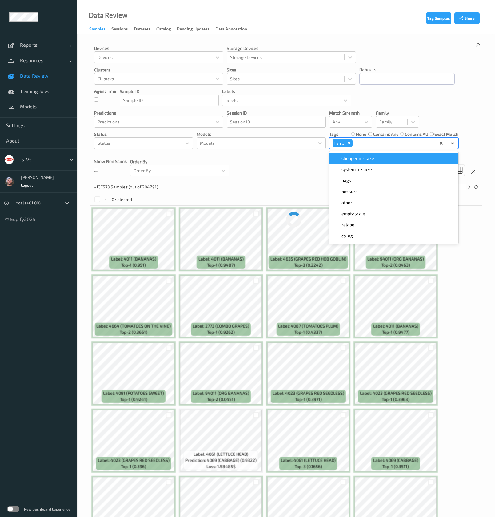
click at [292, 161] on div "Devices Devices Storage Devices Storage Devices Clusters Clusters Sites Sites d…" at bounding box center [286, 111] width 392 height 140
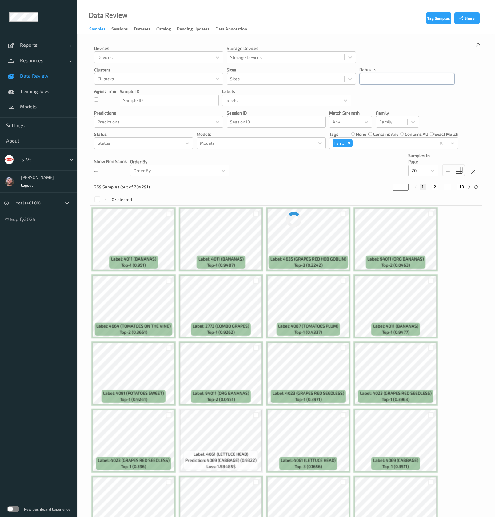
click at [366, 77] on input "text" at bounding box center [406, 79] width 95 height 12
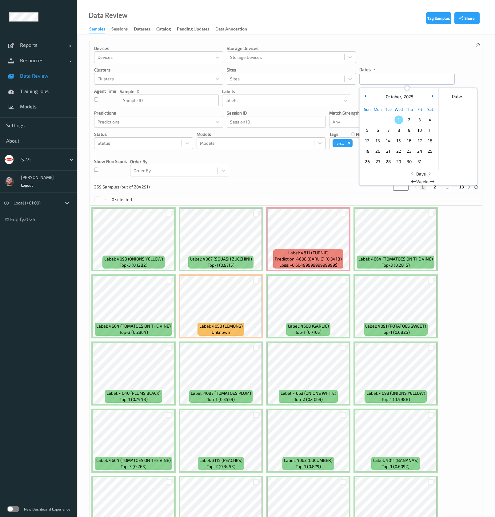
click at [260, 169] on div "Devices Devices Storage Devices Storage Devices Clusters Clusters Sites Sites d…" at bounding box center [286, 111] width 392 height 140
click at [258, 283] on div at bounding box center [256, 281] width 6 height 6
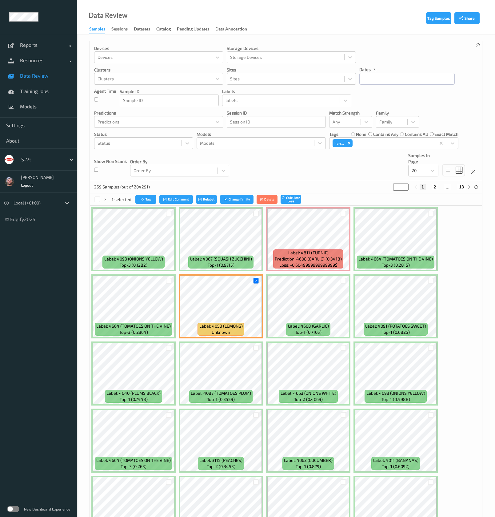
click at [204, 203] on button "Relabel" at bounding box center [206, 199] width 21 height 9
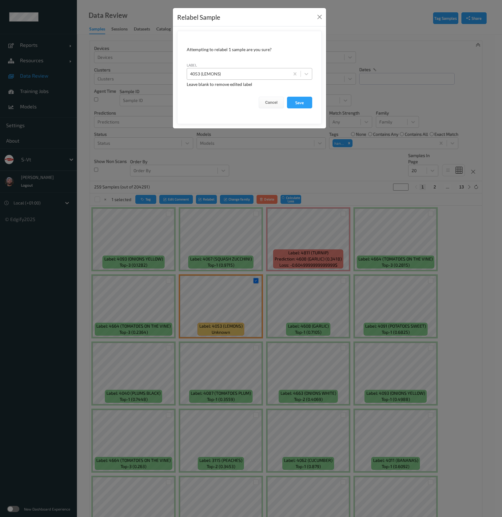
click at [235, 70] on div at bounding box center [238, 73] width 96 height 7
type input "dark_blur"
click at [287, 97] on button "Save" at bounding box center [299, 103] width 25 height 12
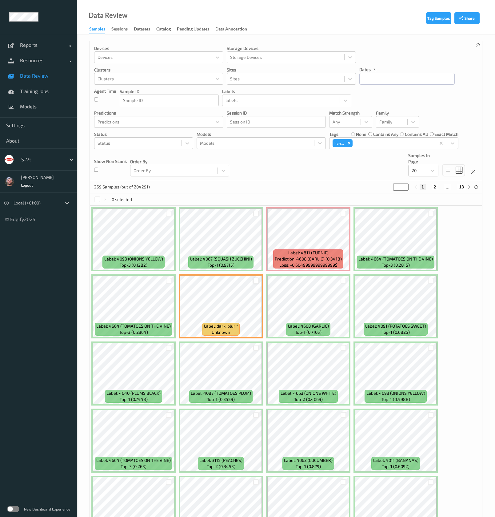
click at [255, 281] on div at bounding box center [256, 281] width 6 height 6
click at [152, 196] on button "Tag" at bounding box center [145, 199] width 21 height 9
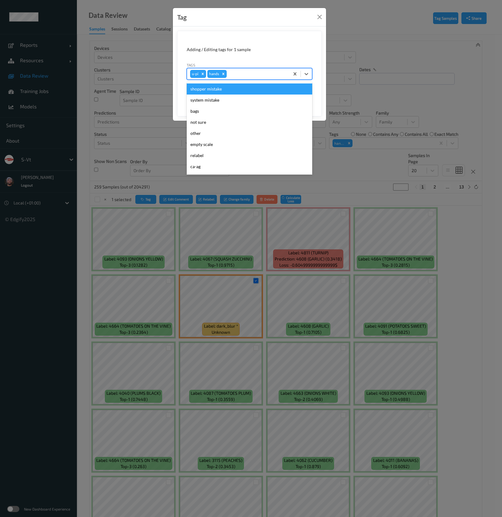
click at [232, 75] on div at bounding box center [257, 73] width 58 height 7
click at [221, 74] on icon "Remove hands" at bounding box center [223, 74] width 4 height 4
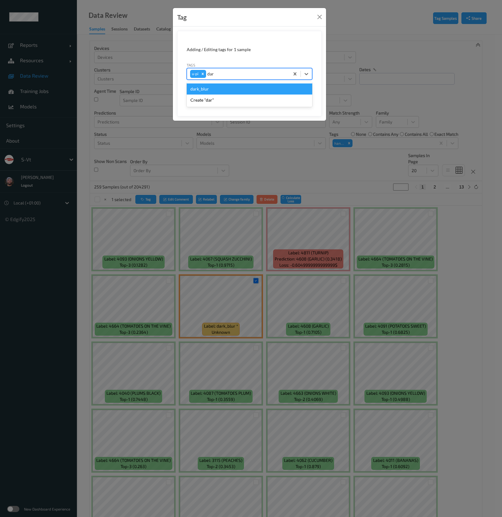
type input "dark"
click at [215, 86] on div "dark_blur" at bounding box center [250, 88] width 126 height 11
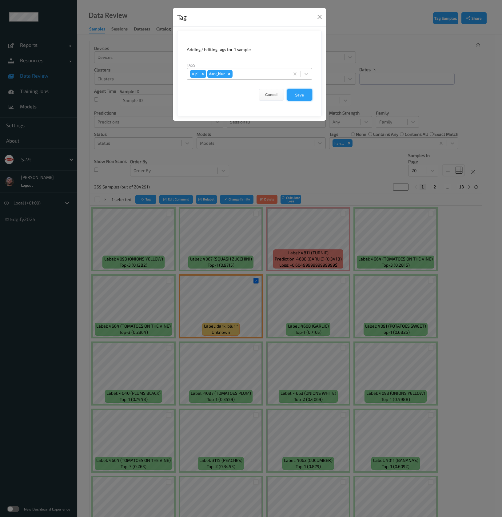
click at [303, 93] on button "Save" at bounding box center [299, 95] width 25 height 12
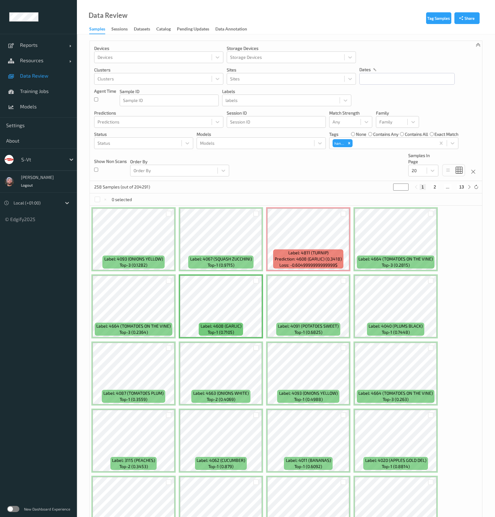
click at [42, 149] on div "s-vt" at bounding box center [38, 159] width 77 height 22
click at [38, 159] on div at bounding box center [42, 159] width 42 height 7
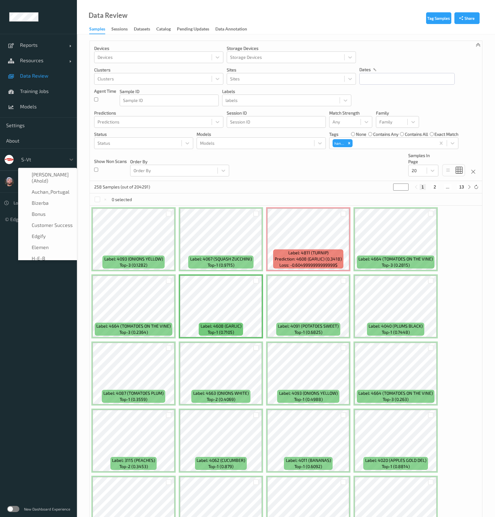
scroll to position [107, 0]
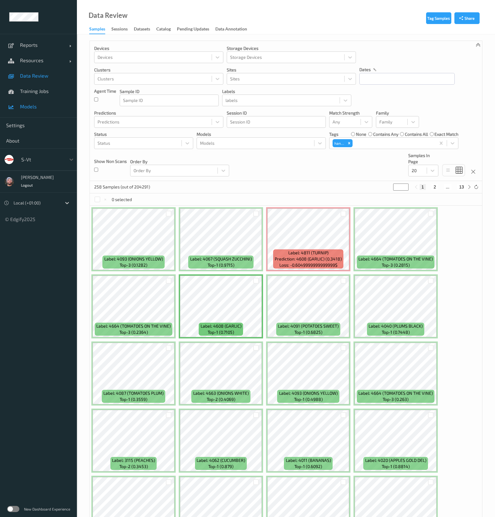
click at [58, 106] on span "Models" at bounding box center [45, 106] width 51 height 6
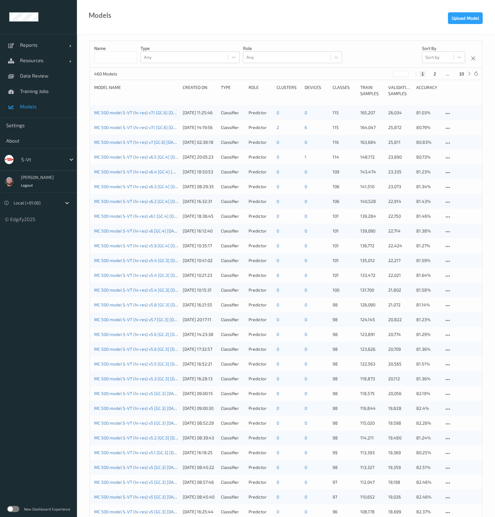
click at [43, 154] on div "s-vt" at bounding box center [47, 160] width 59 height 12
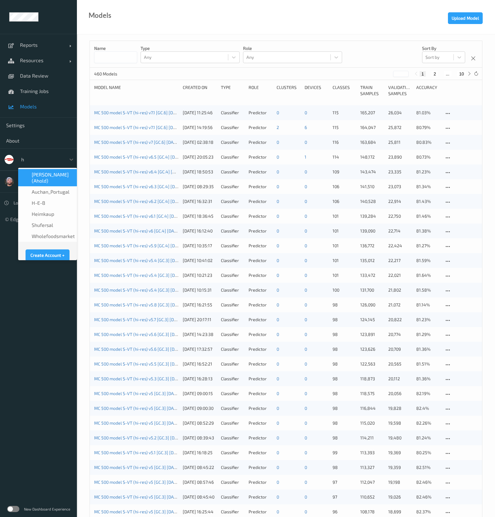
type input "h-"
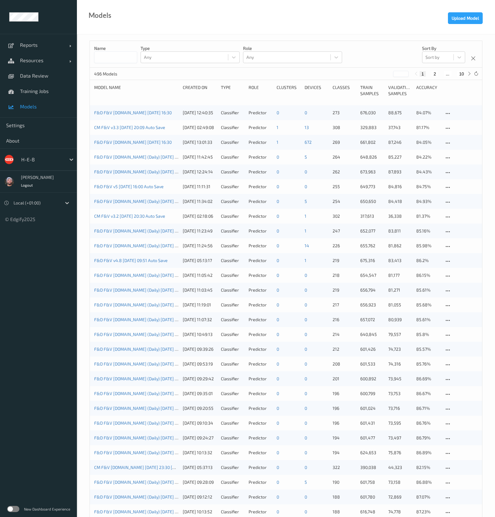
click at [135, 38] on div "Name Type Any Role Any Sort by Sort by 496 Models * 1 2 ... 10 Model Name Creat…" at bounding box center [286, 445] width 418 height 822
click at [160, 245] on link "F&D F&V [DOMAIN_NAME] (Daily) [DATE] 16:30 [DATE] 16:30 Auto Save" at bounding box center [162, 245] width 137 height 5
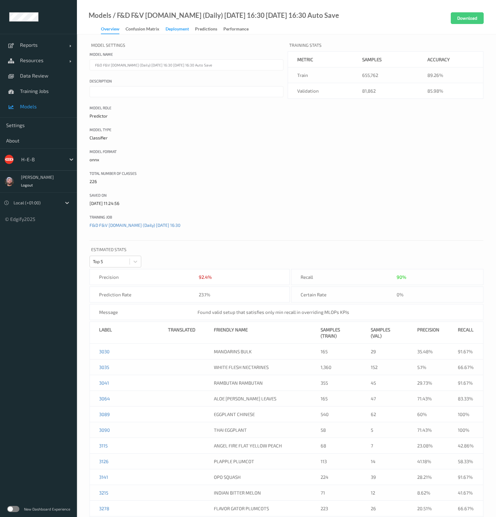
click at [169, 30] on div "Deployment" at bounding box center [177, 30] width 23 height 8
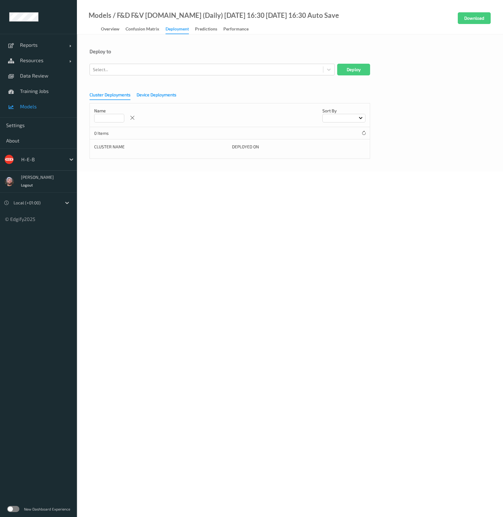
click at [168, 94] on div "Device Deployments" at bounding box center [157, 96] width 40 height 8
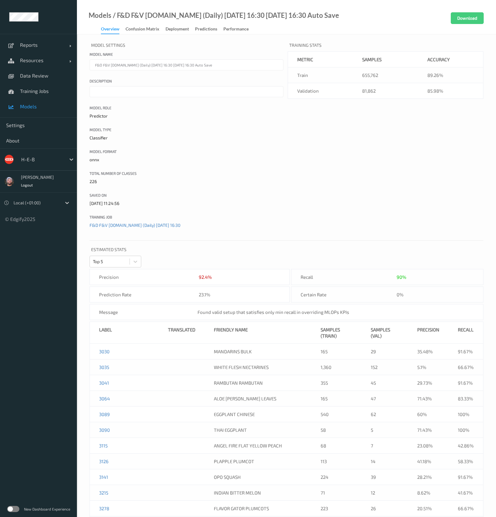
click at [37, 103] on link "Models" at bounding box center [38, 106] width 77 height 15
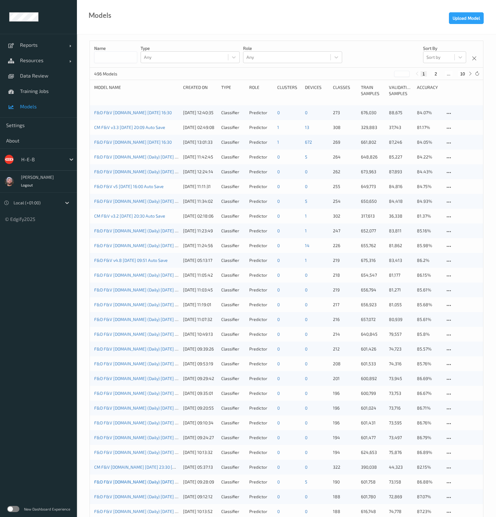
click at [169, 481] on link "F&D F&V v4.5.ST (Daily) 2025-07-27 16:30 2025-07-27 16:30 Auto Save" at bounding box center [162, 481] width 137 height 5
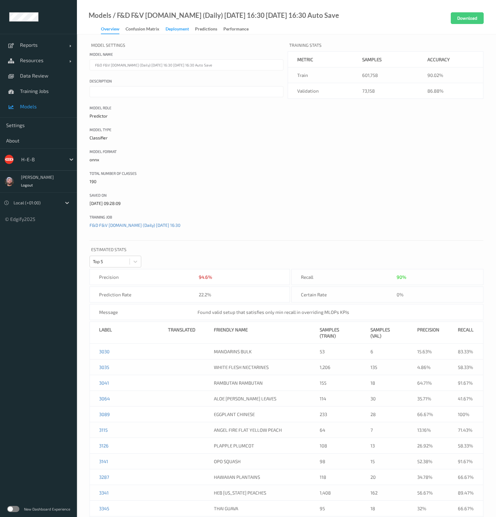
click at [177, 26] on div "Deployment" at bounding box center [177, 30] width 23 height 8
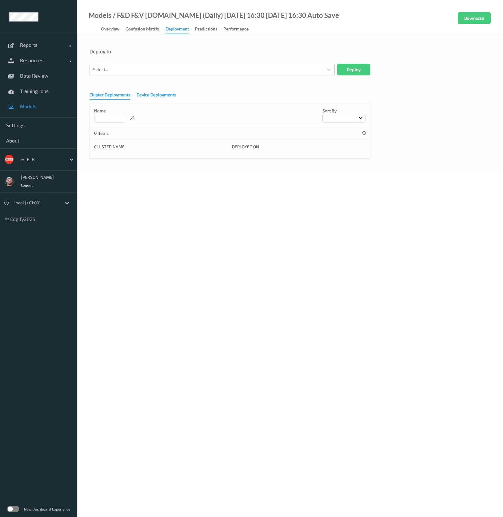
click at [175, 95] on div "Device Deployments" at bounding box center [157, 96] width 40 height 8
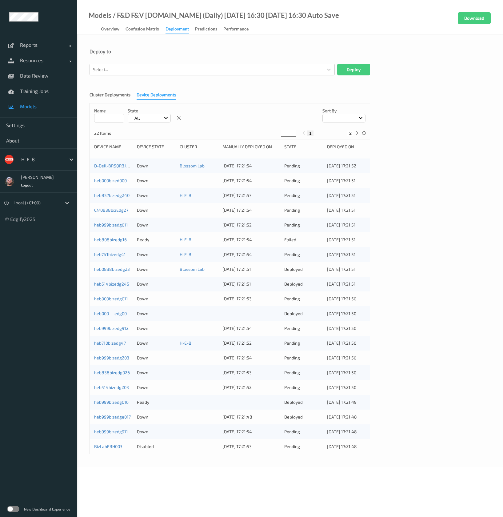
click at [18, 506] on div "New Dashboard Experience" at bounding box center [38, 509] width 77 height 16
click at [17, 507] on label at bounding box center [13, 509] width 12 height 6
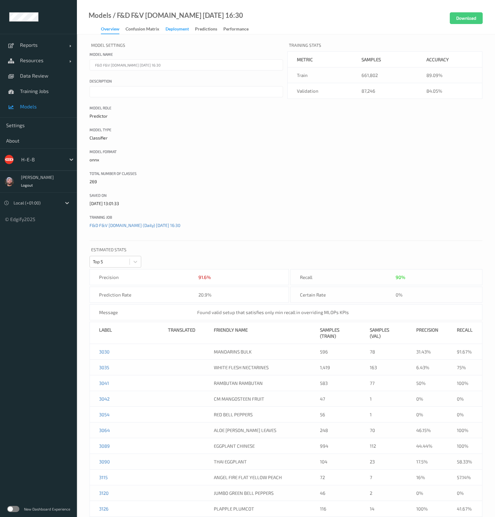
click at [174, 30] on div "Deployment" at bounding box center [177, 30] width 23 height 8
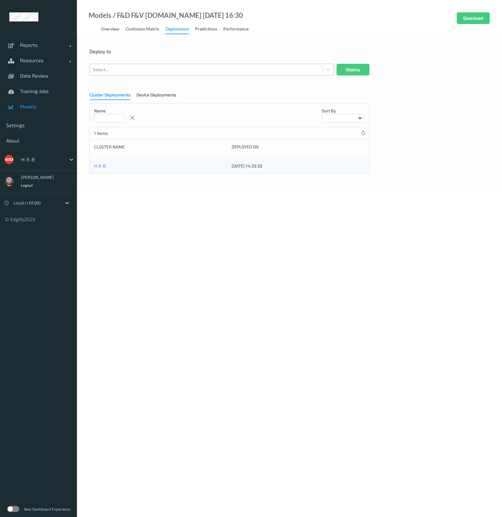
click at [162, 70] on div at bounding box center [206, 69] width 226 height 7
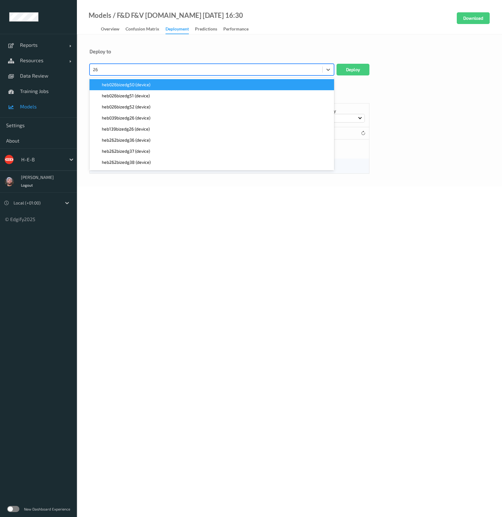
type input "2"
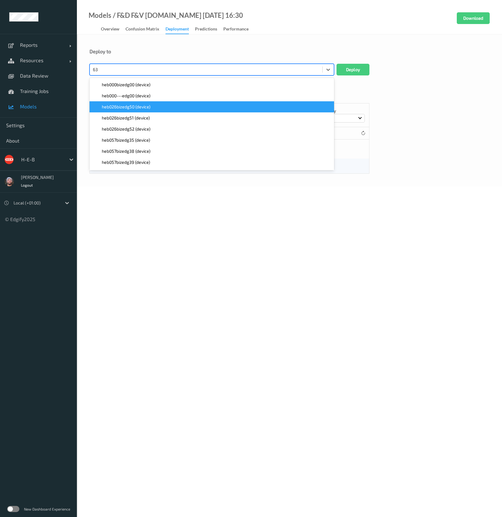
type input "639"
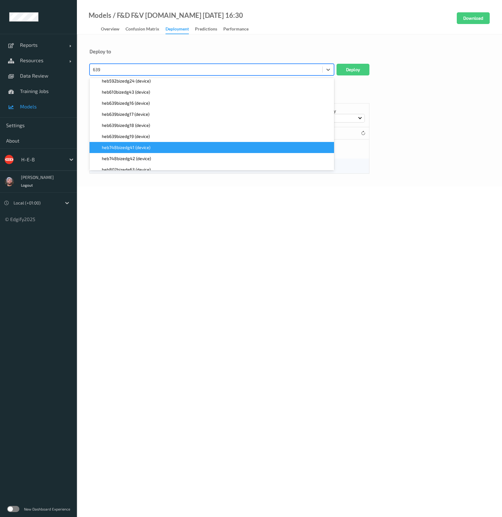
scroll to position [65, 0]
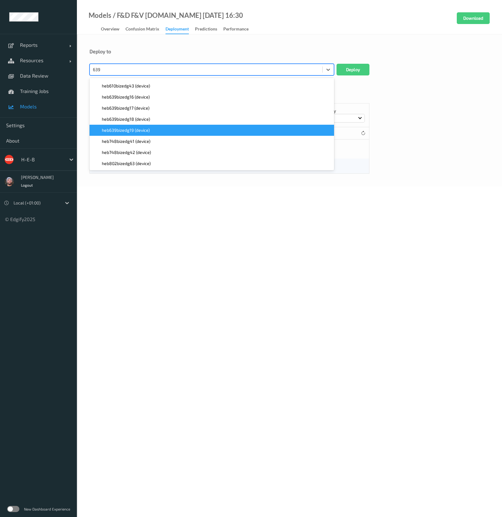
click at [152, 132] on div "heb639bizedg19 (device)" at bounding box center [211, 130] width 237 height 6
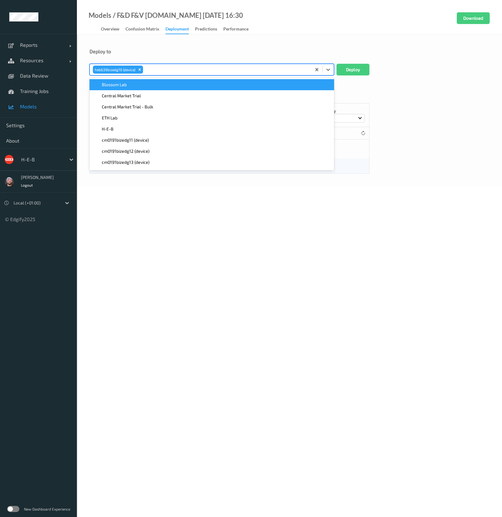
click at [358, 70] on button "Deploy" at bounding box center [353, 70] width 33 height 12
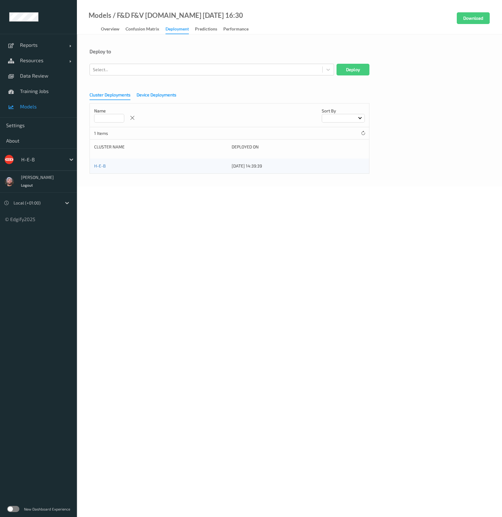
click at [165, 92] on div "Device Deployments" at bounding box center [157, 96] width 40 height 8
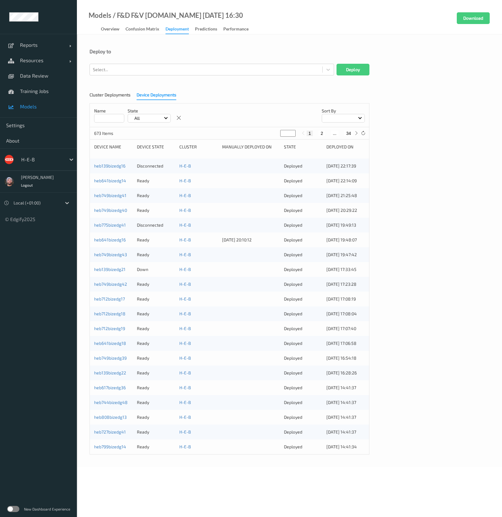
click at [136, 51] on div "Deploy to" at bounding box center [290, 51] width 400 height 6
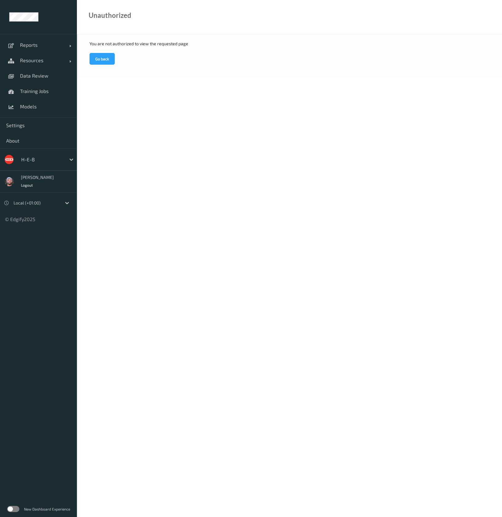
click at [136, 44] on div "You are not authorized to view the requested page" at bounding box center [290, 44] width 400 height 6
drag, startPoint x: 115, startPoint y: 89, endPoint x: 88, endPoint y: 77, distance: 30.2
click at [115, 90] on body "Reports Default Report Customized Report Resources Devices Clusters Sites Data …" at bounding box center [251, 258] width 502 height 517
click at [42, 57] on link "Resources" at bounding box center [38, 60] width 77 height 15
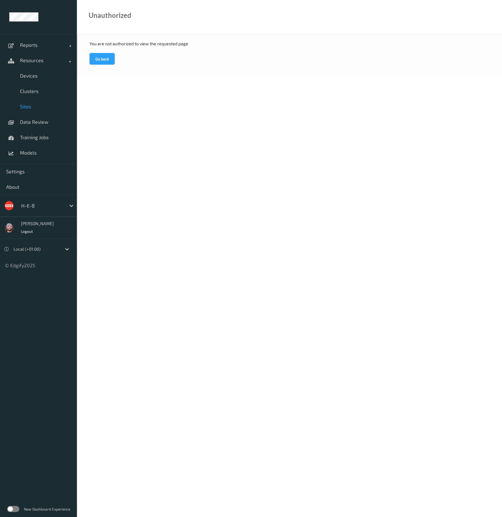
click at [28, 107] on span "Sites" at bounding box center [45, 106] width 51 height 6
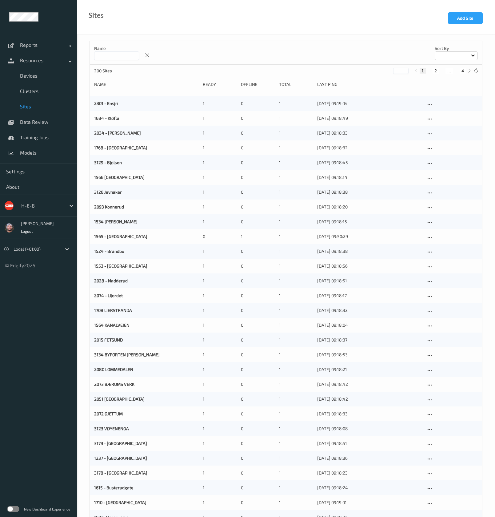
click at [119, 58] on input at bounding box center [116, 55] width 45 height 9
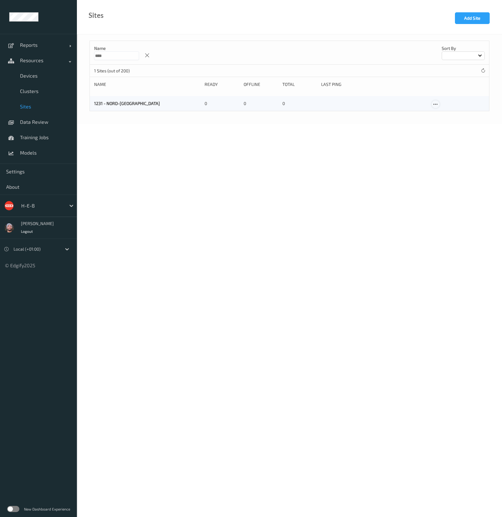
type input "****"
click at [437, 104] on icon at bounding box center [435, 105] width 5 height 6
click at [445, 114] on div "Edit Site" at bounding box center [450, 114] width 14 height 6
click at [128, 130] on input "text" at bounding box center [182, 131] width 185 height 11
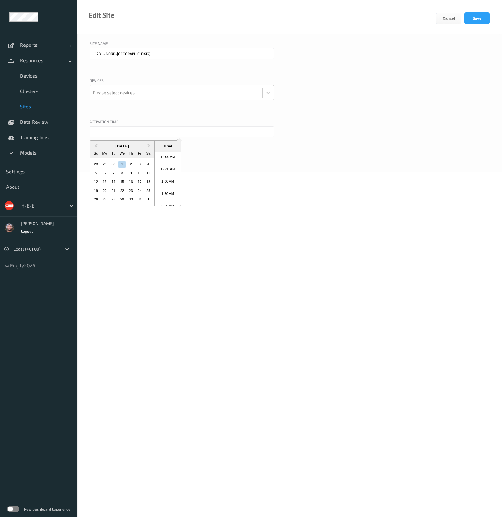
scroll to position [201, 0]
click at [115, 163] on div "30" at bounding box center [113, 164] width 7 height 7
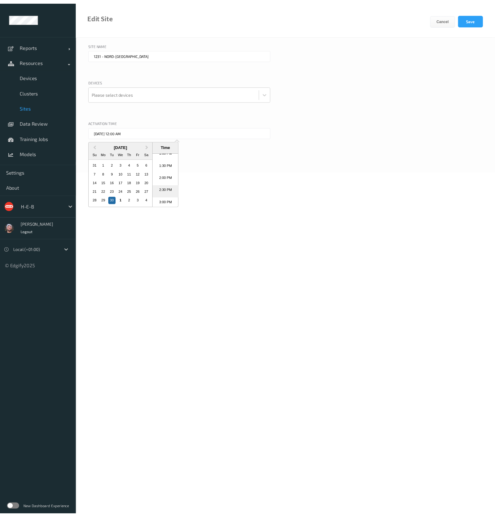
scroll to position [339, 0]
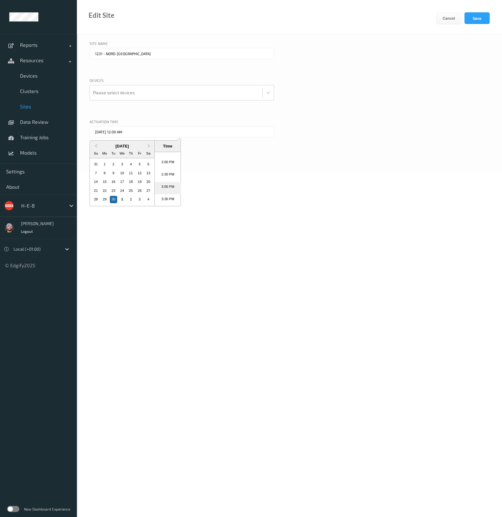
click at [165, 187] on li "3:00 PM" at bounding box center [168, 188] width 26 height 12
type input "30/09/2025 3:00 PM"
click at [141, 87] on div at bounding box center [176, 92] width 166 height 12
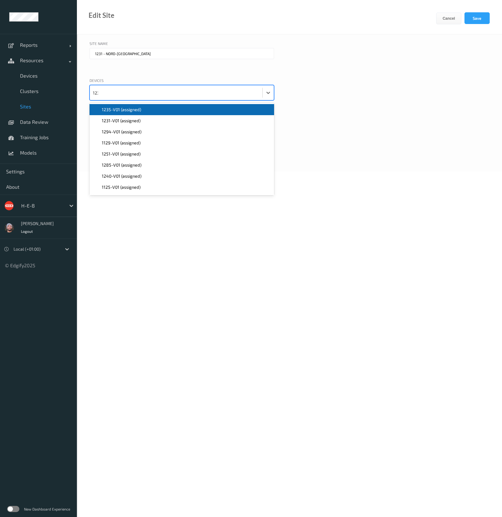
type input "1231"
click at [138, 107] on span "1231-V01 (assigned)" at bounding box center [121, 109] width 39 height 6
click at [478, 21] on button "Save" at bounding box center [477, 18] width 25 height 12
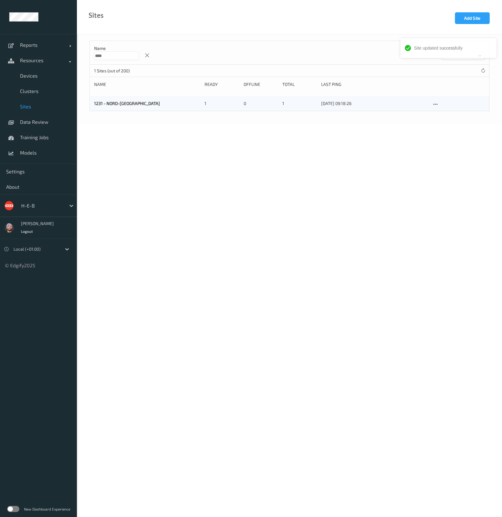
click at [111, 57] on input "****" at bounding box center [116, 55] width 45 height 9
drag, startPoint x: 115, startPoint y: 56, endPoint x: 66, endPoint y: 59, distance: 48.7
click at [66, 59] on div "Reports Default Report Customized Report Resources Devices Clusters Sites Data …" at bounding box center [251, 37] width 502 height 74
type input "****"
click at [161, 57] on div "Name **** Sort by" at bounding box center [289, 53] width 399 height 24
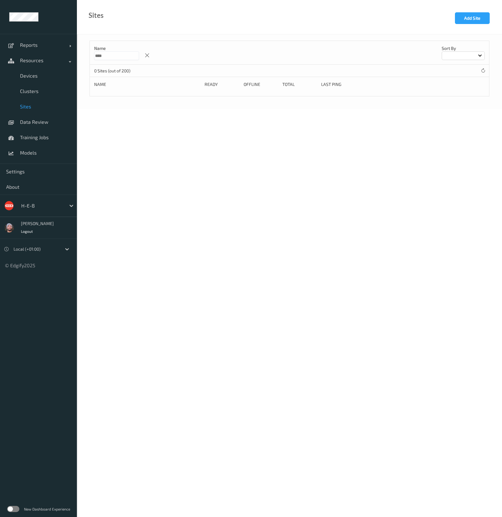
click at [152, 57] on div at bounding box center [146, 52] width 9 height 15
click at [150, 57] on icon at bounding box center [147, 56] width 5 height 6
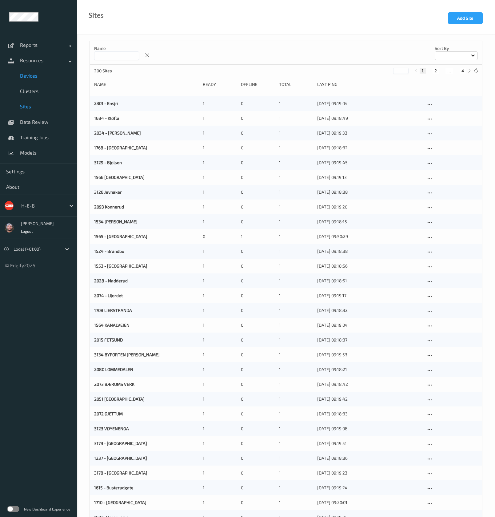
click at [38, 76] on span "Devices" at bounding box center [45, 76] width 51 height 6
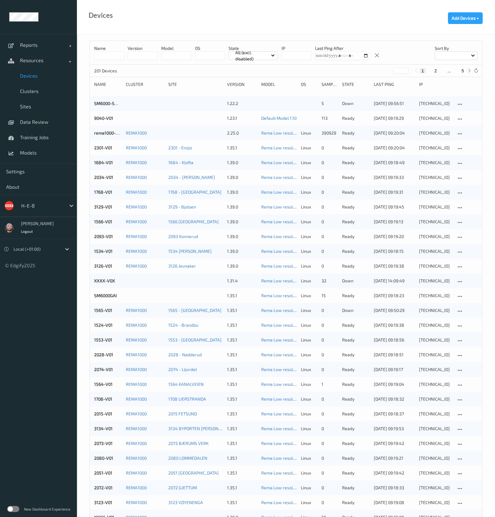
click at [437, 70] on button "2" at bounding box center [436, 71] width 6 height 6
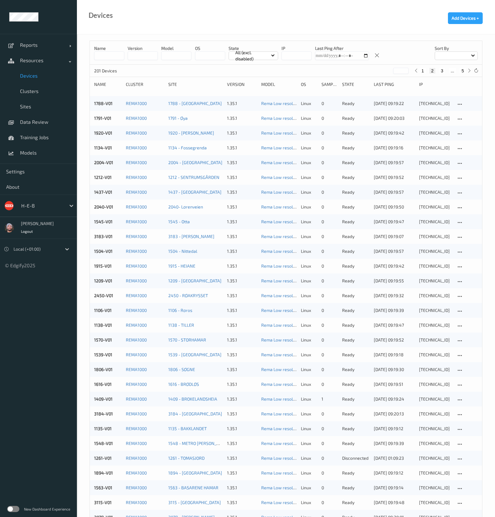
click at [443, 70] on button "3" at bounding box center [442, 71] width 6 height 6
click at [453, 72] on button "4" at bounding box center [453, 71] width 6 height 6
click at [465, 68] on button "5" at bounding box center [463, 71] width 6 height 6
type input "*"
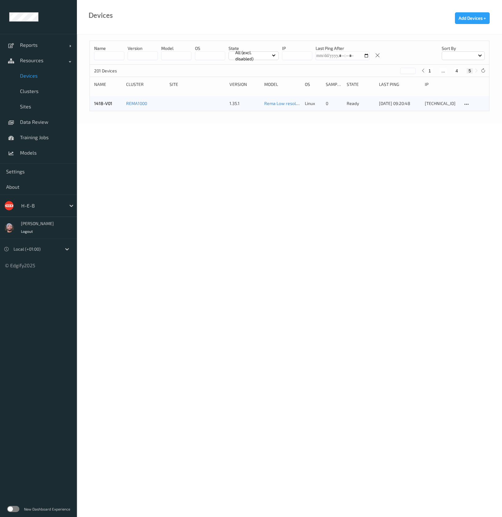
click at [179, 215] on body "Reports Default Report Customized Report Resources Devices Clusters Sites Data …" at bounding box center [251, 258] width 502 height 517
click at [42, 88] on span "Clusters" at bounding box center [45, 91] width 51 height 6
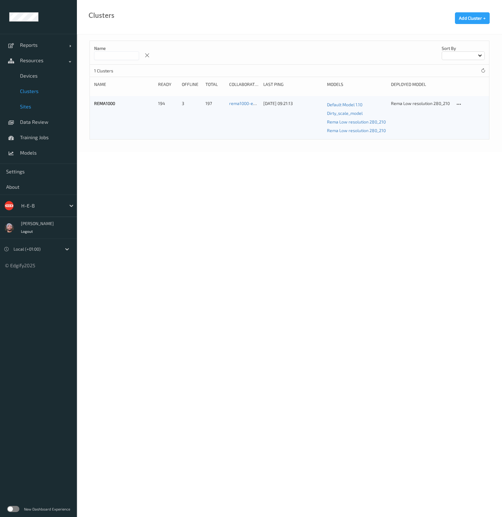
click at [32, 102] on link "Sites" at bounding box center [38, 106] width 77 height 15
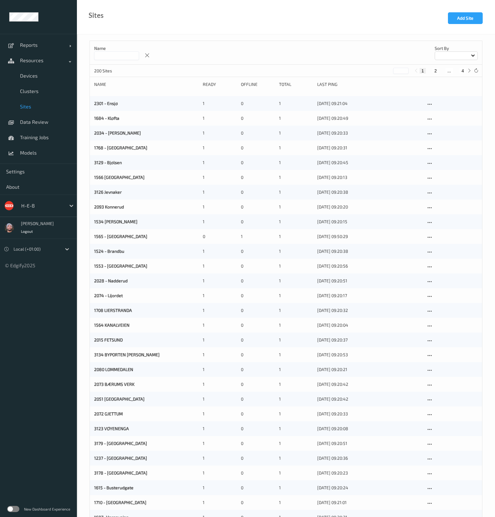
click at [99, 54] on input at bounding box center [116, 55] width 45 height 9
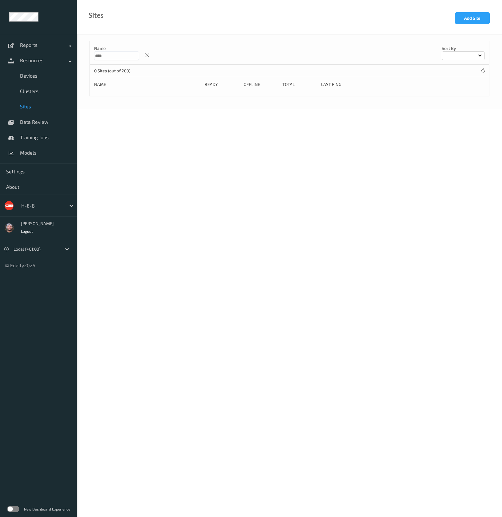
type input "****"
drag, startPoint x: 275, startPoint y: 198, endPoint x: 198, endPoint y: 132, distance: 101.3
click at [275, 198] on body "Reports Default Report Customized Report Resources Devices Clusters Sites Data …" at bounding box center [251, 258] width 502 height 517
click at [137, 29] on div "Sites Add Site" at bounding box center [289, 17] width 425 height 34
click at [36, 74] on span "Devices" at bounding box center [45, 76] width 51 height 6
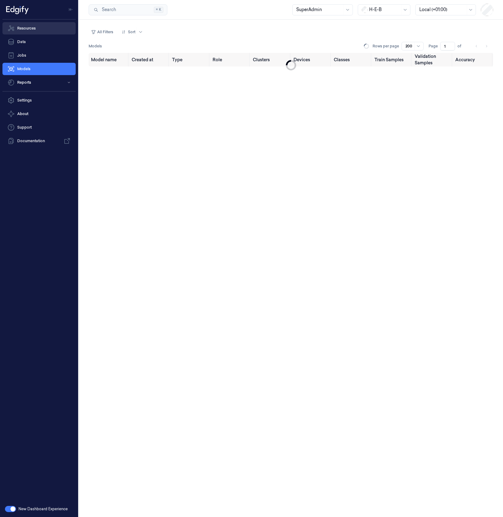
click at [42, 32] on link "Resources" at bounding box center [38, 28] width 73 height 12
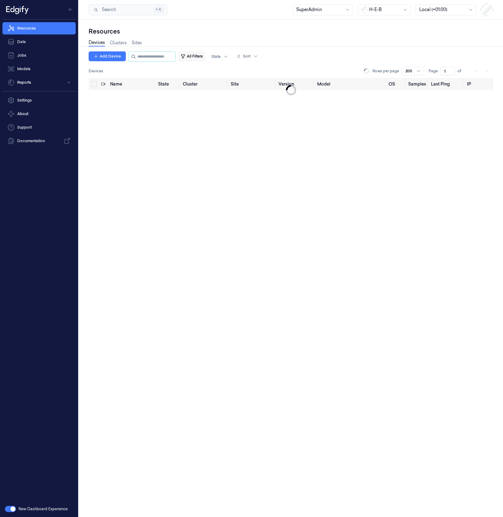
click at [195, 56] on button "All Filters" at bounding box center [191, 56] width 27 height 10
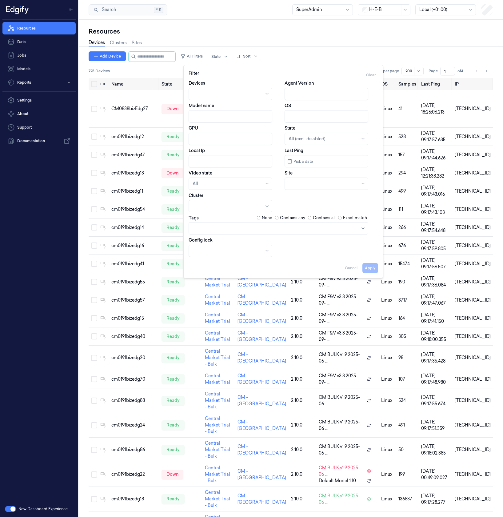
click at [160, 70] on div "725 Devices Rows per page 200 Page 1 of 4" at bounding box center [291, 71] width 405 height 9
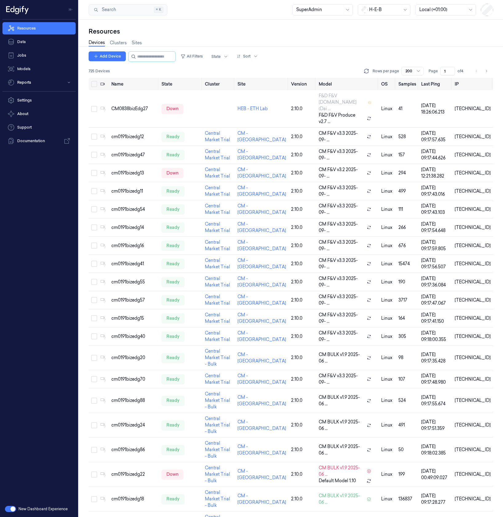
click at [9, 509] on button "button" at bounding box center [10, 509] width 11 height 6
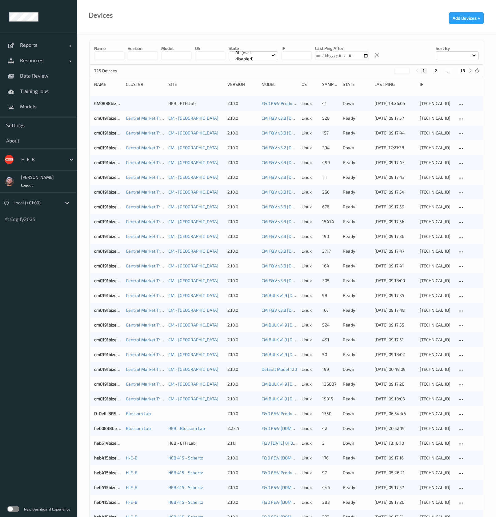
click at [45, 155] on div "H-E-B" at bounding box center [42, 159] width 48 height 10
type input "rema"
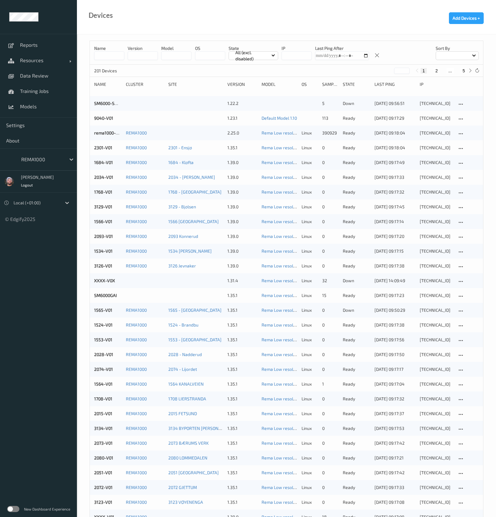
click at [465, 72] on button "5" at bounding box center [464, 71] width 6 height 6
type input "*"
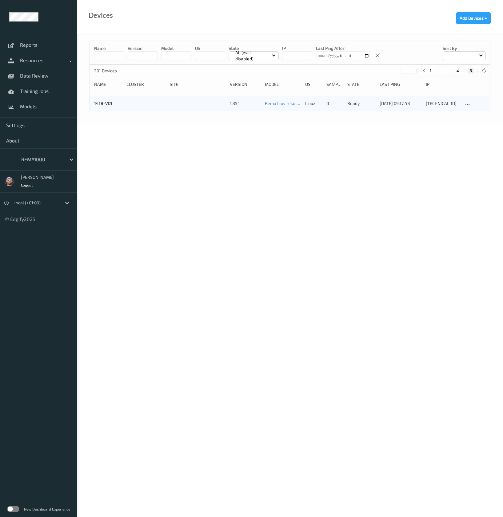
click at [123, 142] on body "Reports Resources Devices Clusters Sites Data Review Training Jobs Models Setti…" at bounding box center [251, 258] width 503 height 517
click at [100, 102] on link "1418-V01" at bounding box center [103, 103] width 18 height 5
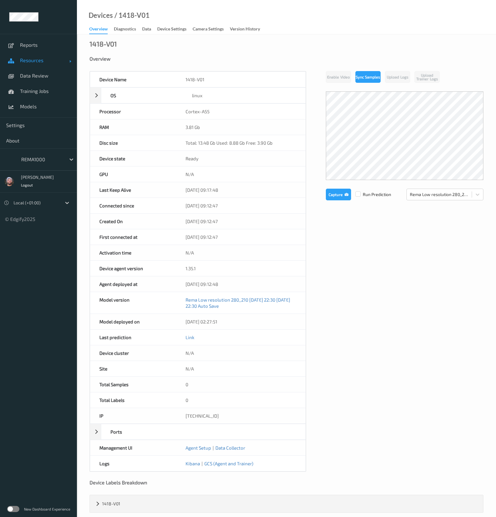
click at [37, 62] on span "Resources" at bounding box center [44, 60] width 49 height 6
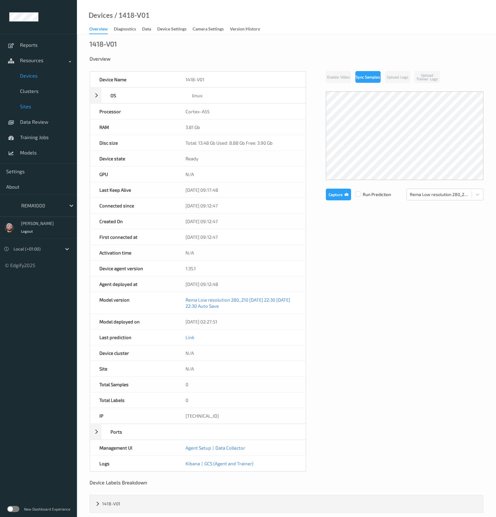
click at [34, 104] on span "Sites" at bounding box center [45, 106] width 51 height 6
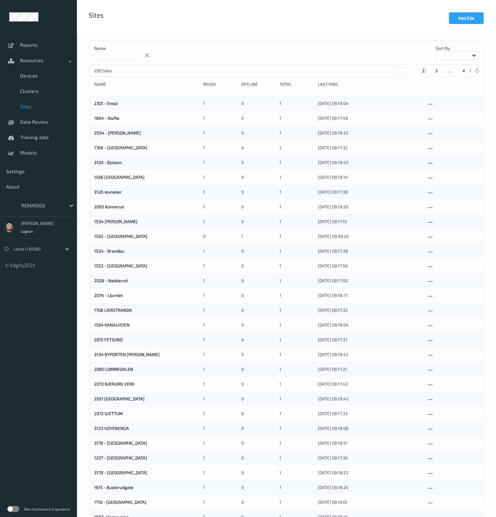
click at [118, 52] on input at bounding box center [116, 55] width 45 height 9
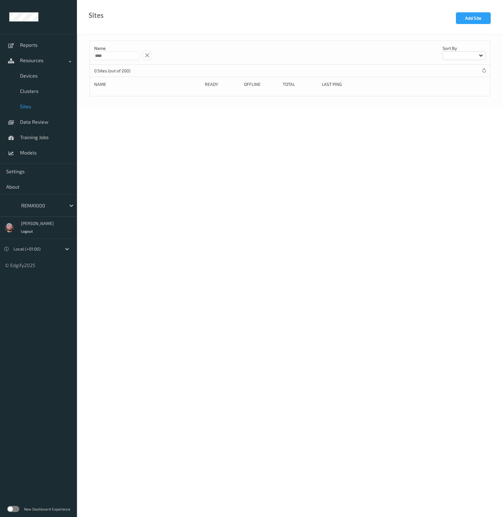
type input "****"
click at [150, 54] on icon at bounding box center [147, 56] width 5 height 6
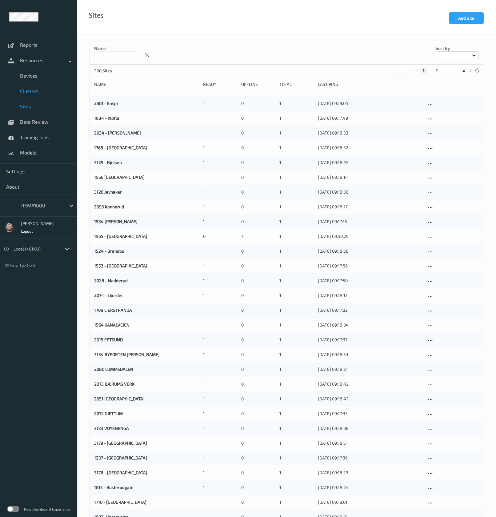
click at [44, 94] on span "Clusters" at bounding box center [45, 91] width 51 height 6
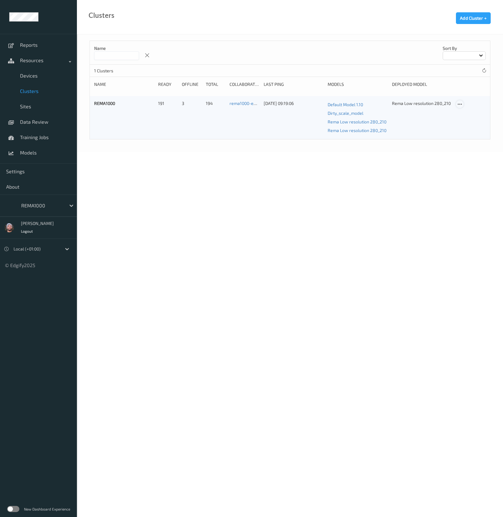
click at [462, 102] on div at bounding box center [460, 104] width 8 height 8
click at [462, 110] on link "Edit Cluster" at bounding box center [475, 114] width 38 height 11
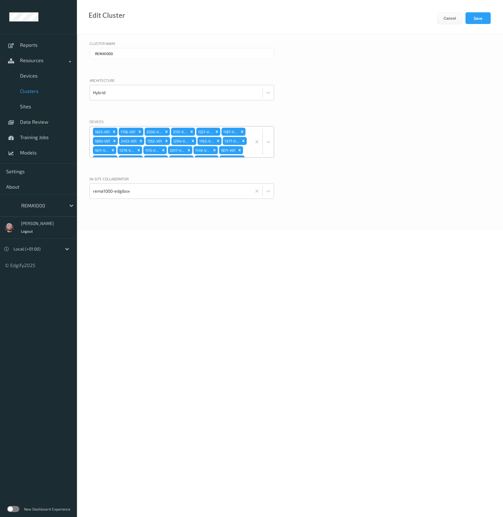
click at [241, 132] on div "1825-V01 1756-V01 2030-V01 3151-V01 1521-V01 1187-V01 1890-V01 2453-V01 1552-V0…" at bounding box center [171, 141] width 162 height 31
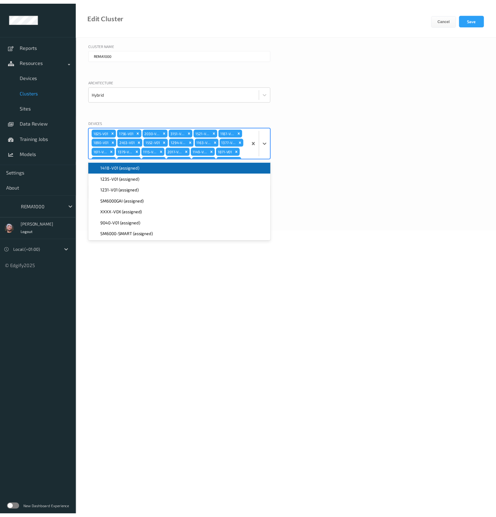
scroll to position [326, 0]
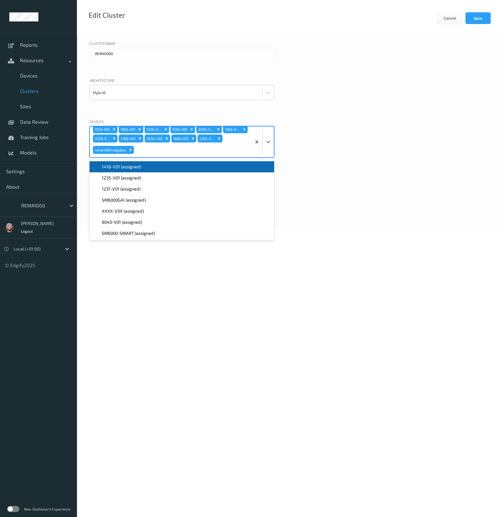
click at [145, 166] on div "1418-V01 (assigned)" at bounding box center [181, 167] width 177 height 6
click at [138, 170] on span "1235-V01 (assigned)" at bounding box center [121, 167] width 39 height 6
click at [138, 170] on span "1231-V01 (assigned)" at bounding box center [121, 167] width 39 height 6
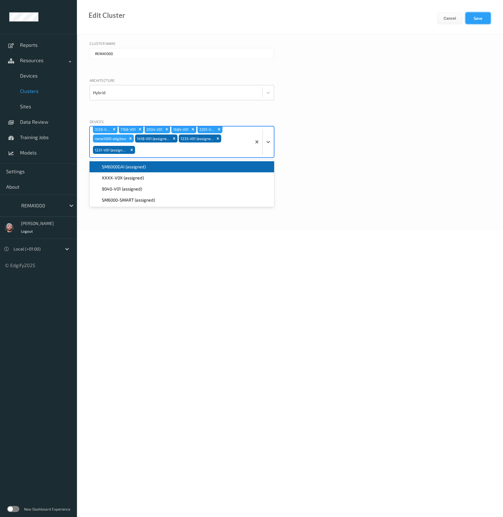
click at [481, 18] on button "Save" at bounding box center [478, 18] width 25 height 12
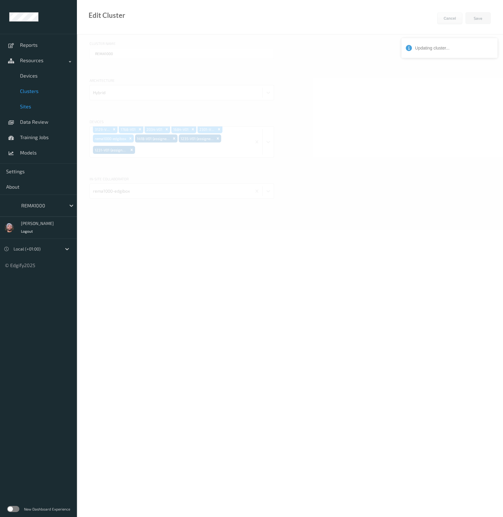
click at [31, 109] on span "Sites" at bounding box center [45, 106] width 51 height 6
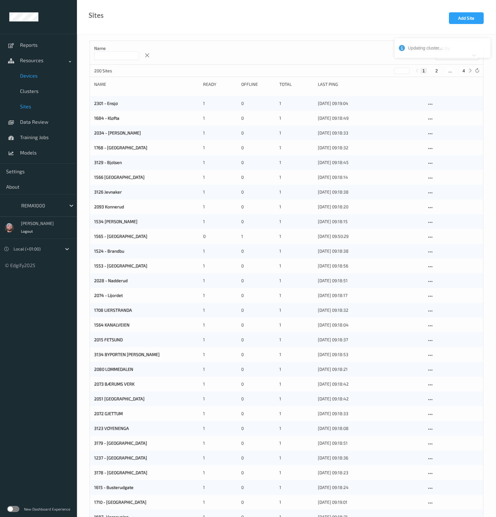
click at [49, 79] on link "Devices" at bounding box center [38, 75] width 77 height 15
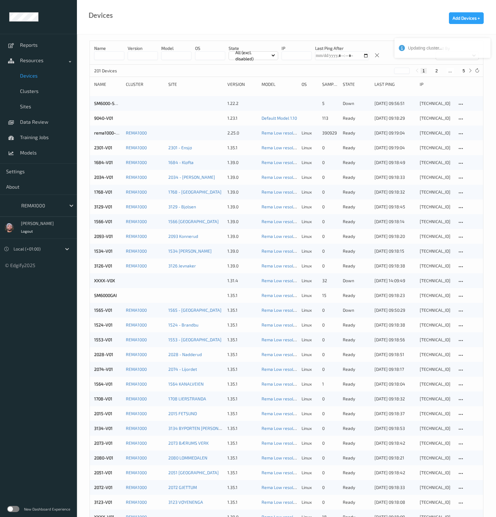
click at [464, 70] on button "5" at bounding box center [464, 71] width 6 height 6
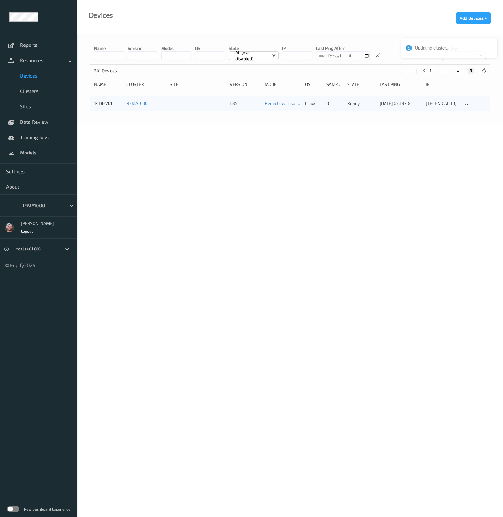
click at [456, 74] on div "1 ... 4 5" at bounding box center [451, 70] width 60 height 7
click at [458, 70] on button "4" at bounding box center [458, 71] width 6 height 6
type input "*"
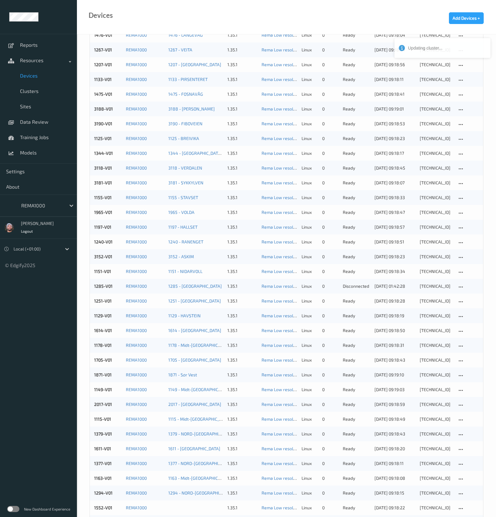
scroll to position [330, 0]
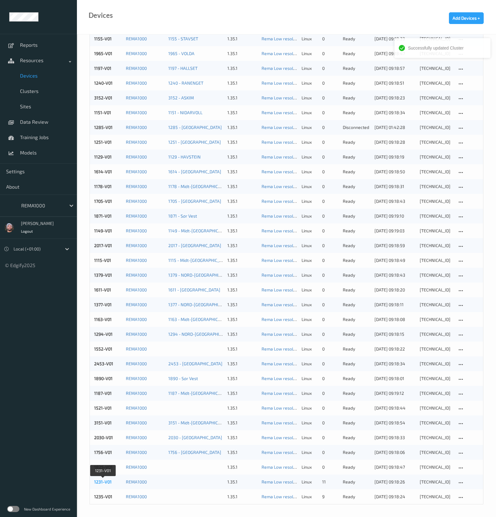
click at [101, 479] on link "1231-V01" at bounding box center [103, 481] width 18 height 5
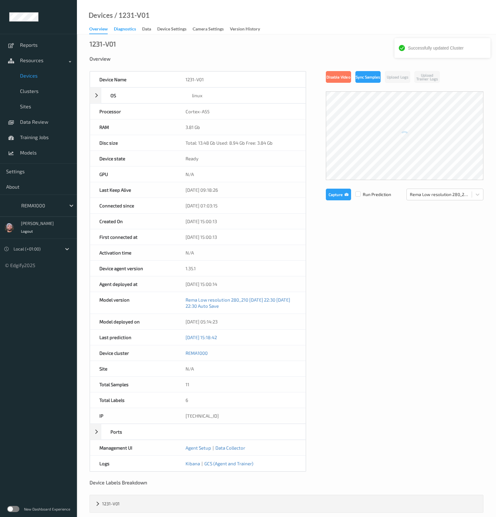
click at [135, 31] on div "Diagnostics" at bounding box center [125, 30] width 22 height 8
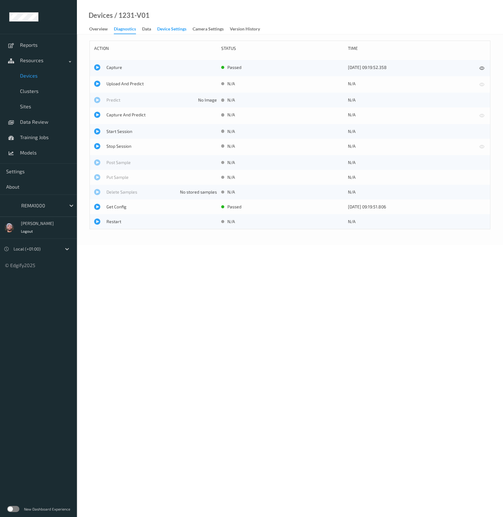
click at [181, 29] on div "Device Settings" at bounding box center [171, 30] width 29 height 8
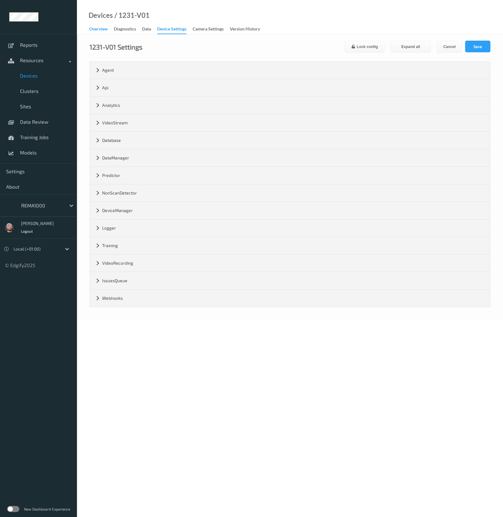
click at [107, 29] on div "Overview" at bounding box center [98, 30] width 18 height 8
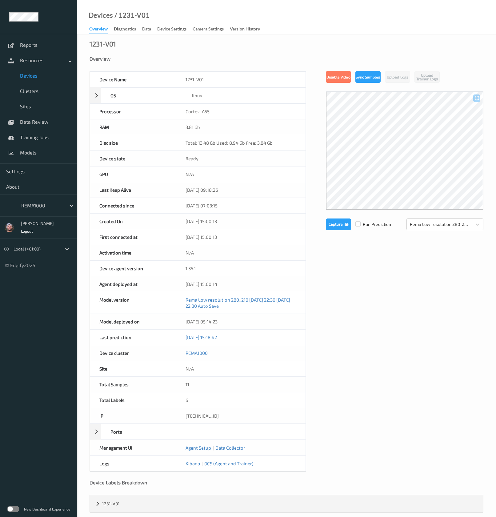
click at [407, 290] on div "Device Name 1231-V01 OS linux Platform debian Platform Version 12.5 Platform Fa…" at bounding box center [287, 271] width 394 height 401
click at [390, 287] on div "Device Name 1231-V01 OS linux Platform debian Platform Version 12.5 Platform Fa…" at bounding box center [287, 271] width 394 height 401
click at [421, 376] on div "Device Name 1231-V01 OS linux Platform debian Platform Version 12.5 Platform Fa…" at bounding box center [287, 271] width 394 height 401
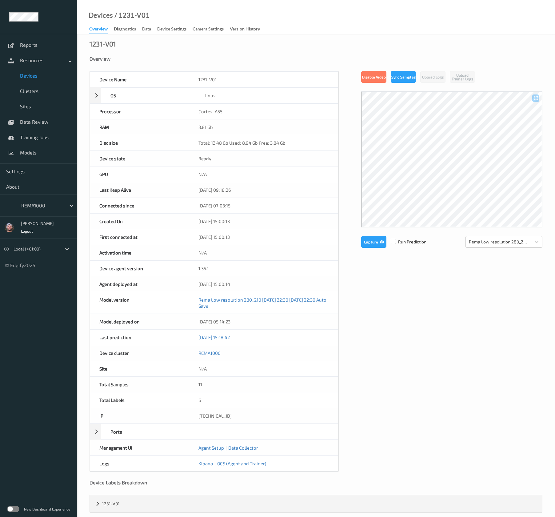
click at [475, 281] on div "Device Name 1231-V01 OS linux Platform debian Platform Version 12.5 Platform Fa…" at bounding box center [316, 271] width 453 height 401
click at [454, 42] on div "1231-V01 Overview Device Name 1231-V01 OS linux Platform debian Platform Versio…" at bounding box center [316, 279] width 478 height 491
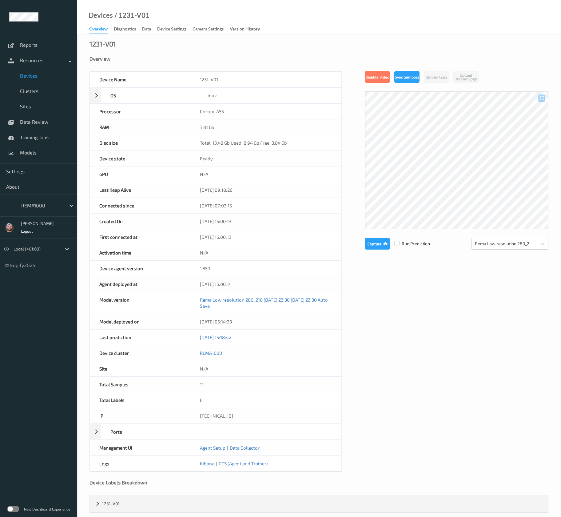
click at [381, 391] on div "Device Name 1231-V01 OS linux Platform debian Platform Version 12.5 Platform Fa…" at bounding box center [319, 271] width 459 height 401
click at [420, 400] on div "Device Name 1231-V01 OS linux Platform debian Platform Version 12.5 Platform Fa…" at bounding box center [319, 271] width 459 height 401
click at [390, 397] on div "Device Name 1231-V01 OS linux Platform debian Platform Version 12.5 Platform Fa…" at bounding box center [319, 271] width 459 height 401
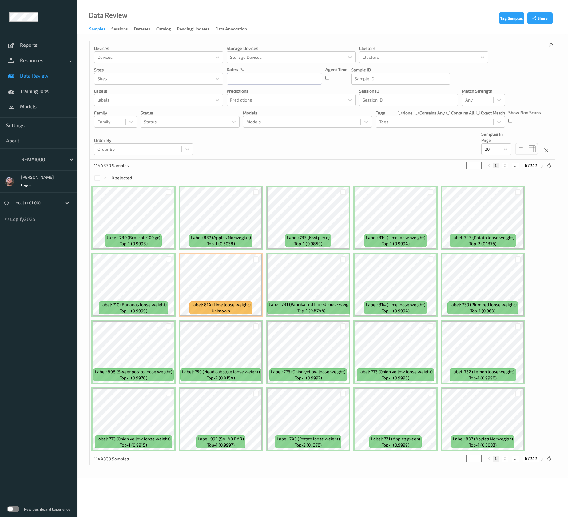
click at [48, 161] on div at bounding box center [42, 159] width 42 height 7
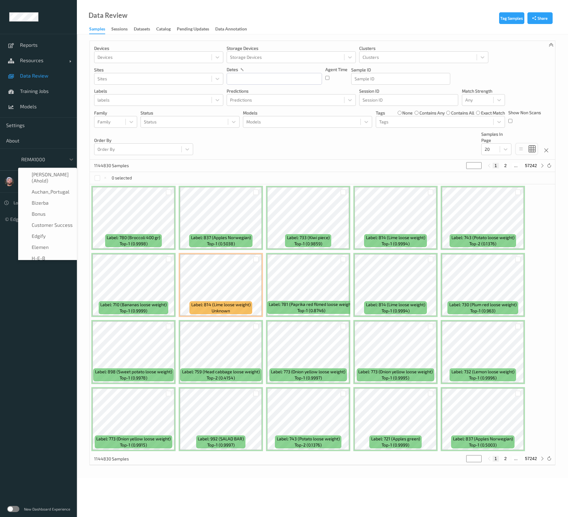
scroll to position [63, 0]
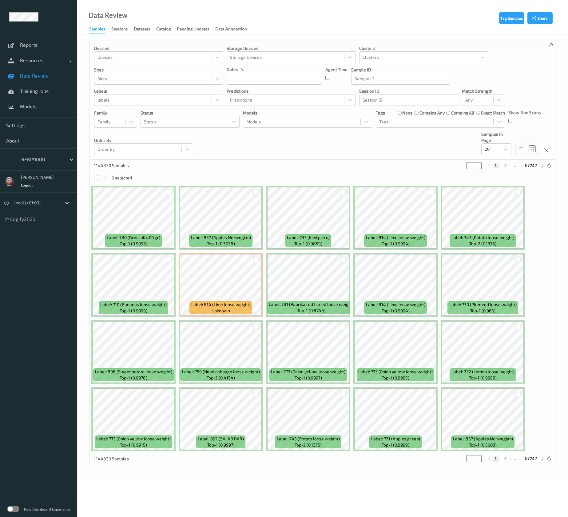
click at [406, 497] on body "Reports Resources Devices Clusters Sites Data Review Training Jobs Models Setti…" at bounding box center [284, 258] width 568 height 517
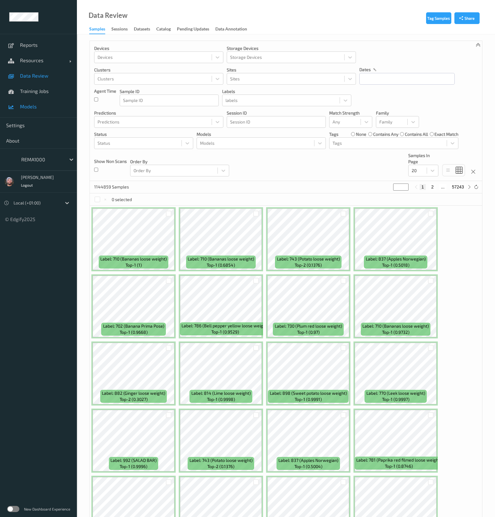
click at [53, 107] on span "Models" at bounding box center [45, 106] width 51 height 6
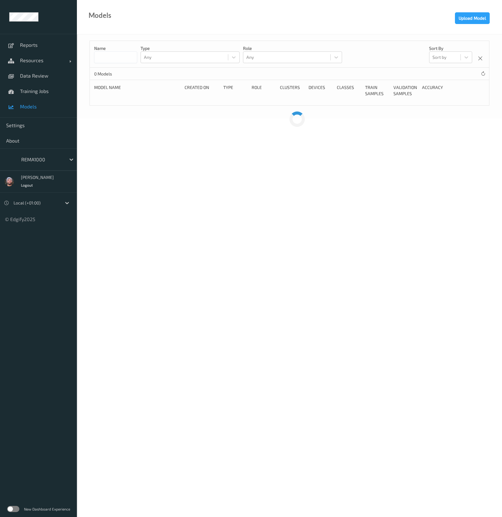
click at [39, 160] on div at bounding box center [42, 159] width 42 height 7
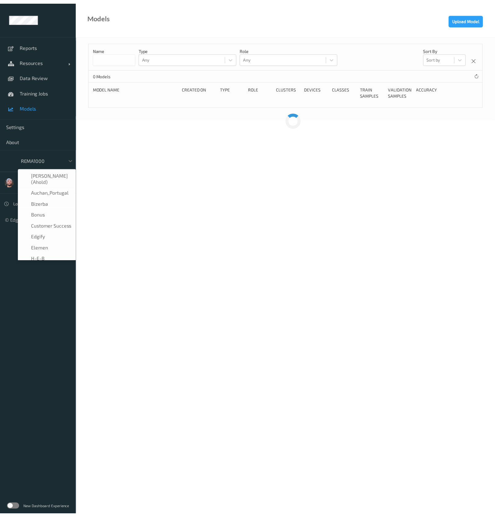
scroll to position [63, 0]
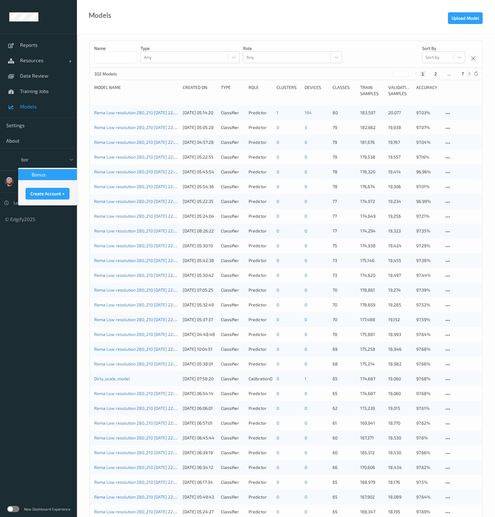
type input "bonu"
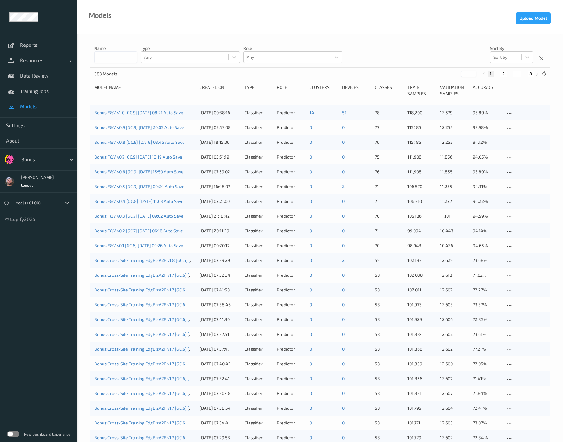
click at [350, 48] on div "Name Type Any Role Any Sort by Sort by" at bounding box center [320, 54] width 460 height 27
drag, startPoint x: 304, startPoint y: 52, endPoint x: 307, endPoint y: 44, distance: 8.6
click at [304, 52] on div "Any" at bounding box center [286, 57] width 87 height 10
click at [35, 60] on span "Resources" at bounding box center [44, 60] width 49 height 6
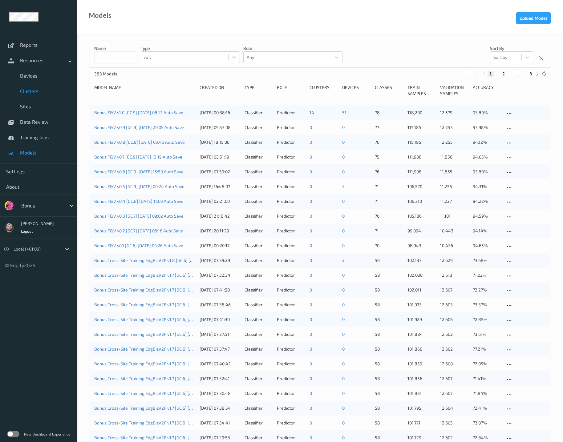
click at [35, 92] on span "Clusters" at bounding box center [45, 91] width 51 height 6
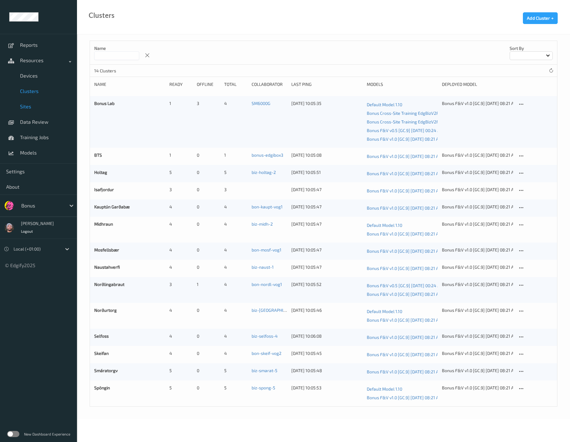
click at [29, 111] on link "Sites" at bounding box center [38, 106] width 77 height 15
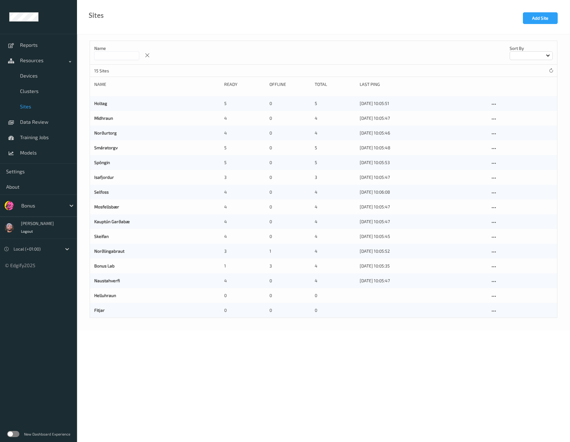
click at [183, 340] on body "Reports Resources Devices Clusters Sites Data Review Training Jobs Models Setti…" at bounding box center [285, 221] width 570 height 442
click at [38, 203] on div at bounding box center [42, 205] width 42 height 7
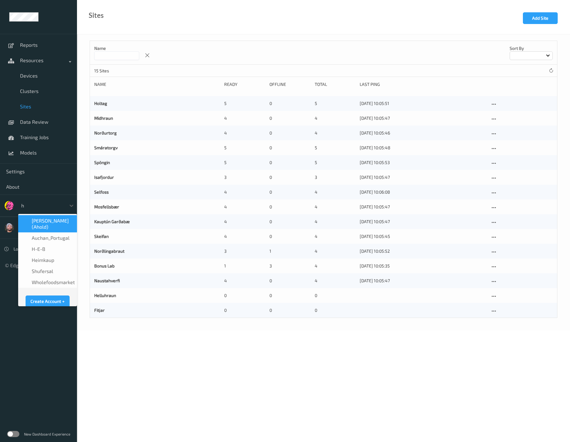
type input "h-"
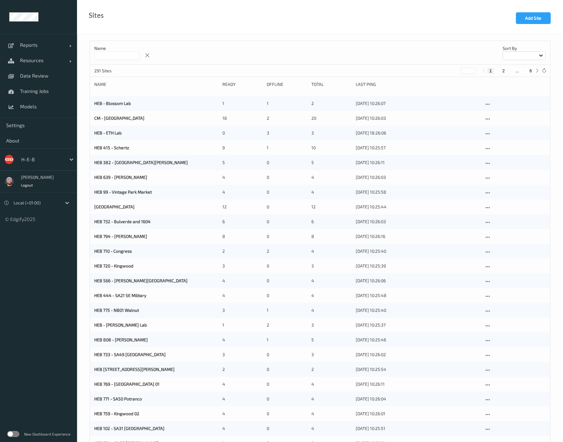
click at [122, 20] on div "Sites Add Site" at bounding box center [320, 17] width 486 height 34
click at [34, 157] on div at bounding box center [42, 159] width 42 height 7
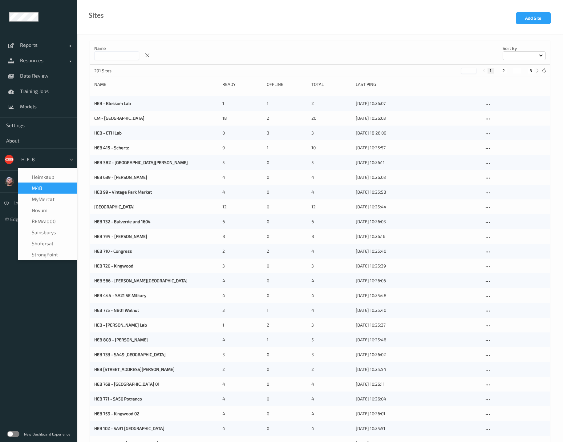
scroll to position [138, 0]
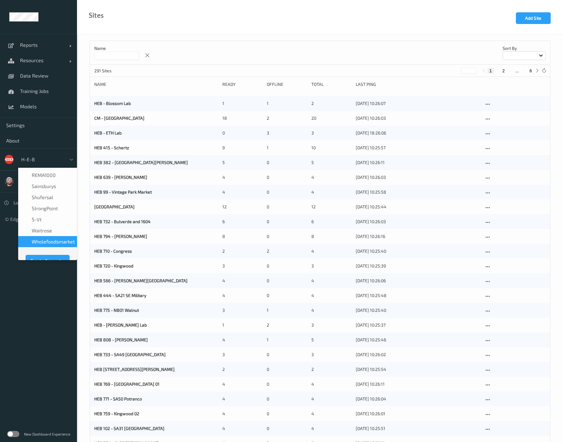
click at [46, 238] on span "wholefoodsmarket" at bounding box center [53, 241] width 43 height 6
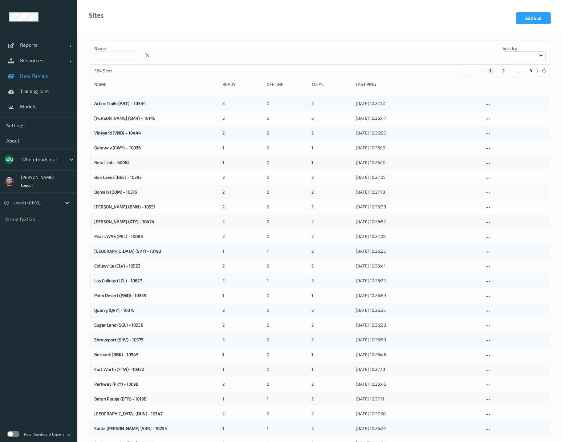
click at [35, 80] on link "Data Review" at bounding box center [38, 75] width 77 height 15
